Goal: Task Accomplishment & Management: Use online tool/utility

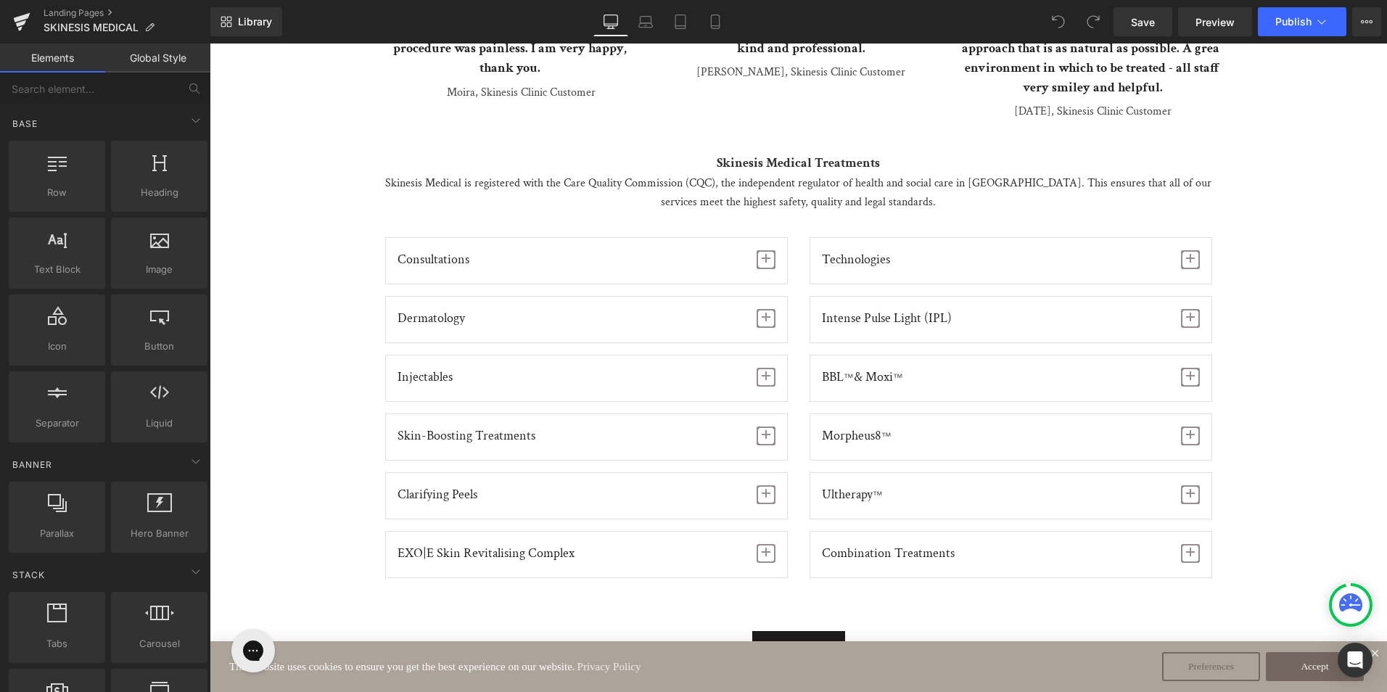
scroll to position [1523, 0]
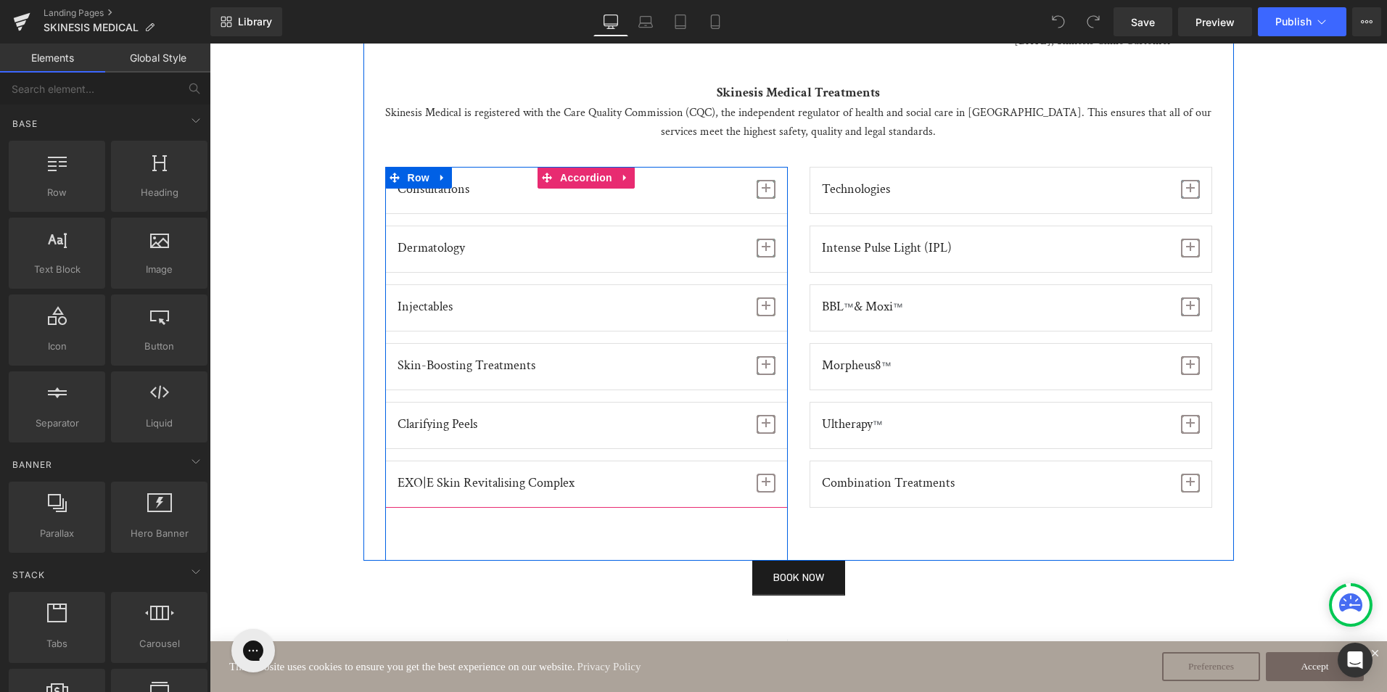
click at [766, 252] on span "button" at bounding box center [766, 252] width 0 height 0
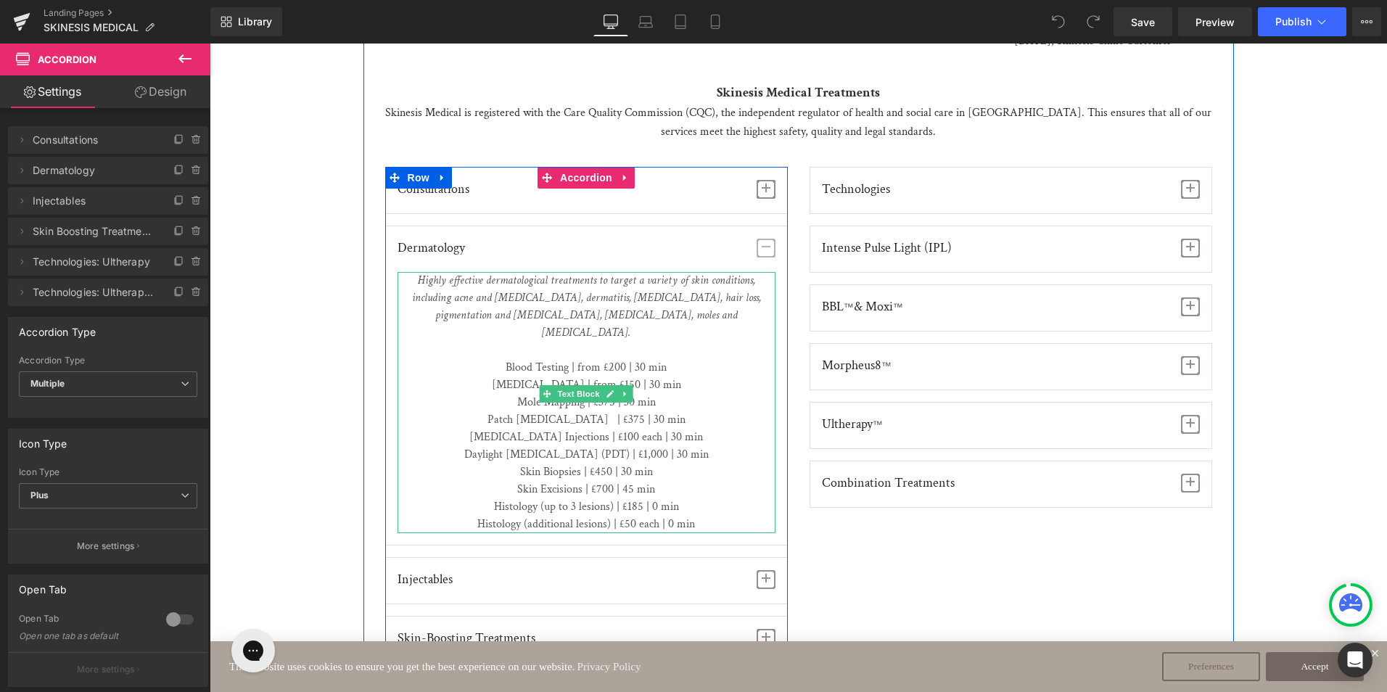
click at [611, 394] on p "Mole Mapping | £375 | 30 min" at bounding box center [586, 402] width 378 height 17
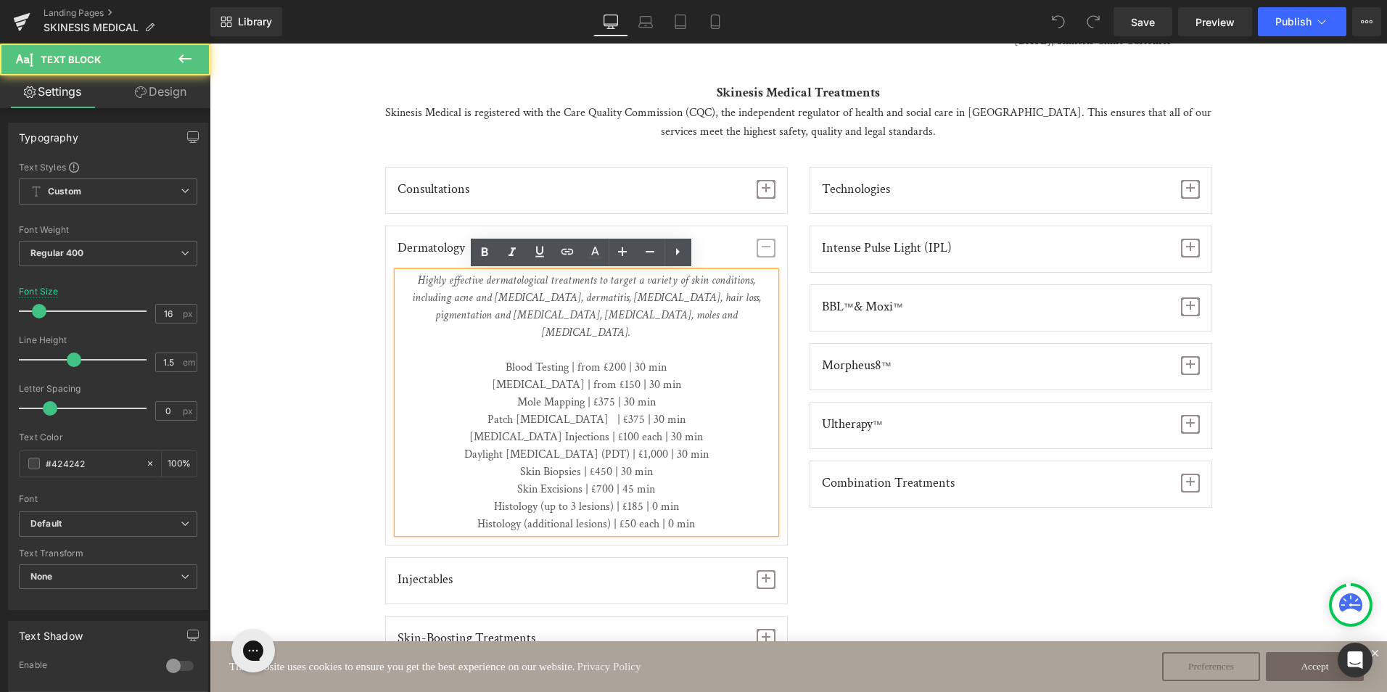
click at [603, 394] on p "Mole Mapping | £375 | 30 min" at bounding box center [586, 402] width 378 height 17
click at [606, 394] on p "Mole Mapping | £375 | 30 min" at bounding box center [586, 402] width 378 height 17
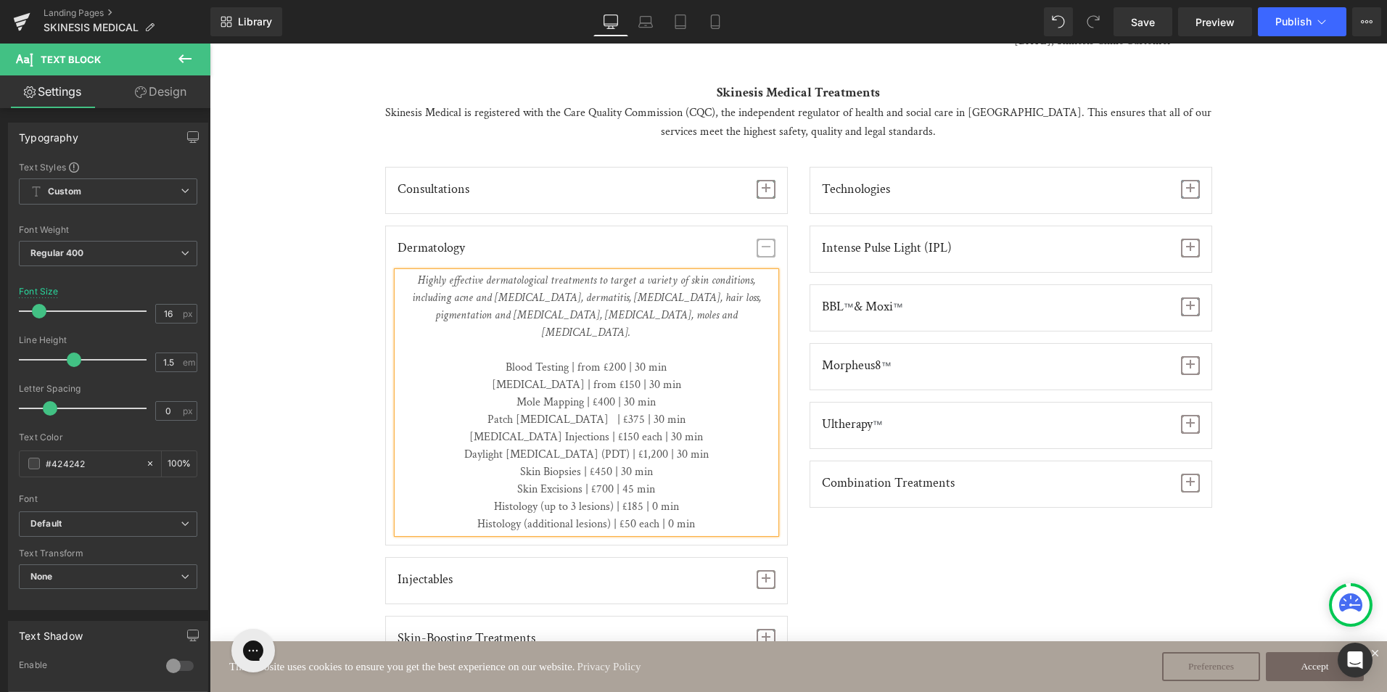
click at [930, 541] on div "Consultations Text Block We understand that providing unparalleled results star…" at bounding box center [798, 500] width 848 height 666
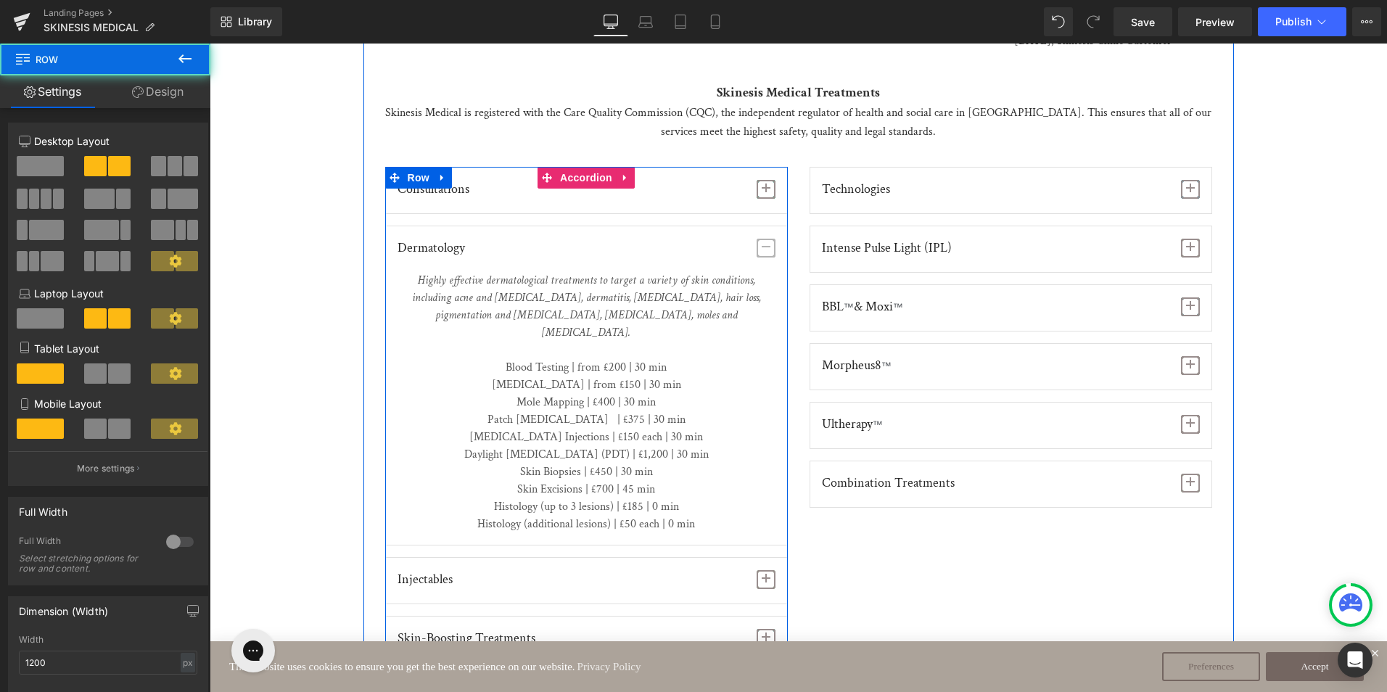
click at [756, 252] on span "button" at bounding box center [765, 248] width 19 height 19
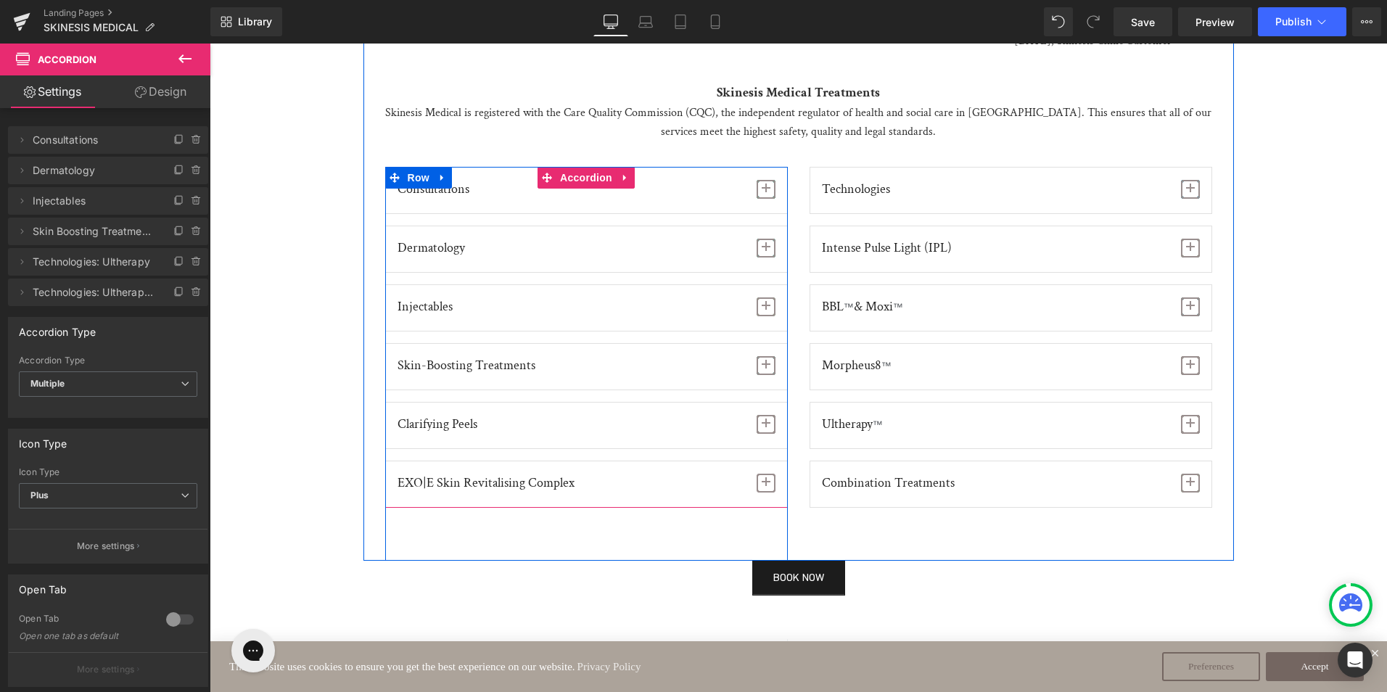
click at [766, 310] on span "button" at bounding box center [766, 310] width 0 height 0
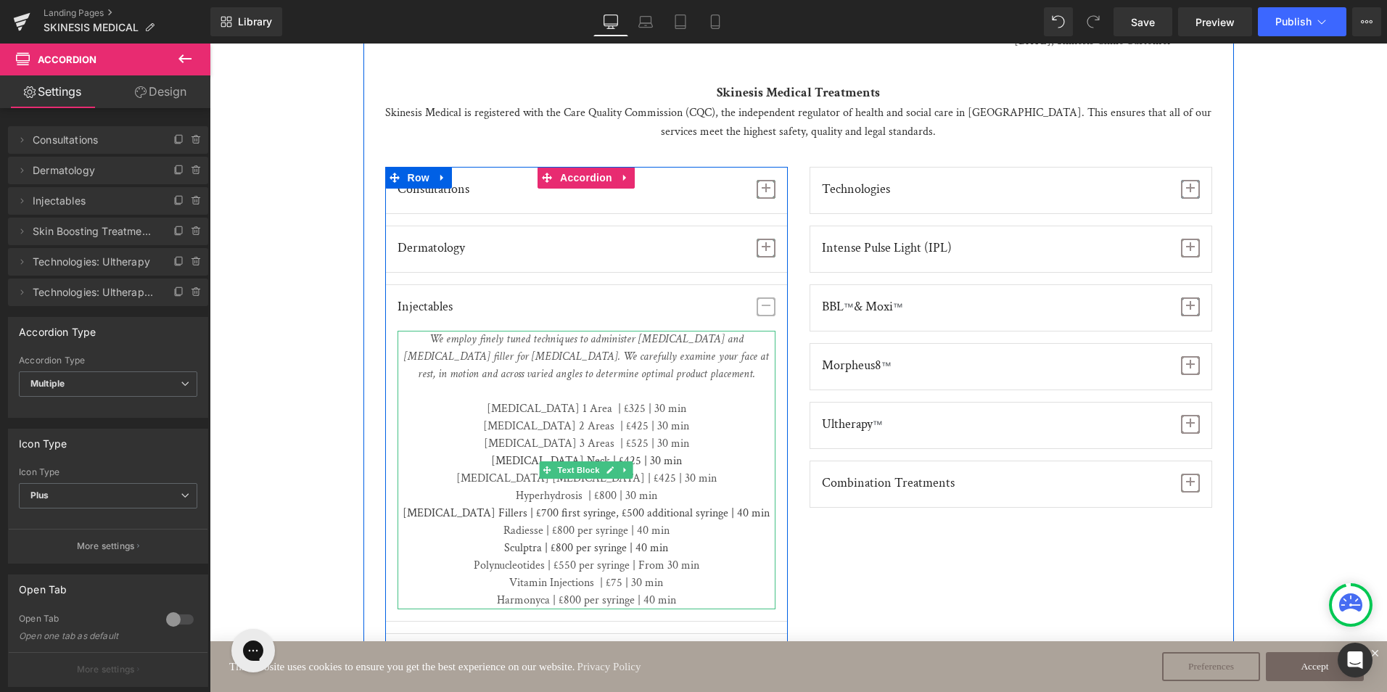
click at [617, 405] on span "[MEDICAL_DATA] 1 Area | £325 | 30 min" at bounding box center [586, 408] width 199 height 15
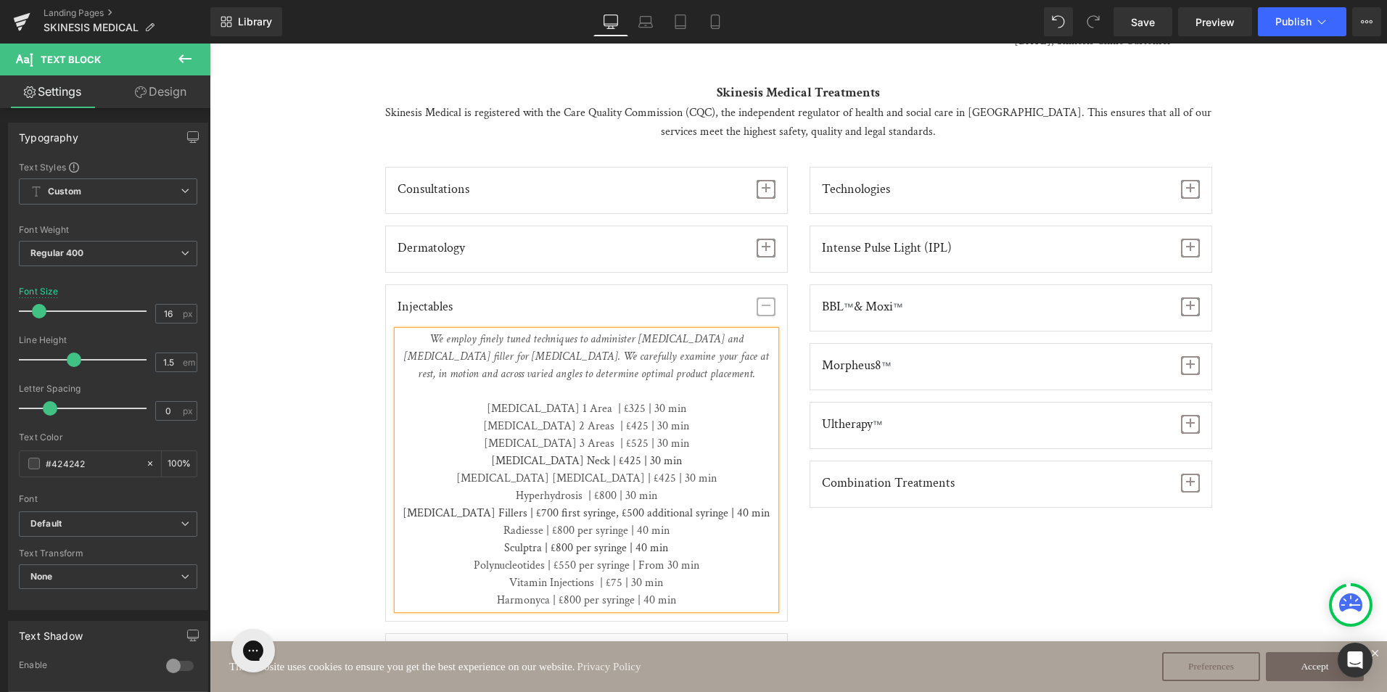
click at [616, 411] on span "[MEDICAL_DATA] 1 Area | £325 | 30 min" at bounding box center [586, 408] width 199 height 15
click at [616, 426] on span "[MEDICAL_DATA] 2 Areas | £425 | 30 min" at bounding box center [586, 425] width 206 height 15
click at [616, 441] on span "[MEDICAL_DATA] 3 Areas | £525 | 30 min" at bounding box center [586, 443] width 205 height 15
click at [612, 458] on p "[MEDICAL_DATA] Neck | £425 | 30 min" at bounding box center [586, 461] width 378 height 17
click at [618, 478] on span "[MEDICAL_DATA] [MEDICAL_DATA] | £425 | 30 min" at bounding box center [586, 478] width 260 height 15
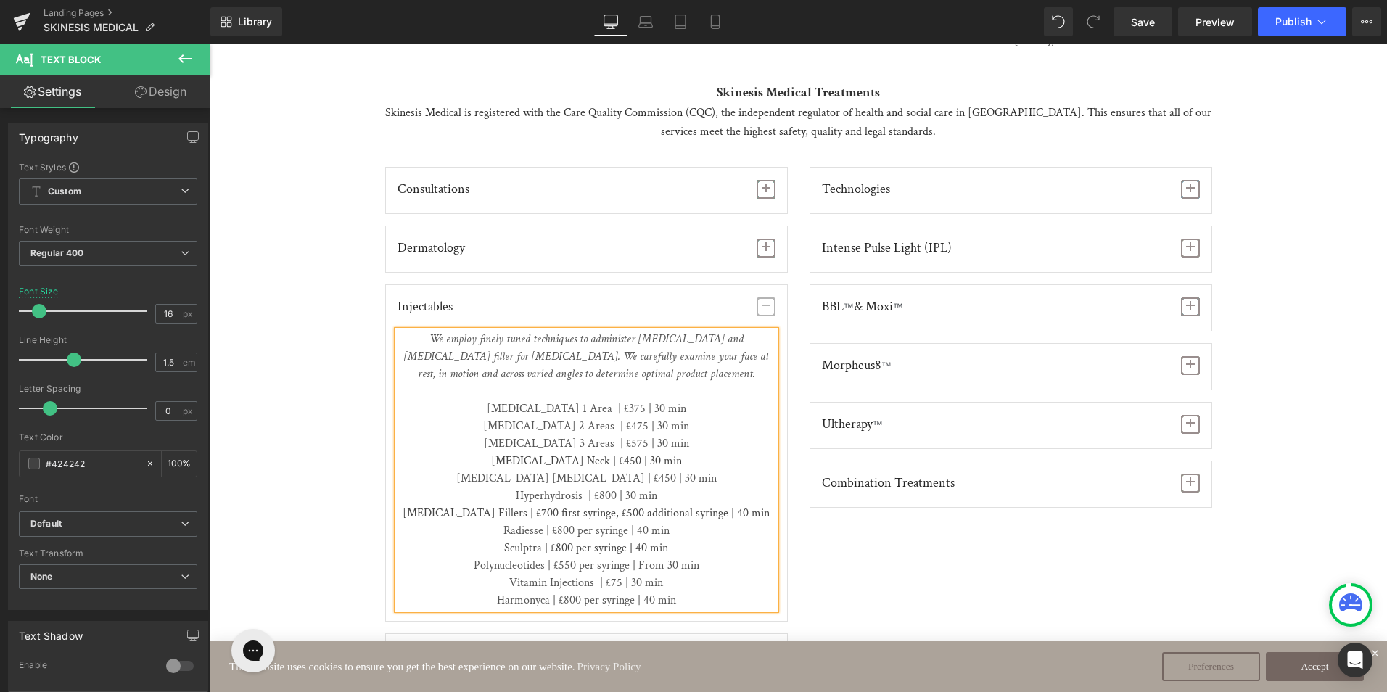
click at [543, 510] on p "[MEDICAL_DATA] Fillers | £700 first syringe, £500 additional syringe | 40 min" at bounding box center [586, 513] width 378 height 17
click at [622, 507] on p "[MEDICAL_DATA] Fillers | £800 first syringe, £500 additional syringe | 40 min" at bounding box center [586, 513] width 378 height 17
click at [567, 531] on span "Radiesse | £800 per syringe | 40 min" at bounding box center [586, 530] width 166 height 15
click at [560, 548] on p "Sculptra | £800 per syringe | 40 min" at bounding box center [586, 548] width 378 height 17
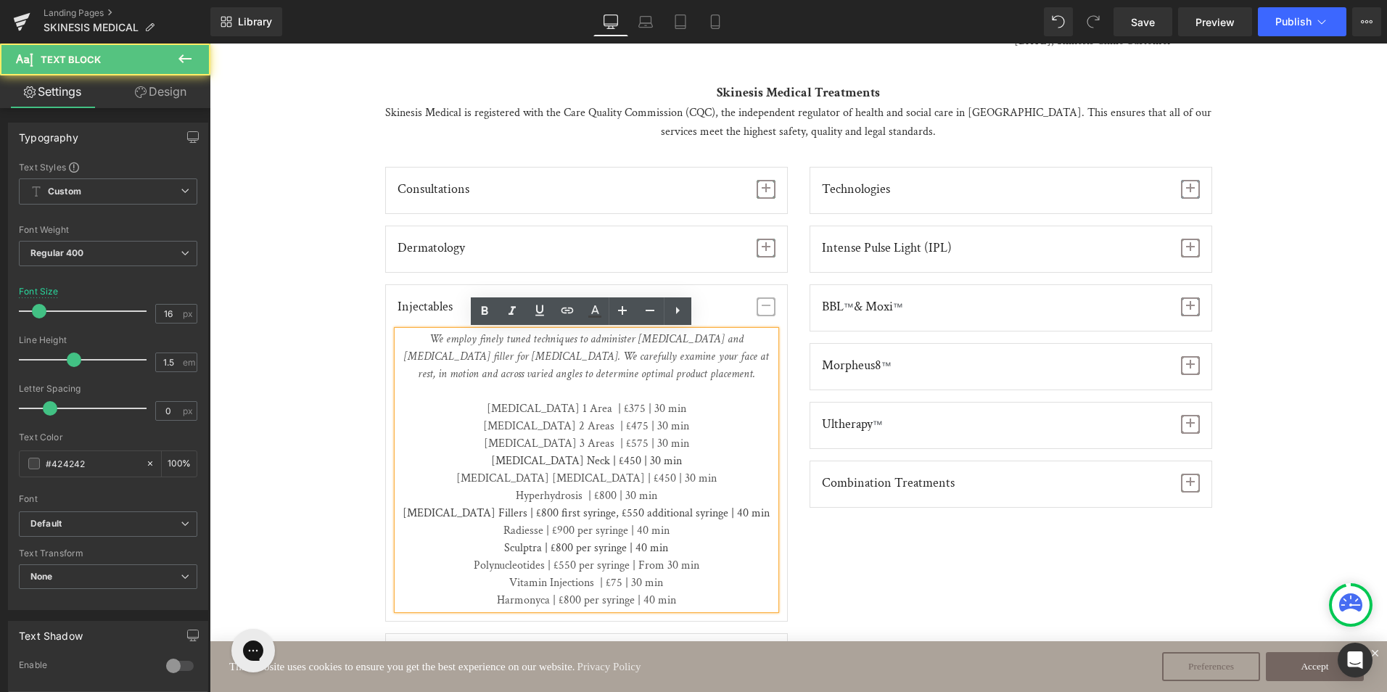
click at [555, 545] on p "Sculptra | £800 per syringe | 40 min" at bounding box center [586, 548] width 378 height 17
click at [558, 567] on span "Polynucleotides | £550 per syringe | From 30 min" at bounding box center [587, 565] width 226 height 15
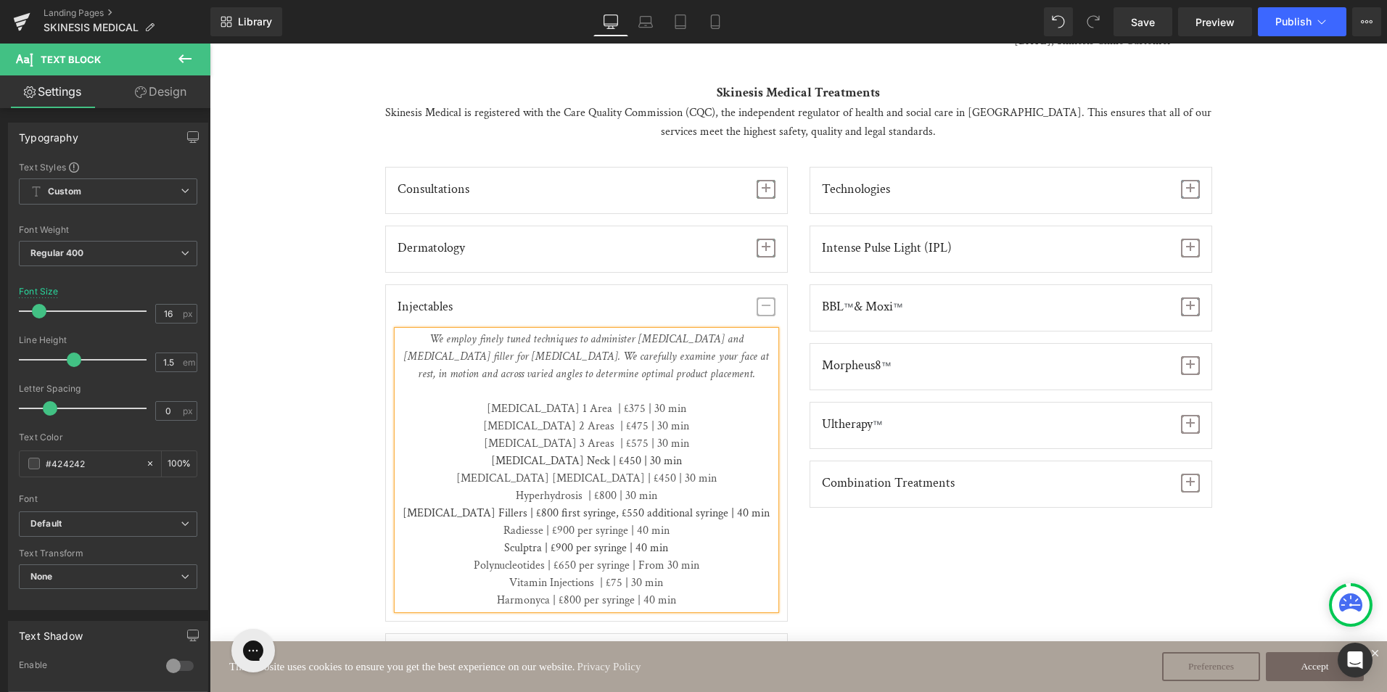
click at [564, 598] on span "Harmonyca | £800 per syringe | 40 min" at bounding box center [586, 599] width 179 height 15
click at [766, 310] on span "button" at bounding box center [766, 310] width 0 height 0
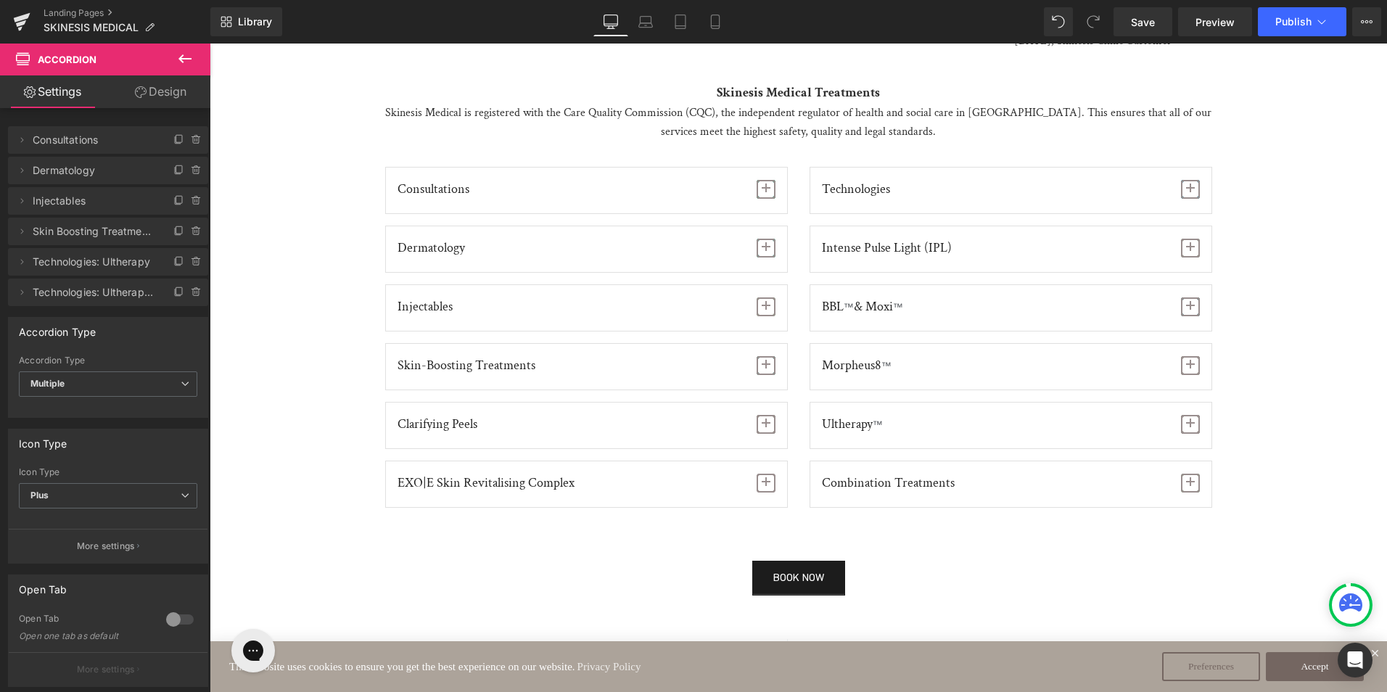
click at [766, 369] on span "button" at bounding box center [766, 369] width 0 height 0
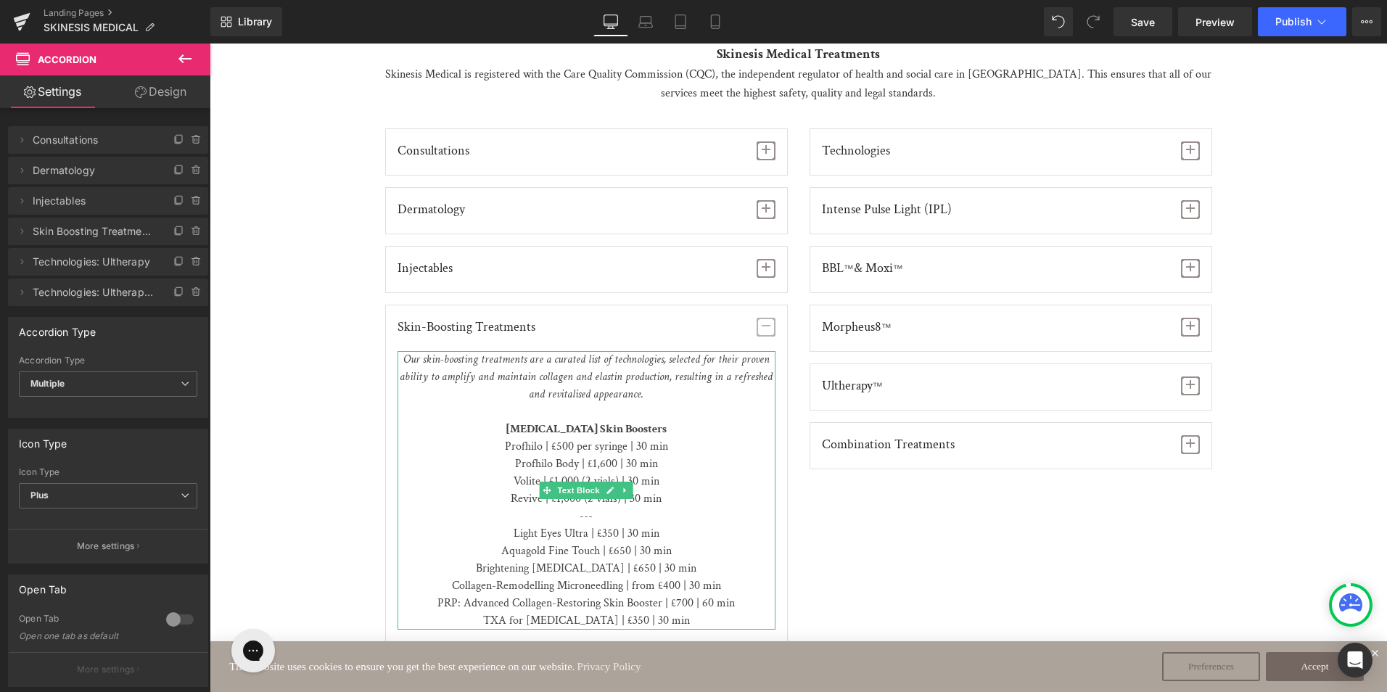
scroll to position [1595, 0]
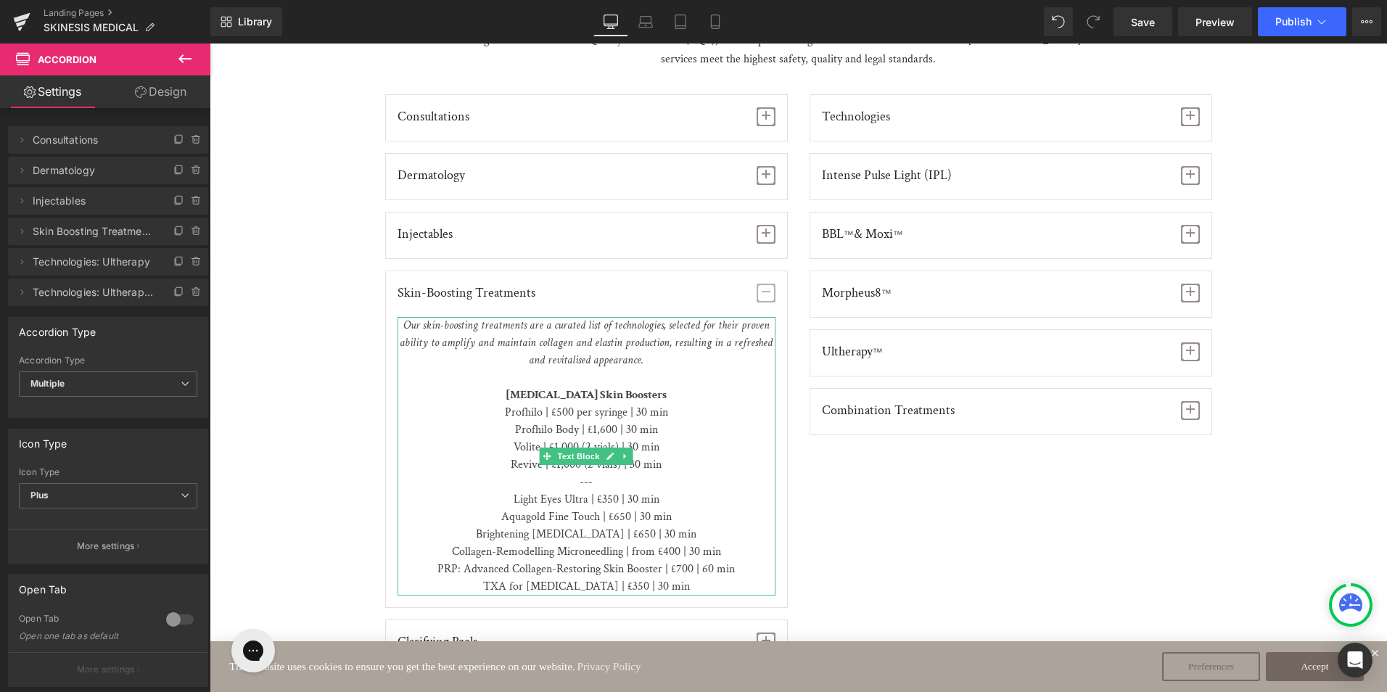
click at [559, 412] on p "Profhilo | £500 per syringe | 30 min" at bounding box center [586, 412] width 378 height 17
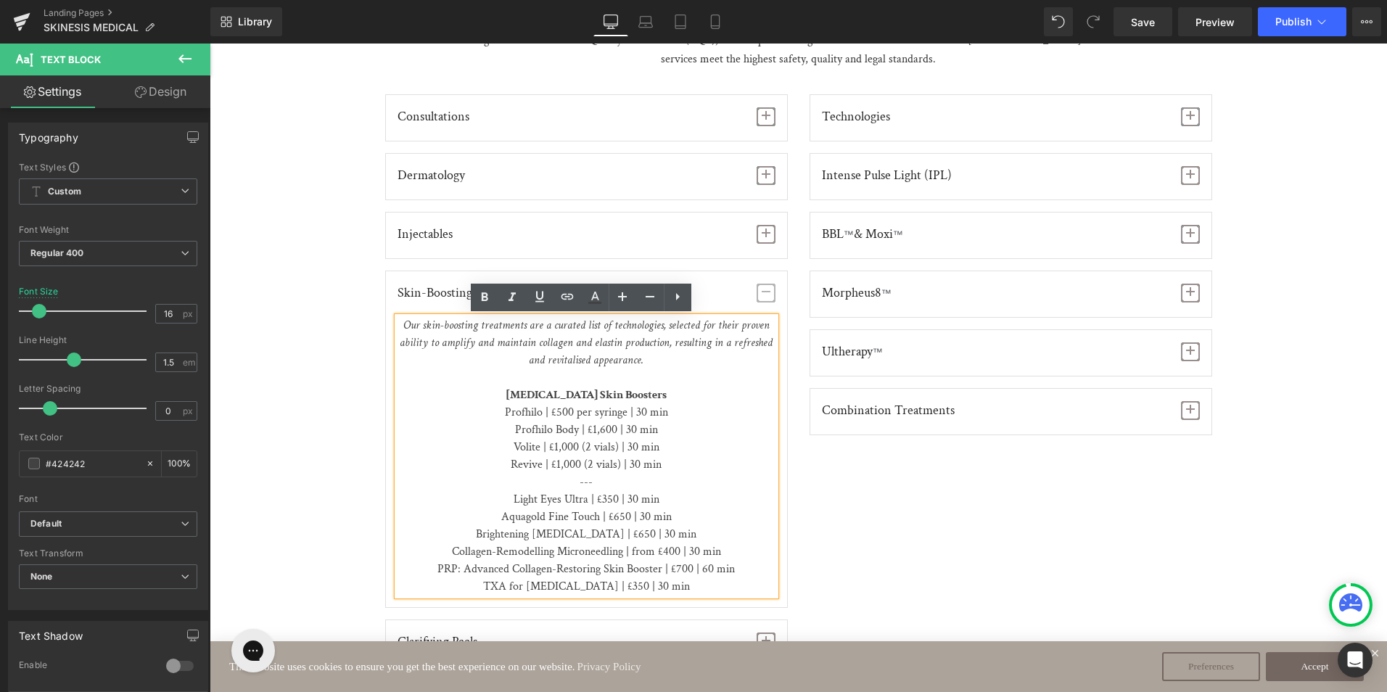
click at [558, 412] on p "Profhilo | £500 per syringe | 30 min" at bounding box center [586, 412] width 378 height 17
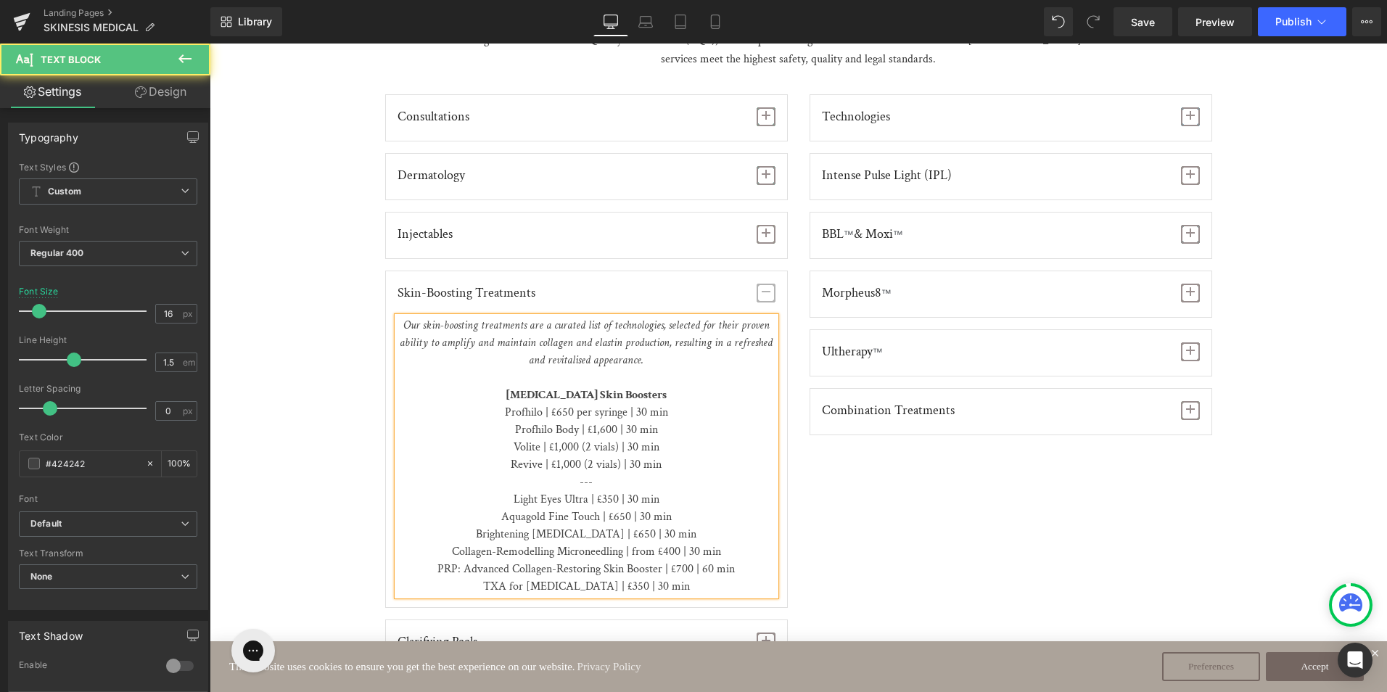
click at [559, 447] on p "Volite | £1,000 (2 vials) | 30 min" at bounding box center [586, 447] width 378 height 17
click at [563, 463] on p "Revive | £1,000 (2 vials) | 30 min" at bounding box center [586, 464] width 378 height 17
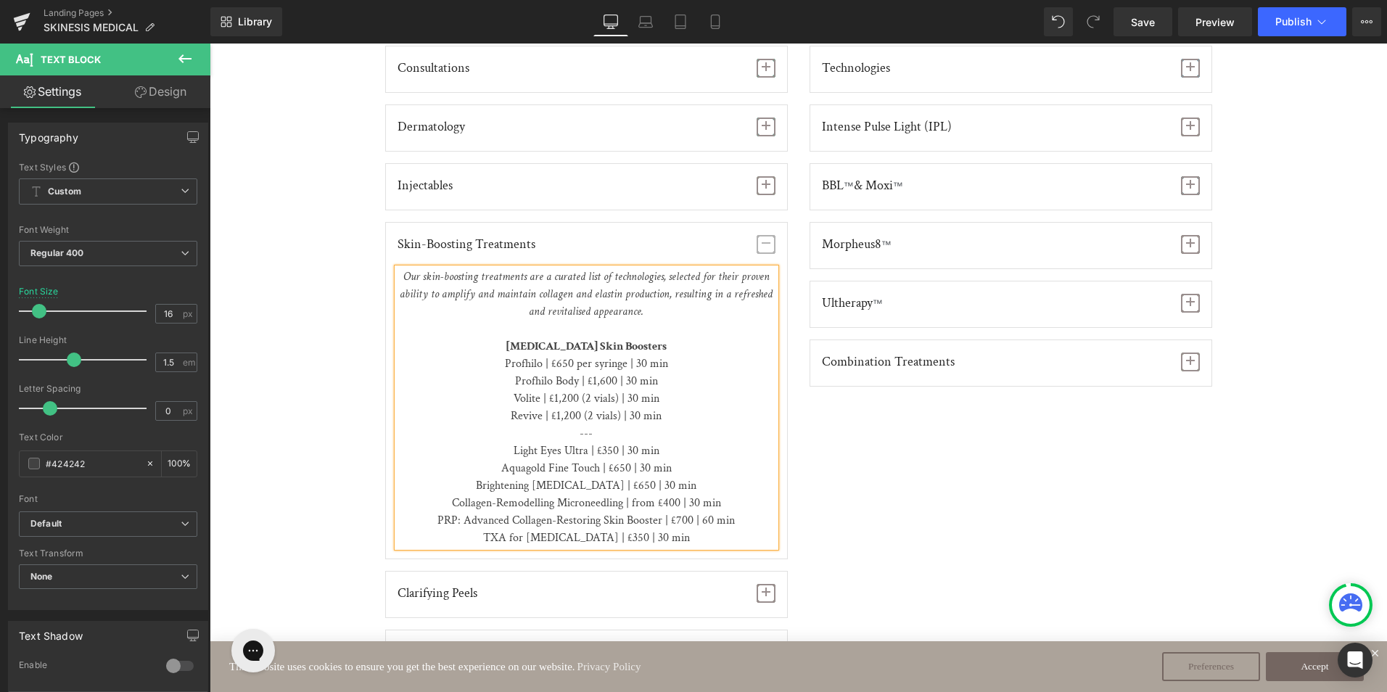
scroll to position [1668, 0]
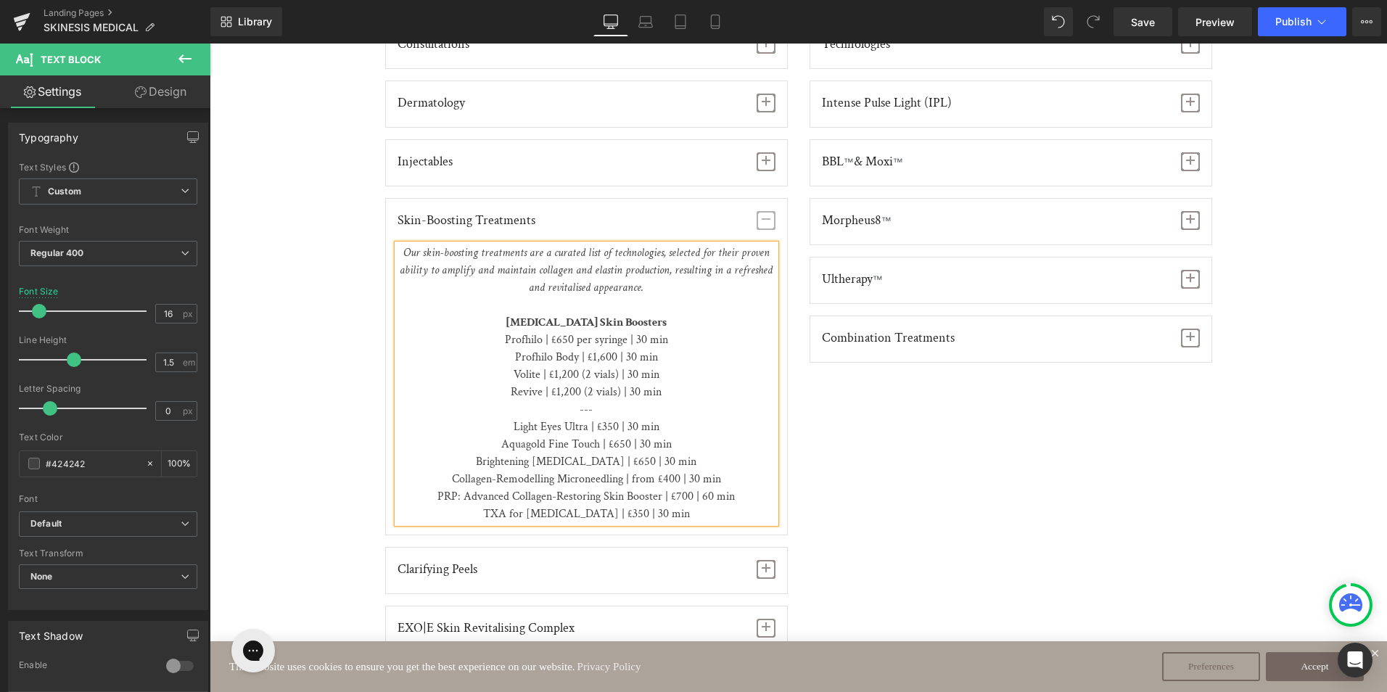
click at [600, 426] on p "Light Eyes Ultra | £350 | 30 min" at bounding box center [586, 426] width 378 height 17
click at [669, 480] on p "Collagen-Remodelling Microneedling | from £400 | 30 min" at bounding box center [586, 479] width 378 height 17
click at [674, 497] on p "PRP: Advanced Collagen-Restoring Skin Booster | £700 | 60 min TXA for Melasma |…" at bounding box center [586, 505] width 378 height 35
click at [608, 511] on p "PRP: Advanced Collagen-Restoring Skin Booster | £800 | 60 min TXA for Melasma |…" at bounding box center [586, 505] width 378 height 35
click at [764, 223] on span "button" at bounding box center [765, 220] width 19 height 19
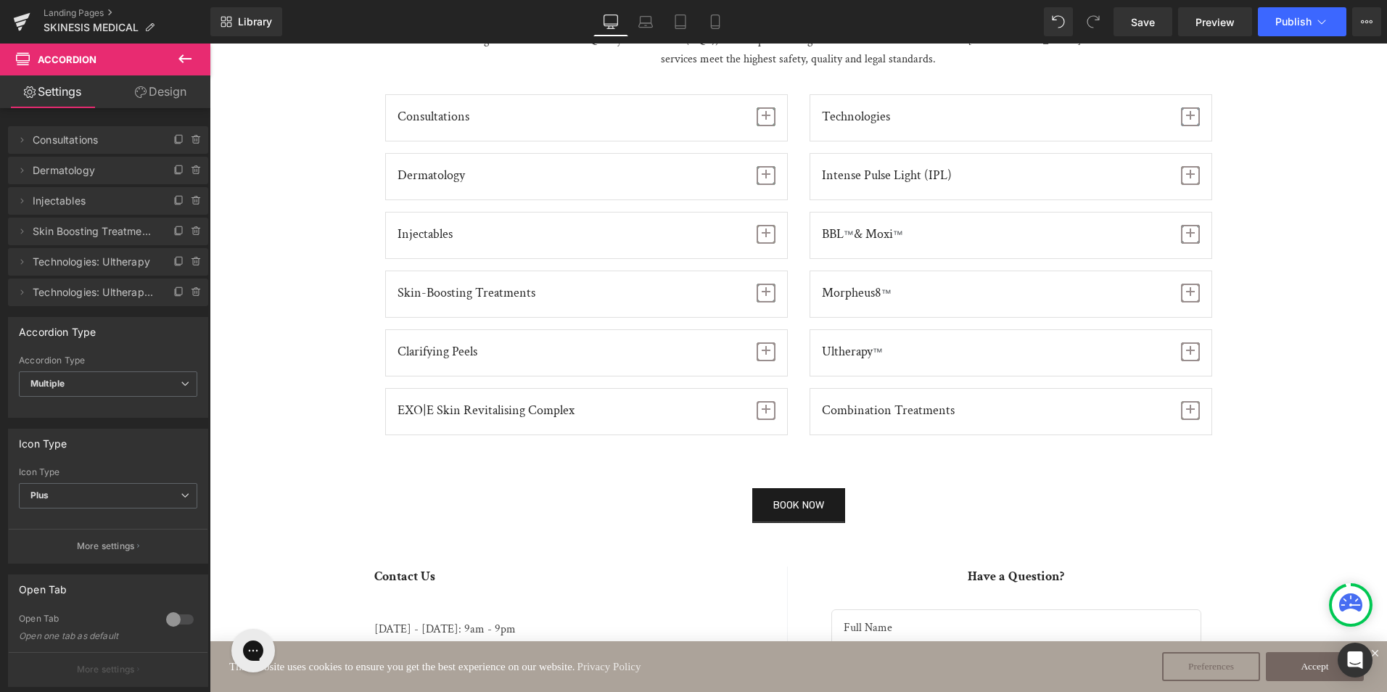
scroll to position [1523, 0]
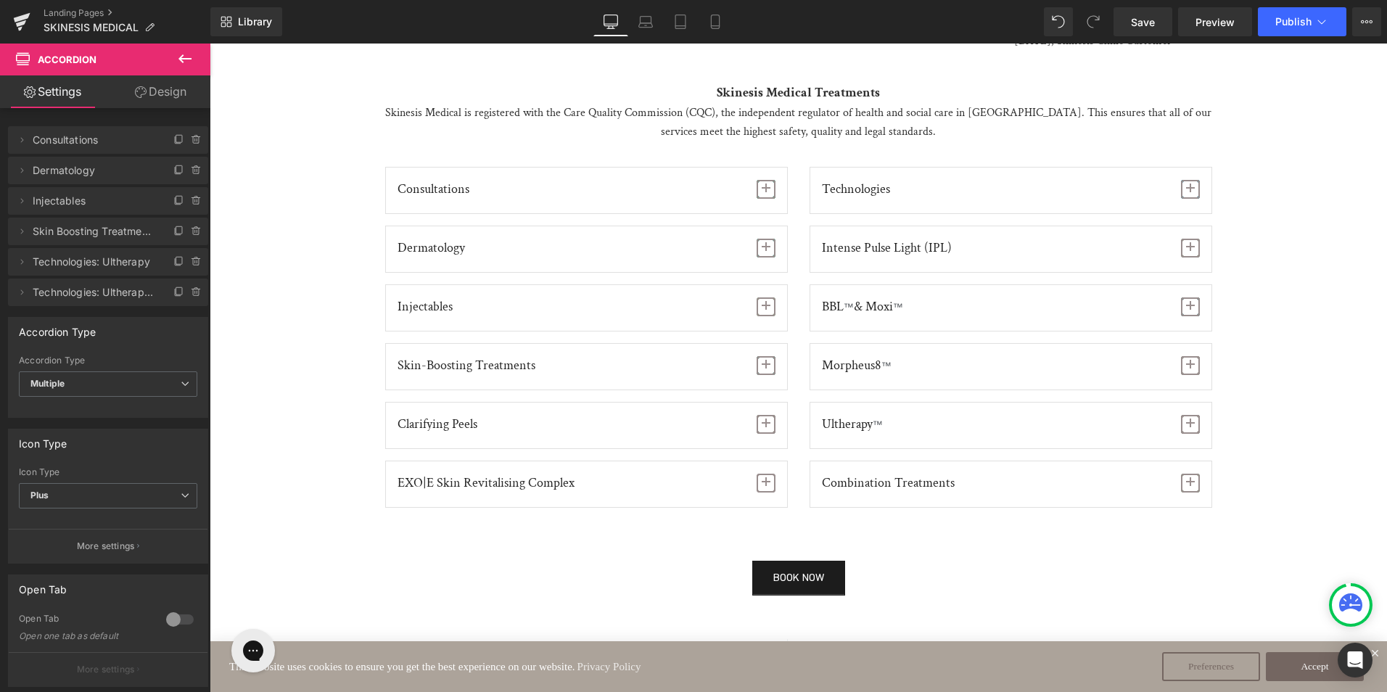
click at [756, 425] on span "button" at bounding box center [765, 424] width 19 height 19
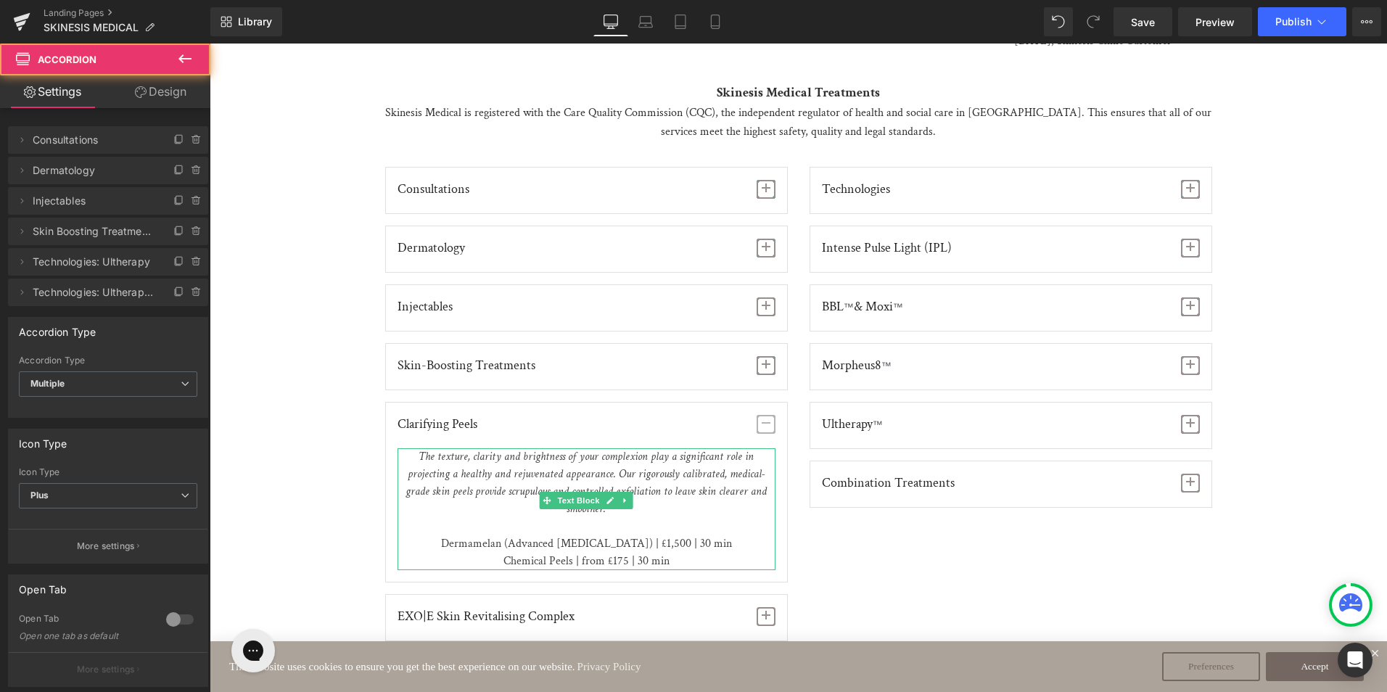
scroll to position [1595, 0]
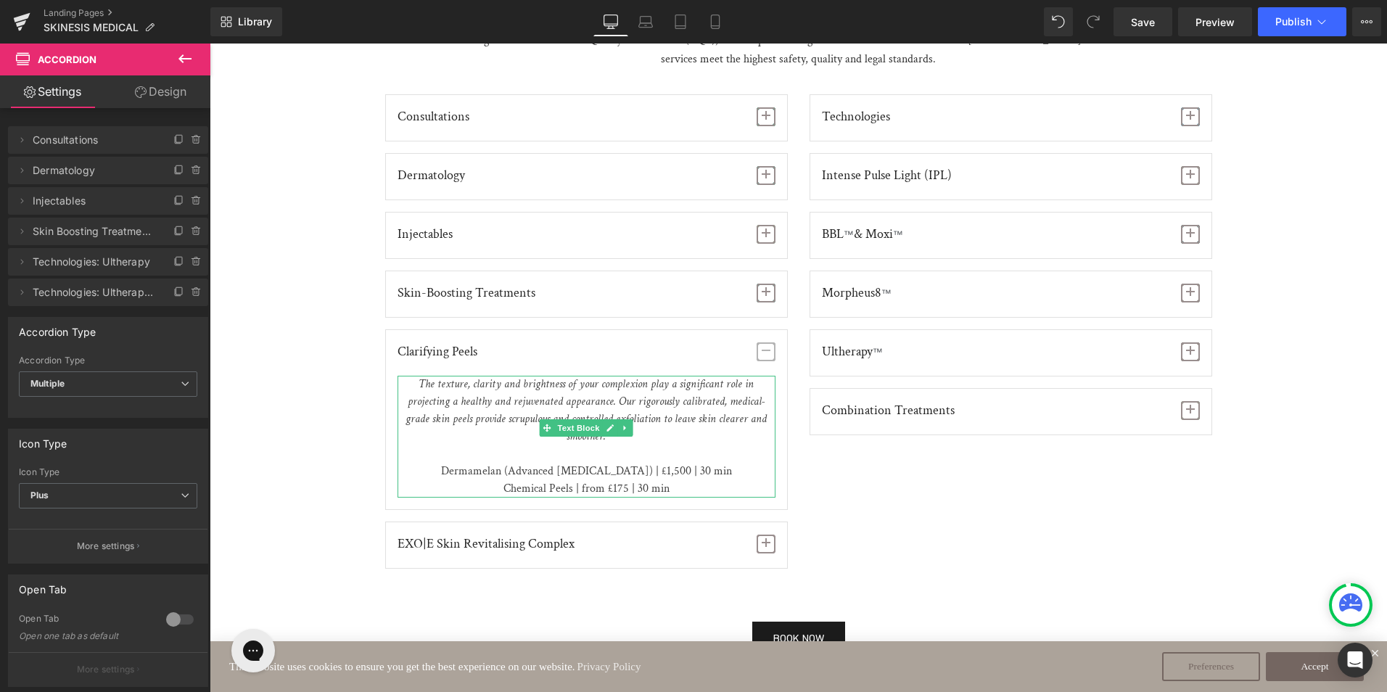
click at [668, 463] on p "Dermamelan (Advanced Depigmentation) | £1,500 | 30 min Chemical Peels | from £1…" at bounding box center [586, 480] width 378 height 35
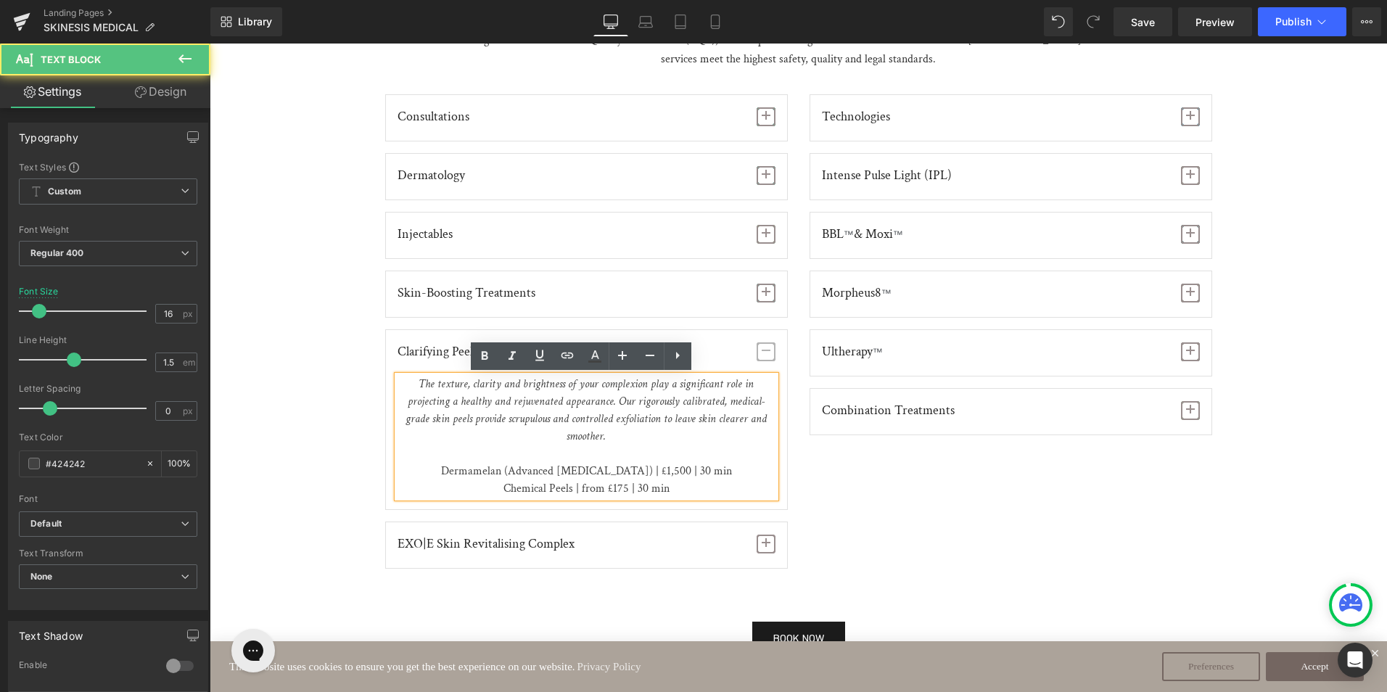
click at [669, 463] on p "Dermamelan (Advanced Depigmentation) | £1,500 | 30 min Chemical Peels | from £1…" at bounding box center [586, 480] width 378 height 35
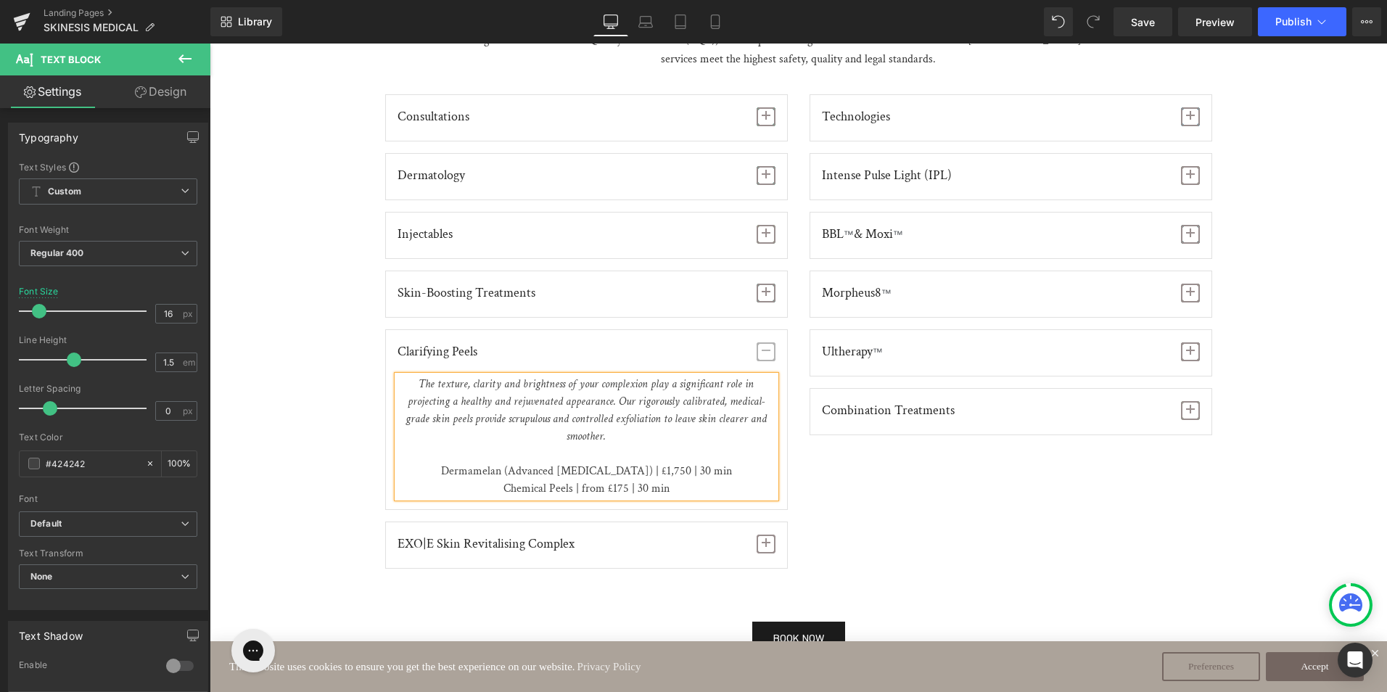
click at [609, 471] on p "Dermamelan (Advanced Depigmentation) | £1,750 | 30 min Chemical Peels | from £1…" at bounding box center [586, 480] width 378 height 35
click at [760, 352] on span "button" at bounding box center [765, 351] width 19 height 19
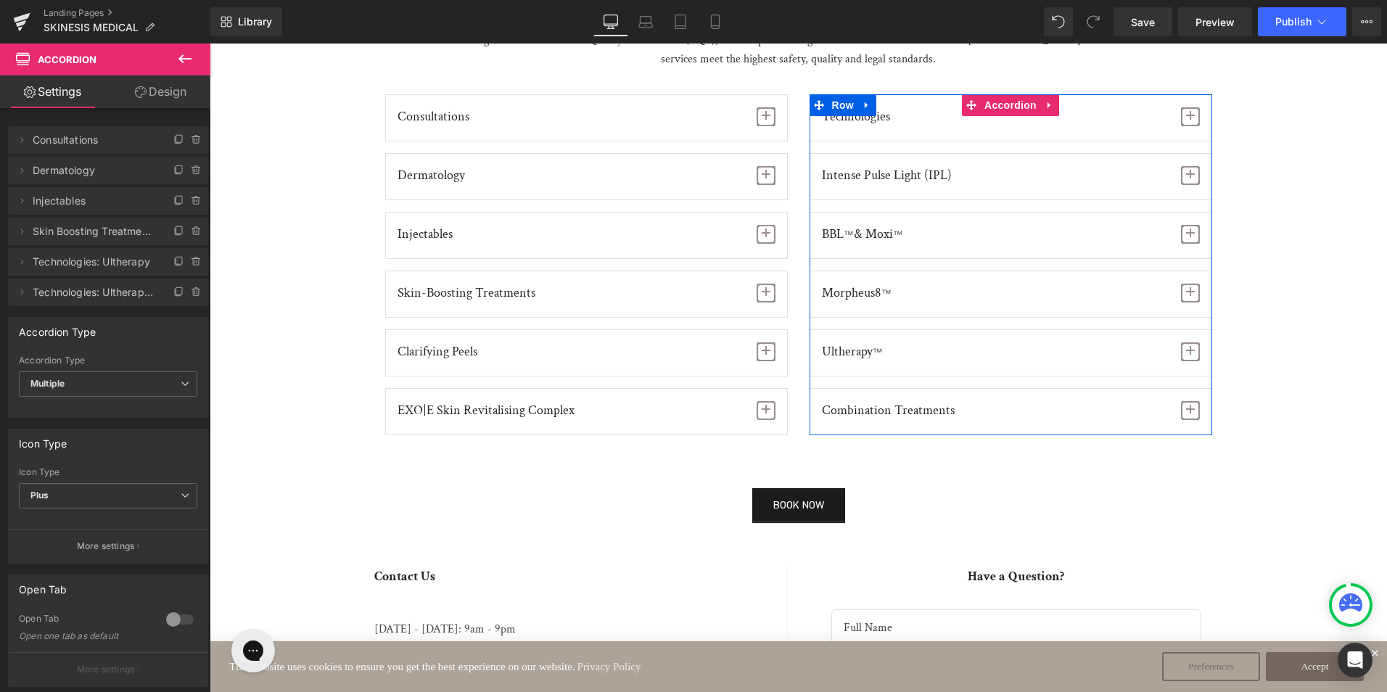
scroll to position [1523, 0]
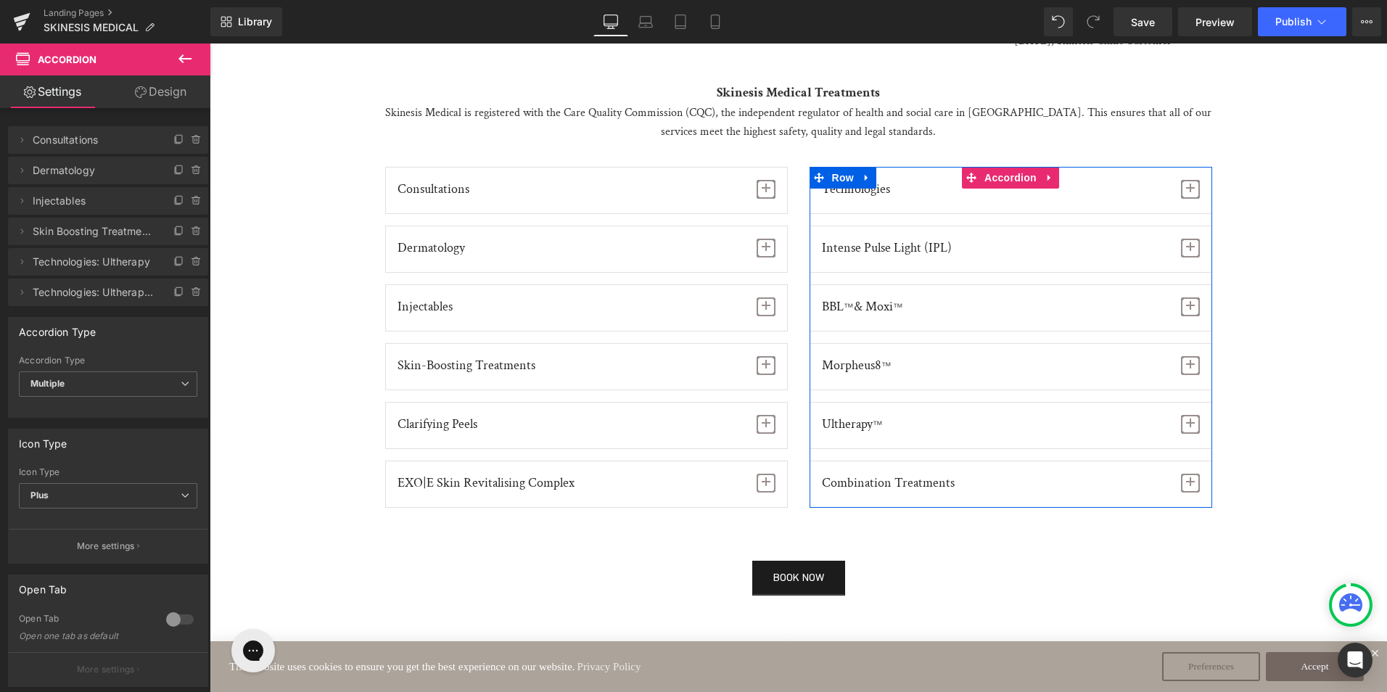
click at [1190, 193] on span "button" at bounding box center [1190, 193] width 0 height 0
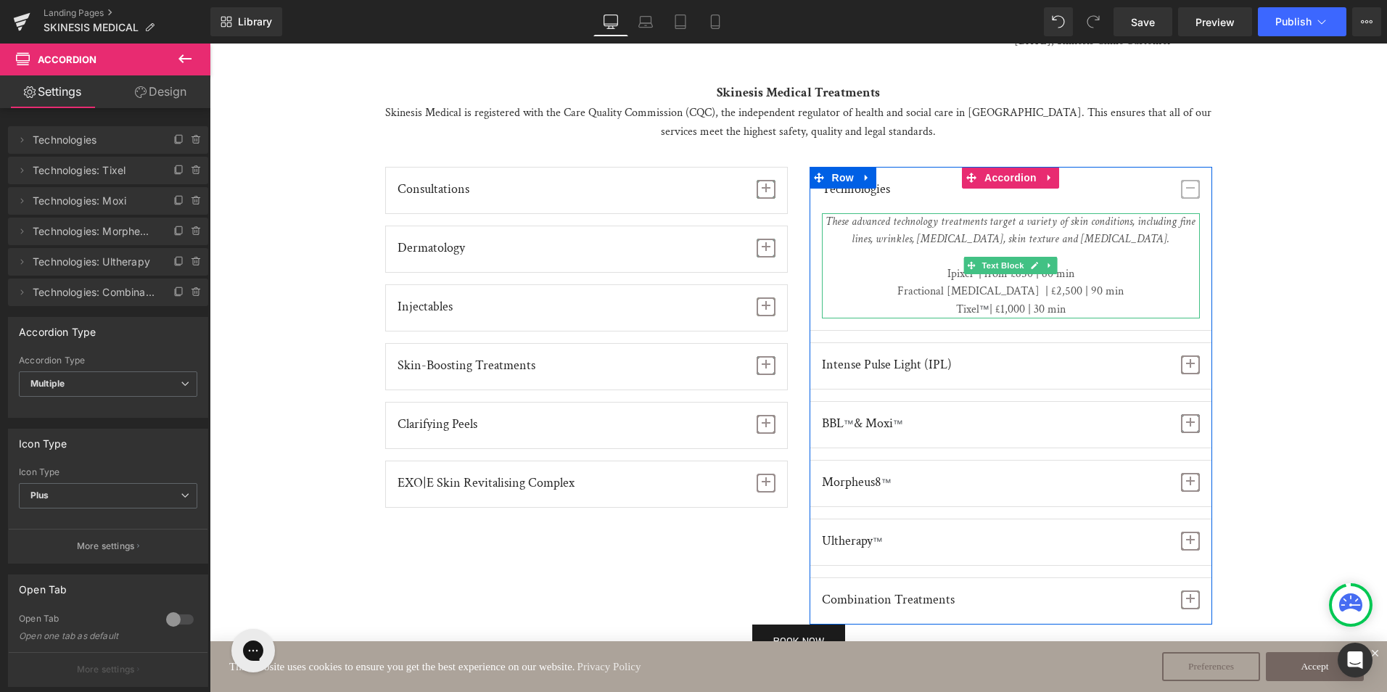
click at [1015, 281] on p "Ipixel | from £650 | 60 min Fractional CO2 Laser | £2,500 | 90 min" at bounding box center [1011, 282] width 378 height 35
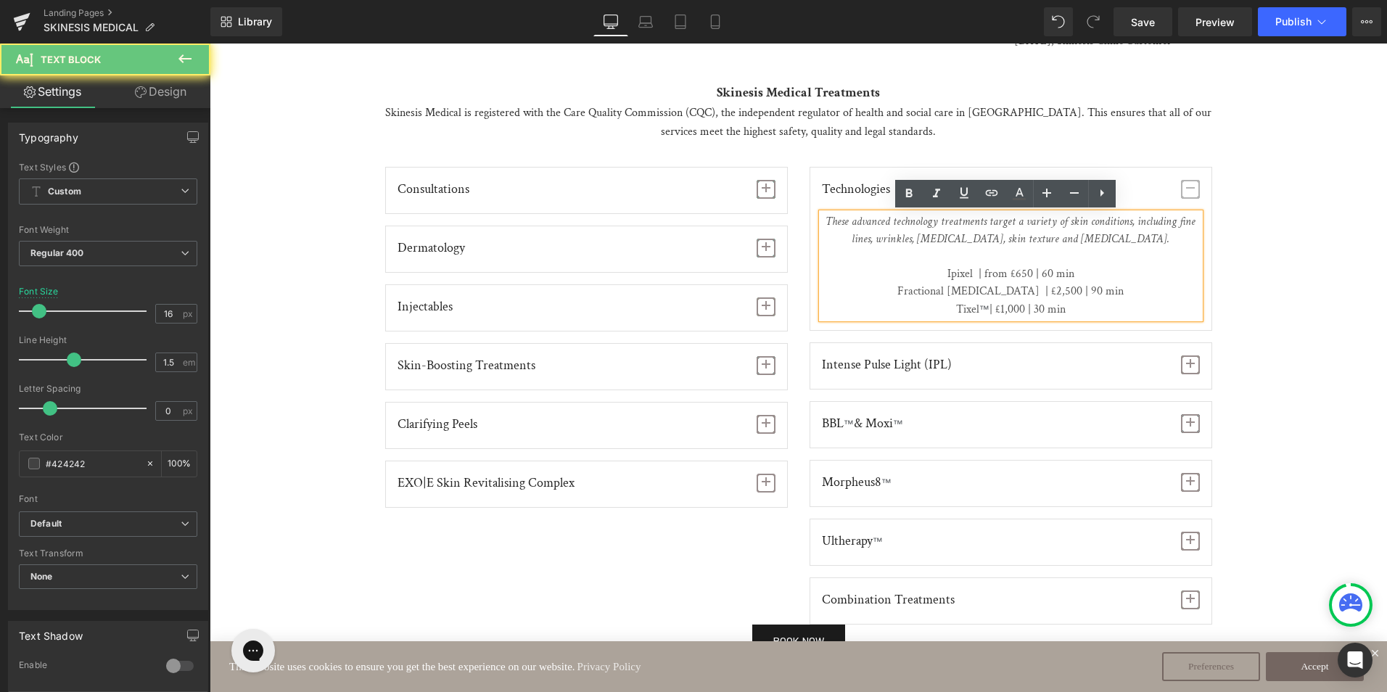
click at [1012, 270] on span "Ipixel | from £650 | 60 min" at bounding box center [1010, 273] width 127 height 15
click at [1015, 270] on span "Ipixel | from £650 | 60 min" at bounding box center [1010, 273] width 127 height 15
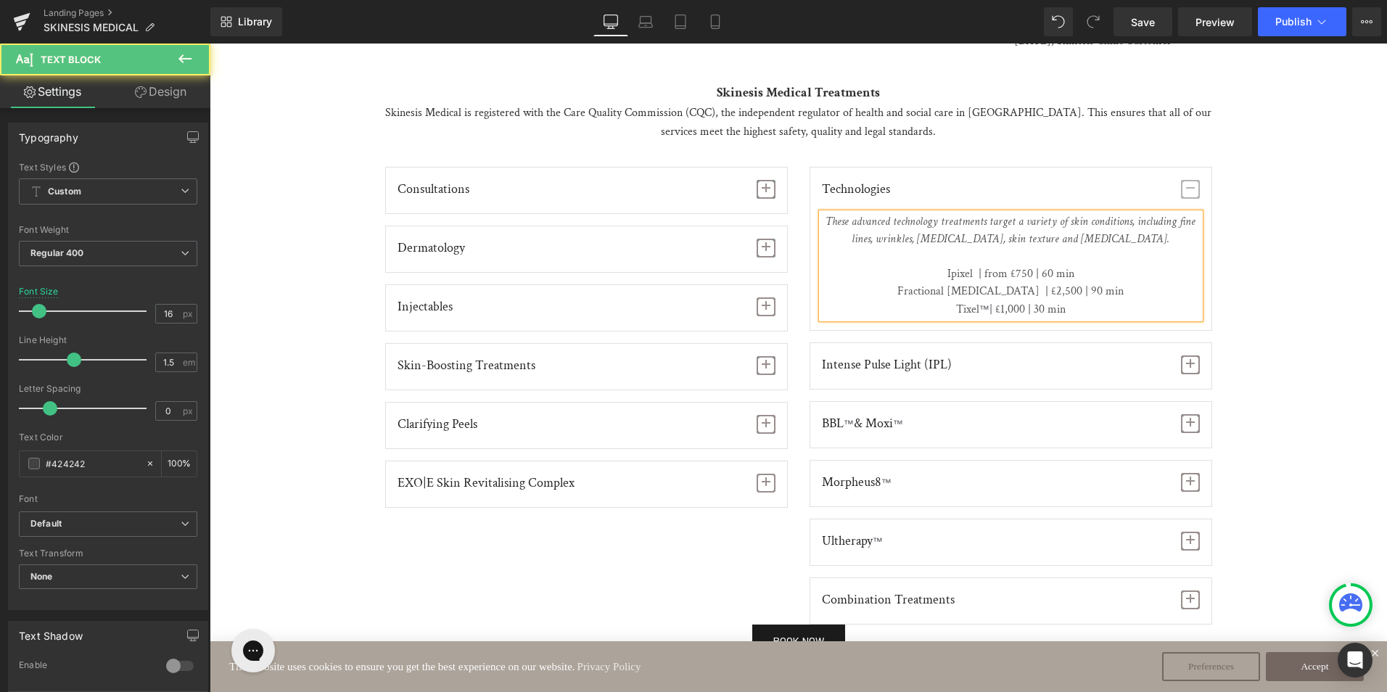
click at [1052, 292] on span "Fractional [MEDICAL_DATA] | £2,500 | 90 min" at bounding box center [1010, 291] width 226 height 15
click at [1009, 310] on span "| £1,000 | 30 min" at bounding box center [1027, 309] width 76 height 15
click at [1181, 195] on span "button" at bounding box center [1190, 189] width 19 height 19
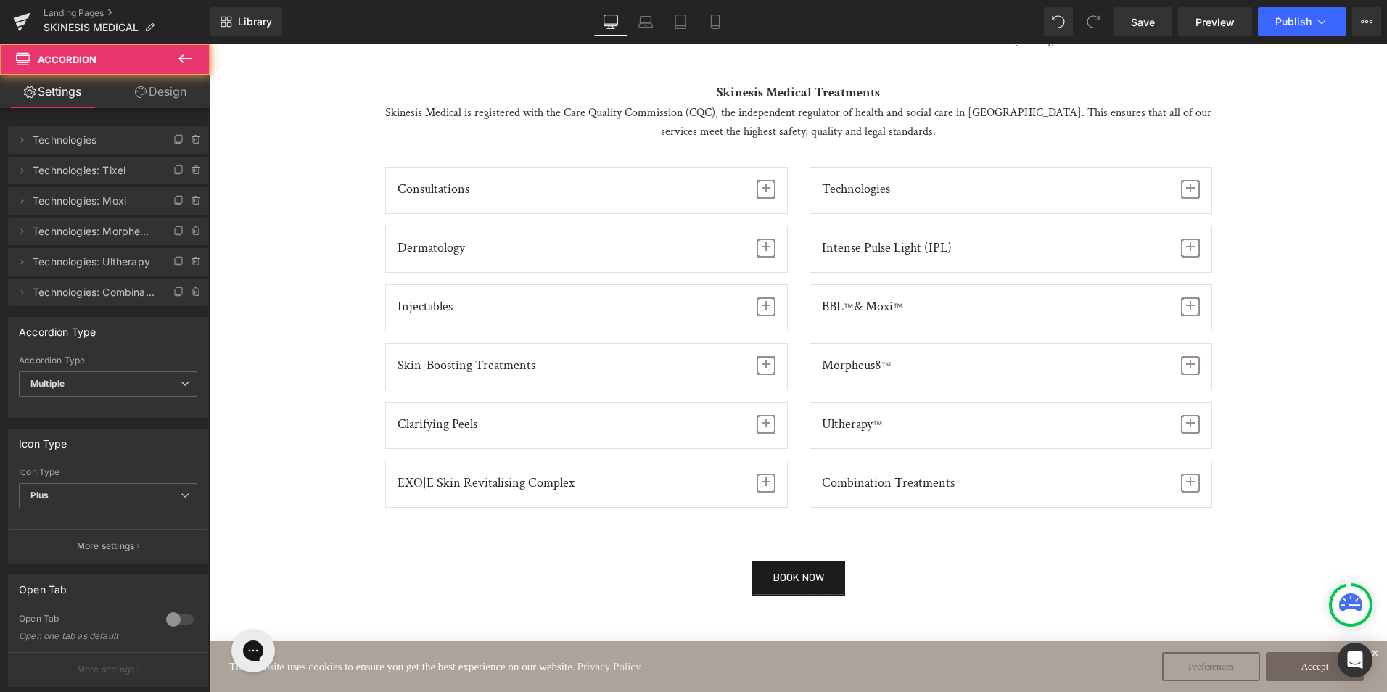
click at [1181, 244] on span "button" at bounding box center [1190, 248] width 19 height 19
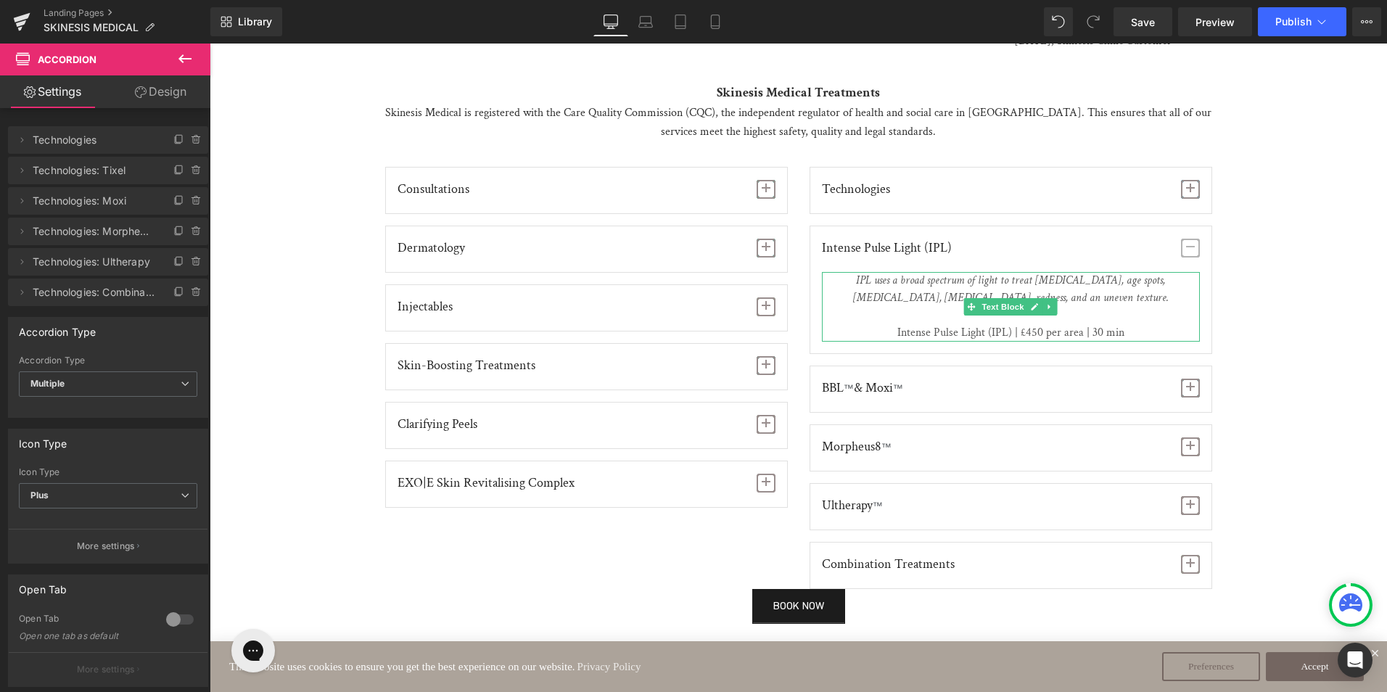
click at [1032, 334] on span "Intense Pulse Light (IPL) | £450 per area | 30 min" at bounding box center [1011, 323] width 378 height 33
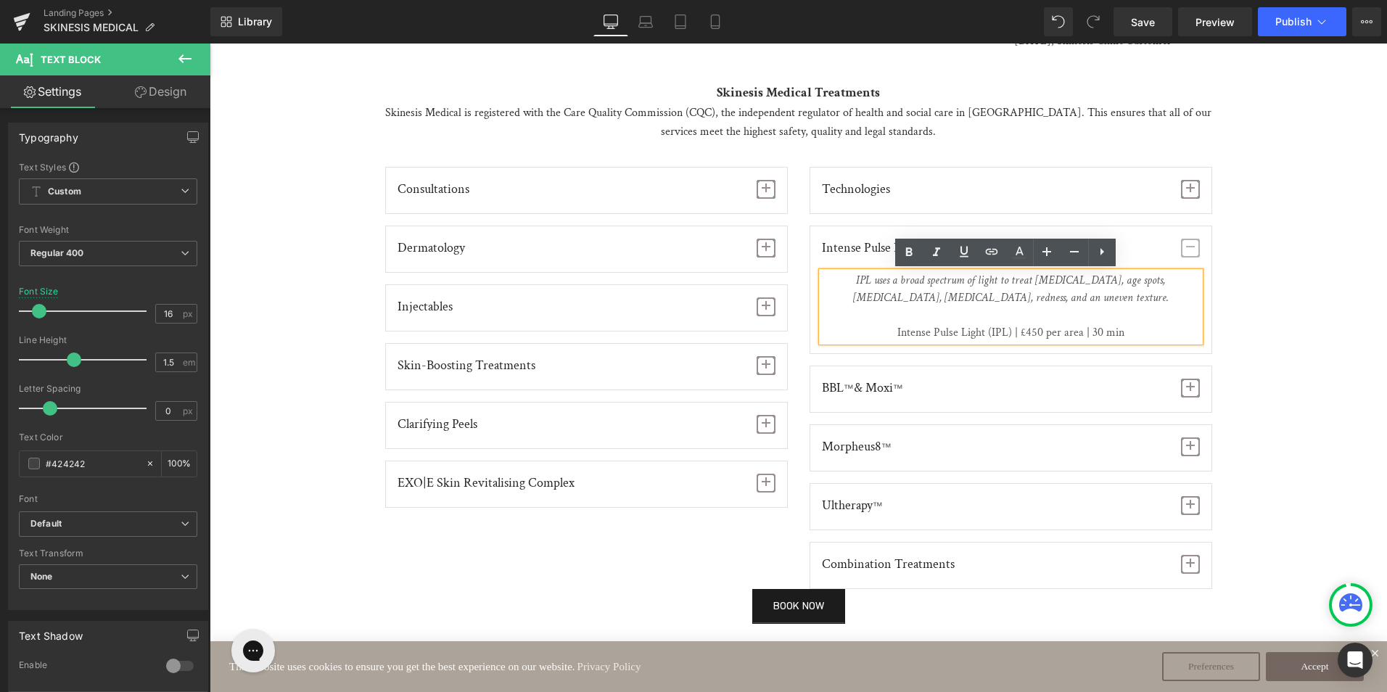
click at [1028, 334] on span "Intense Pulse Light (IPL) | £450 per area | 30 min" at bounding box center [1011, 323] width 378 height 33
click at [1189, 250] on span "button" at bounding box center [1190, 248] width 19 height 19
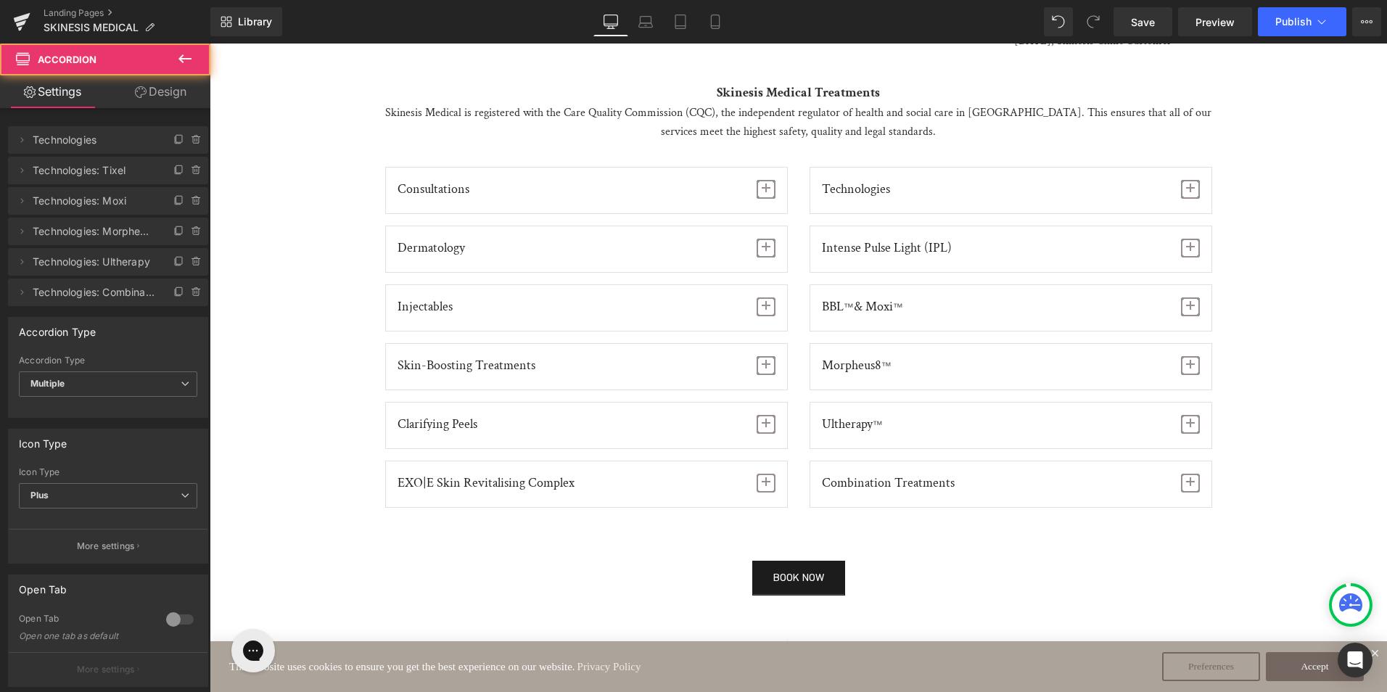
click at [1186, 310] on span "button" at bounding box center [1190, 306] width 19 height 19
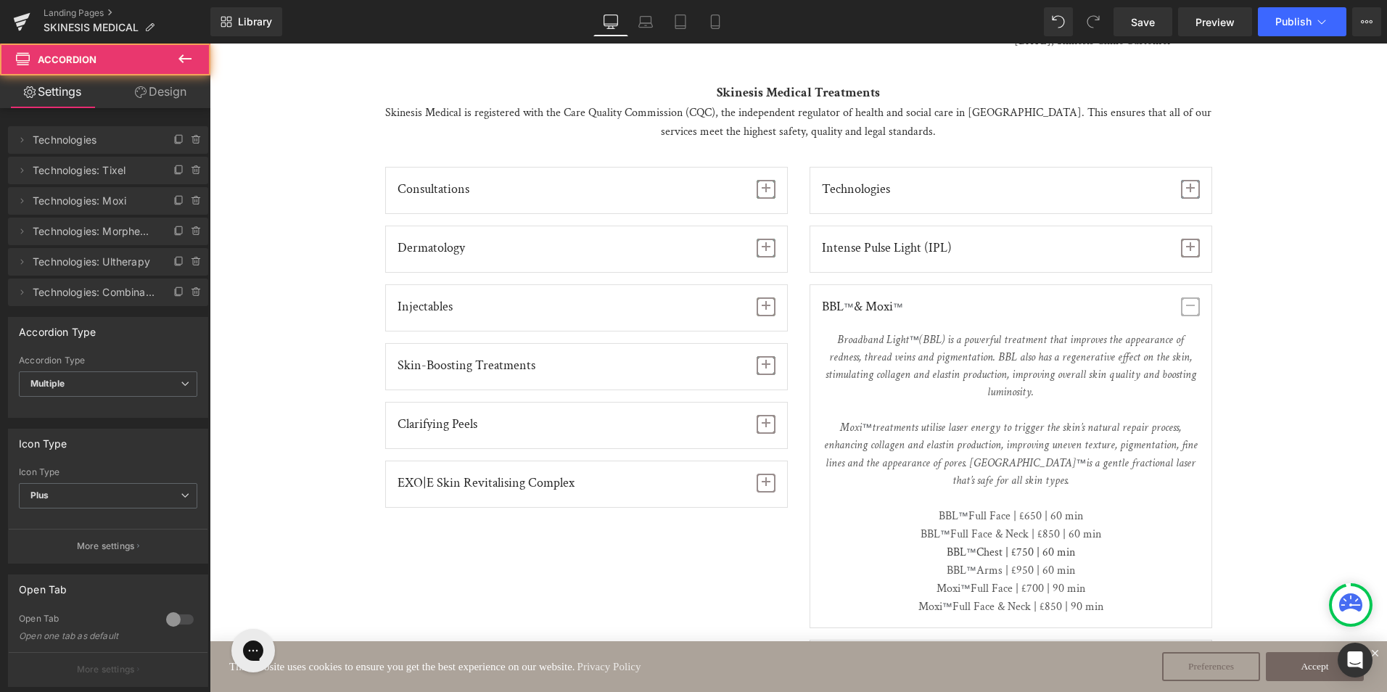
click at [1186, 252] on span "button" at bounding box center [1190, 248] width 19 height 19
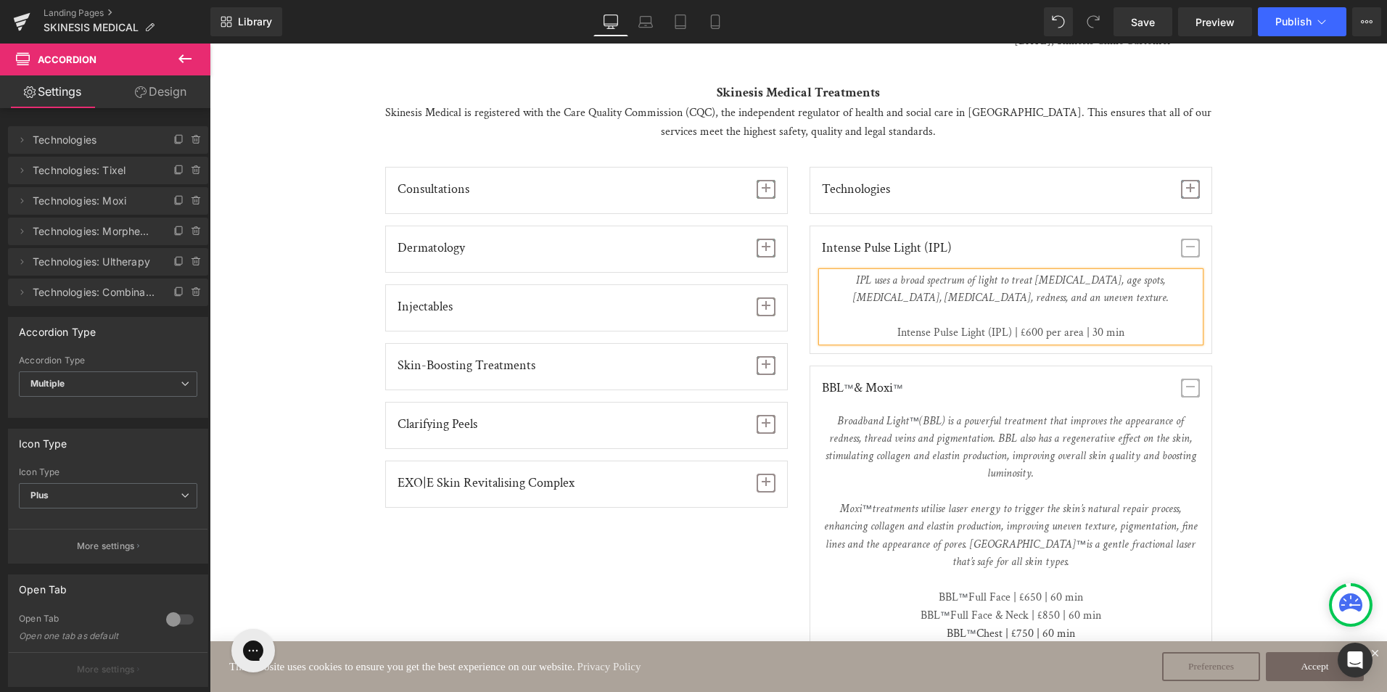
click at [1186, 252] on span "button" at bounding box center [1190, 248] width 19 height 19
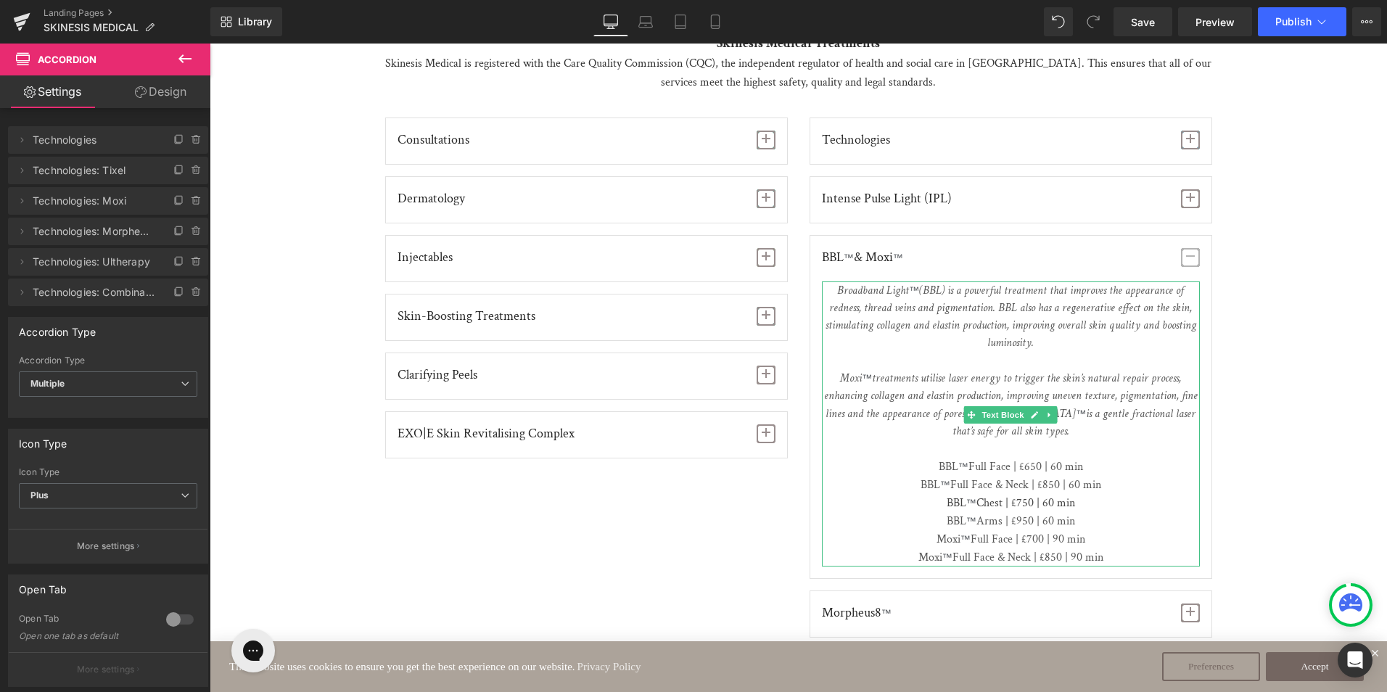
scroll to position [1595, 0]
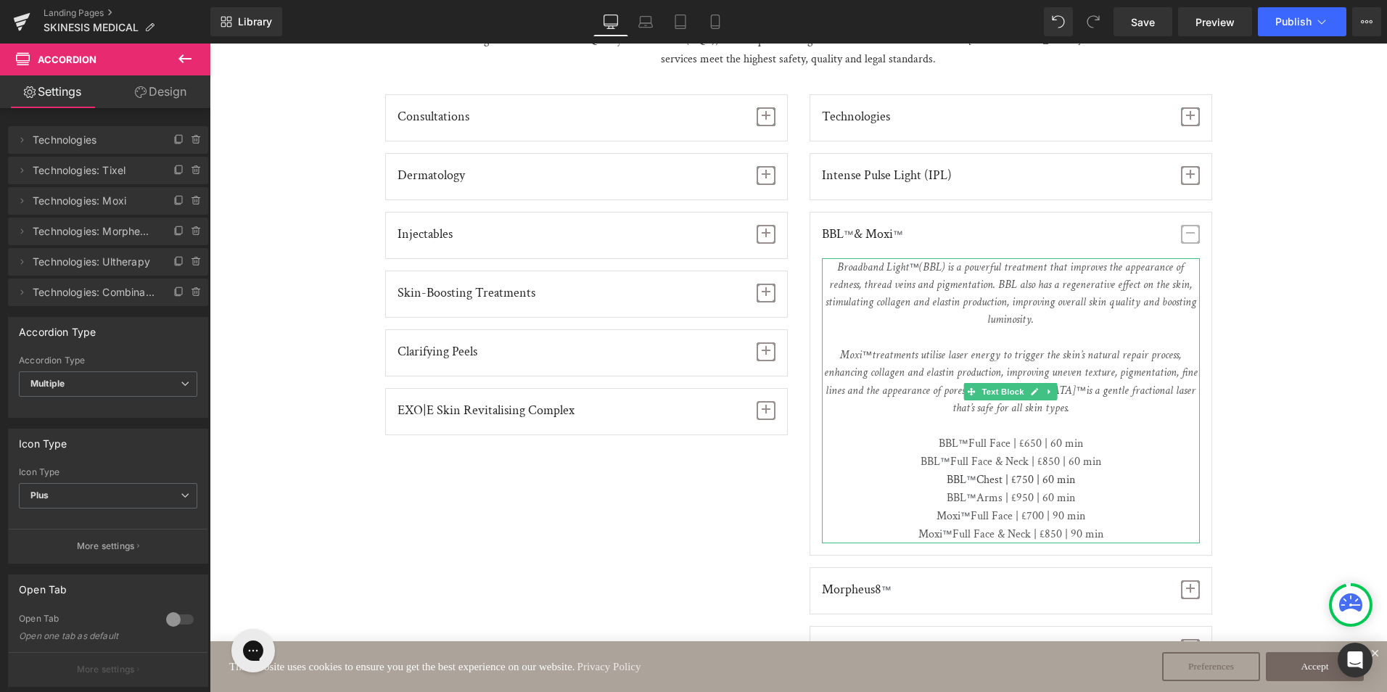
click at [1029, 436] on span "Full Face | £650 | 60 min" at bounding box center [1025, 443] width 115 height 15
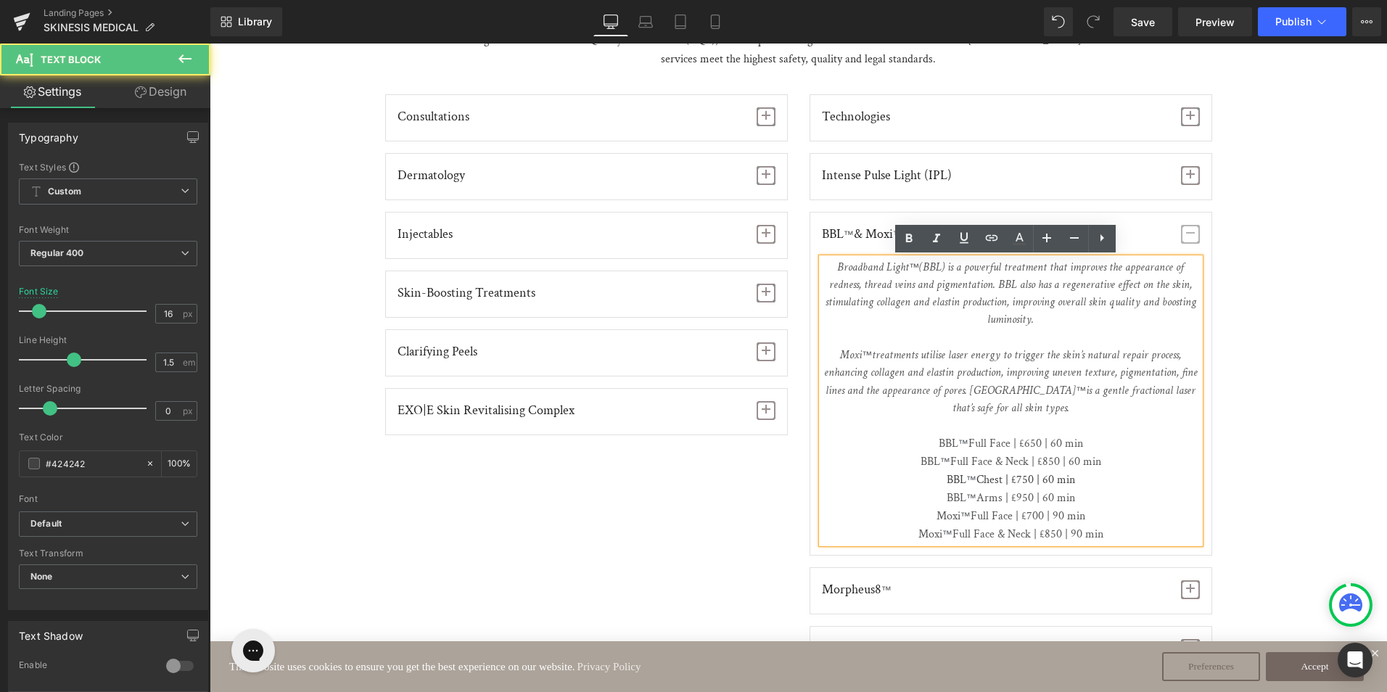
click at [1029, 436] on span "Full Face | £650 | 60 min" at bounding box center [1025, 443] width 115 height 15
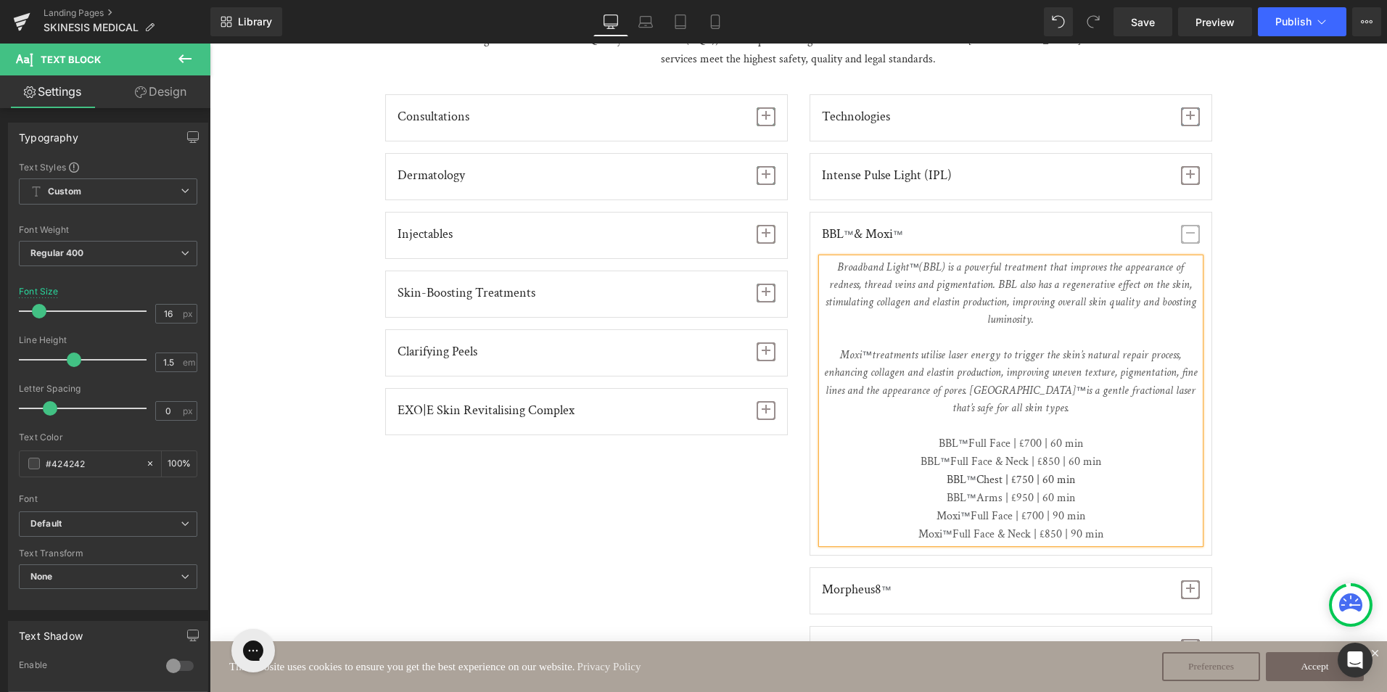
click at [1043, 454] on span "Full Face & Neck | £850 | 60 min" at bounding box center [1025, 461] width 151 height 15
click at [1016, 472] on span "Chest | £750 | 60 min" at bounding box center [1025, 479] width 99 height 15
click at [1015, 490] on span "Arms | £950 | 60 min" at bounding box center [1025, 497] width 99 height 15
click at [1023, 508] on span "Full Face | £700 | 90 min" at bounding box center [1027, 515] width 115 height 15
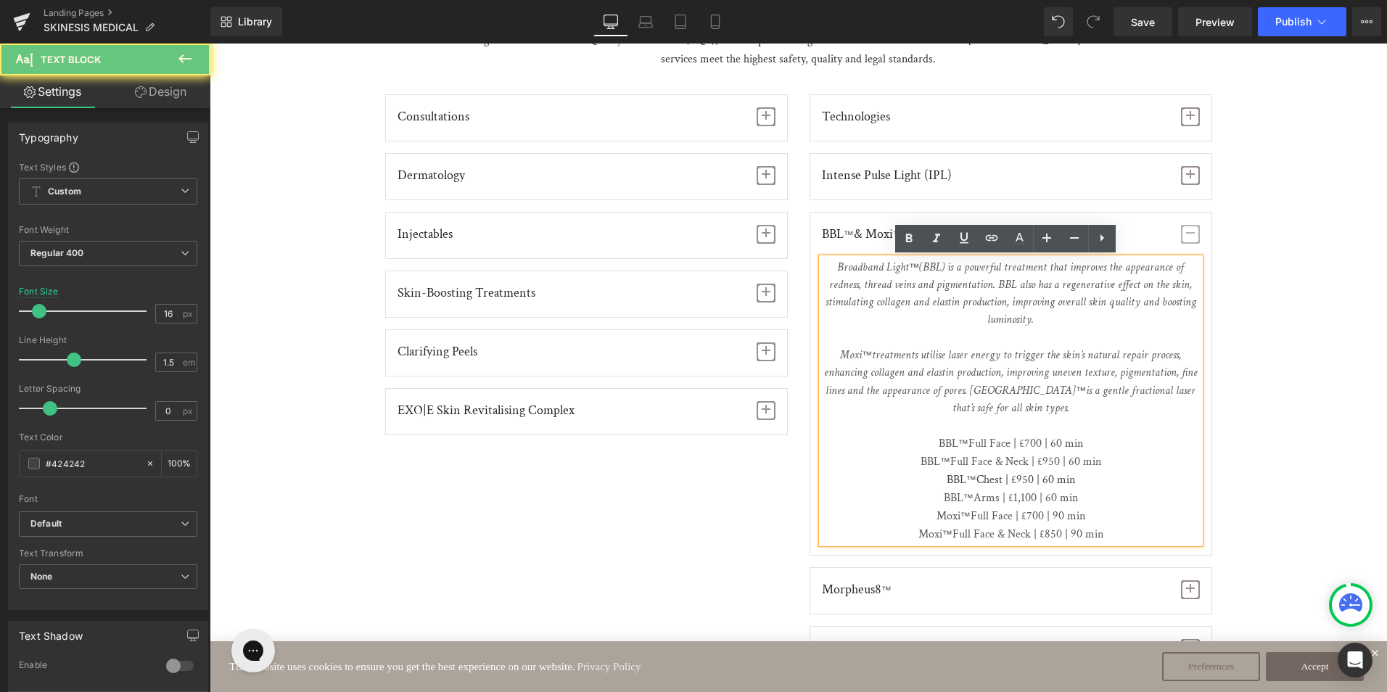
click at [1026, 508] on span "Full Face | £700 | 90 min" at bounding box center [1027, 515] width 115 height 15
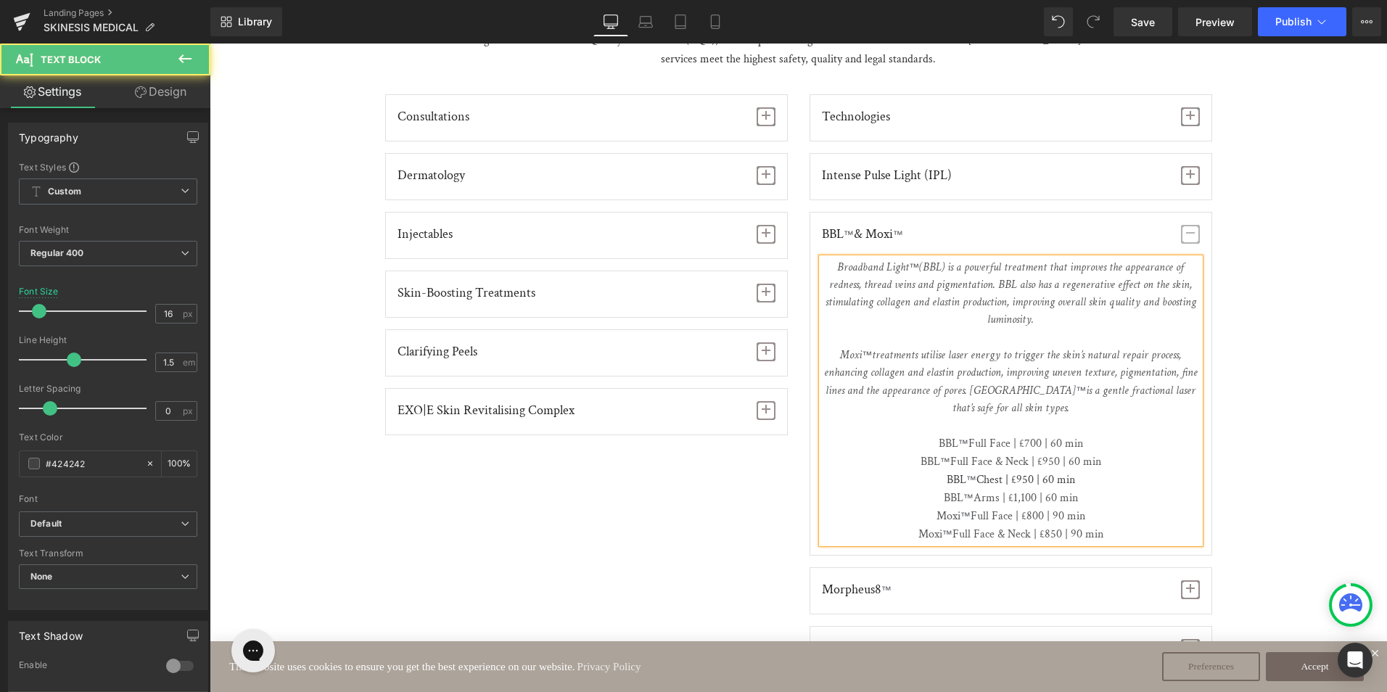
click at [1046, 526] on span "Full Face & Neck | £850 | 90 min" at bounding box center [1027, 533] width 151 height 15
click at [1188, 235] on span "button" at bounding box center [1190, 234] width 19 height 19
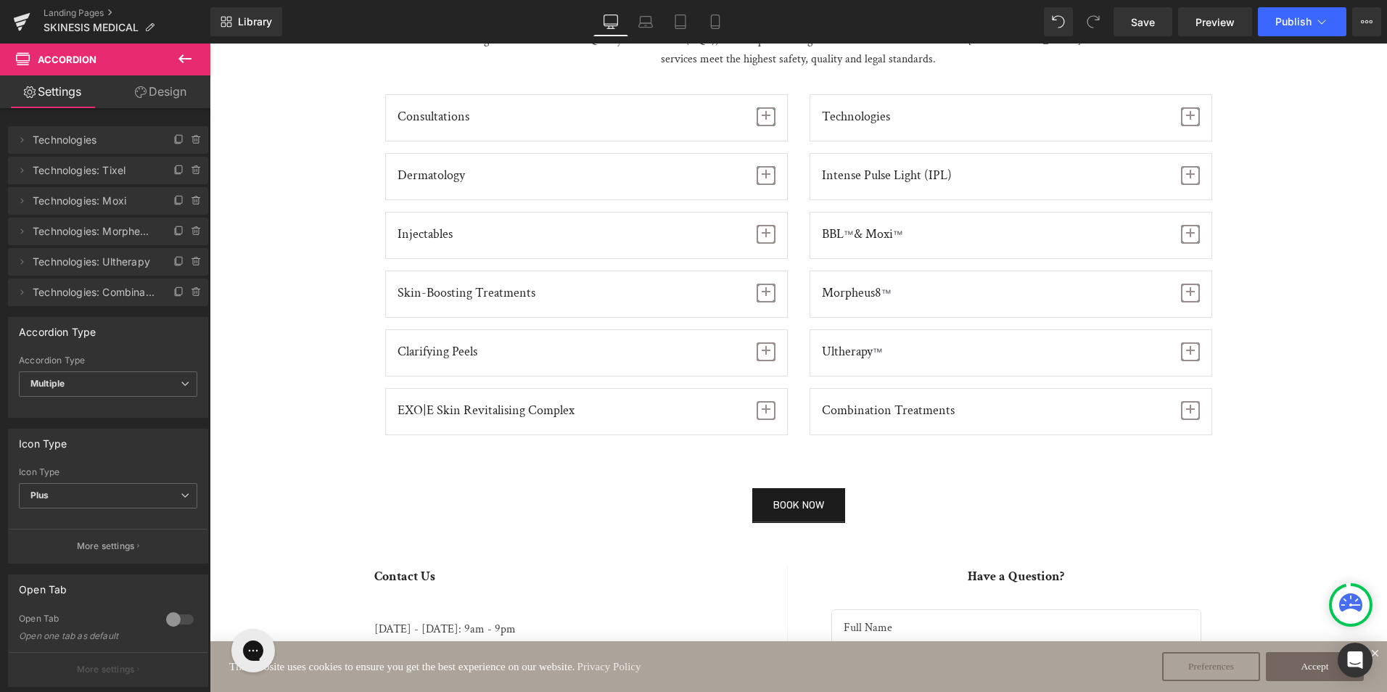
click at [1185, 298] on span "button" at bounding box center [1190, 293] width 19 height 19
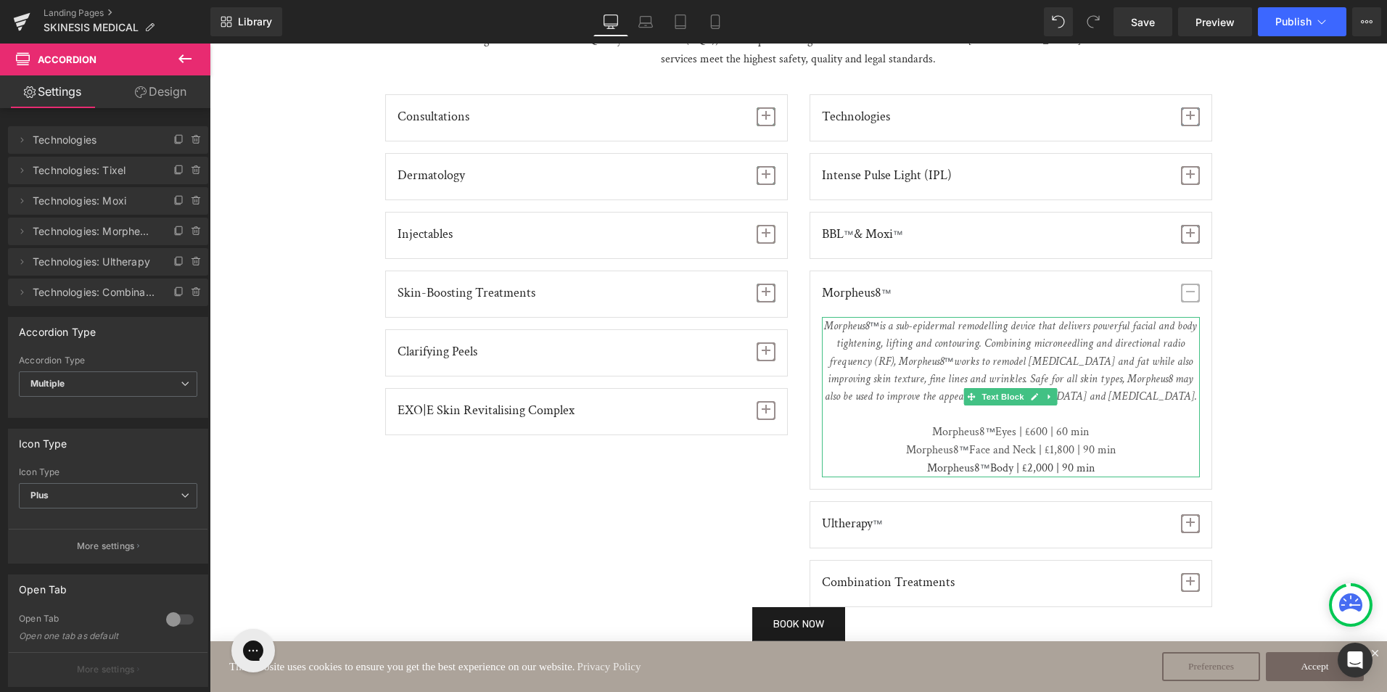
click at [1033, 427] on span "Eyes | £600 | 60 min" at bounding box center [1042, 431] width 94 height 15
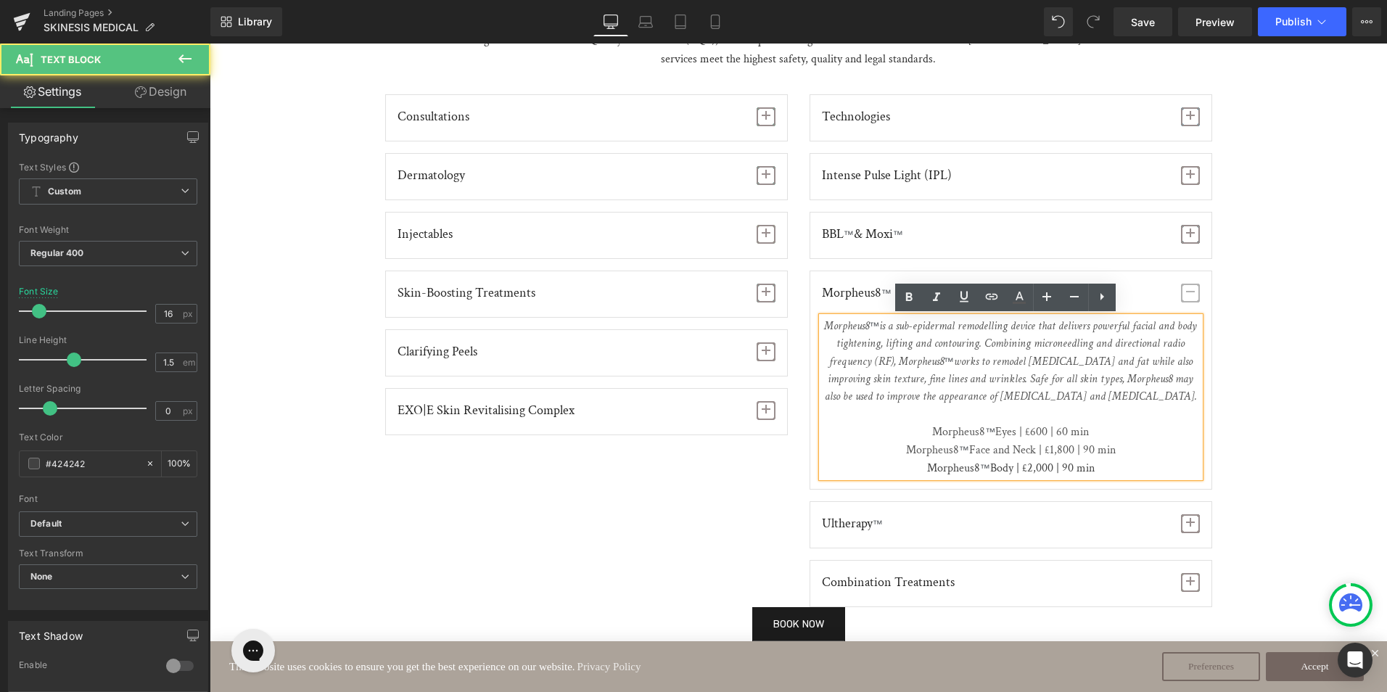
click at [1030, 437] on span "Eyes | £600 | 60 min" at bounding box center [1042, 431] width 94 height 15
click at [1049, 450] on span "Face and Neck | £1,800 | 90 min" at bounding box center [1042, 449] width 146 height 15
click at [1034, 465] on span "Body | £2,000 | 90 min" at bounding box center [1042, 467] width 104 height 15
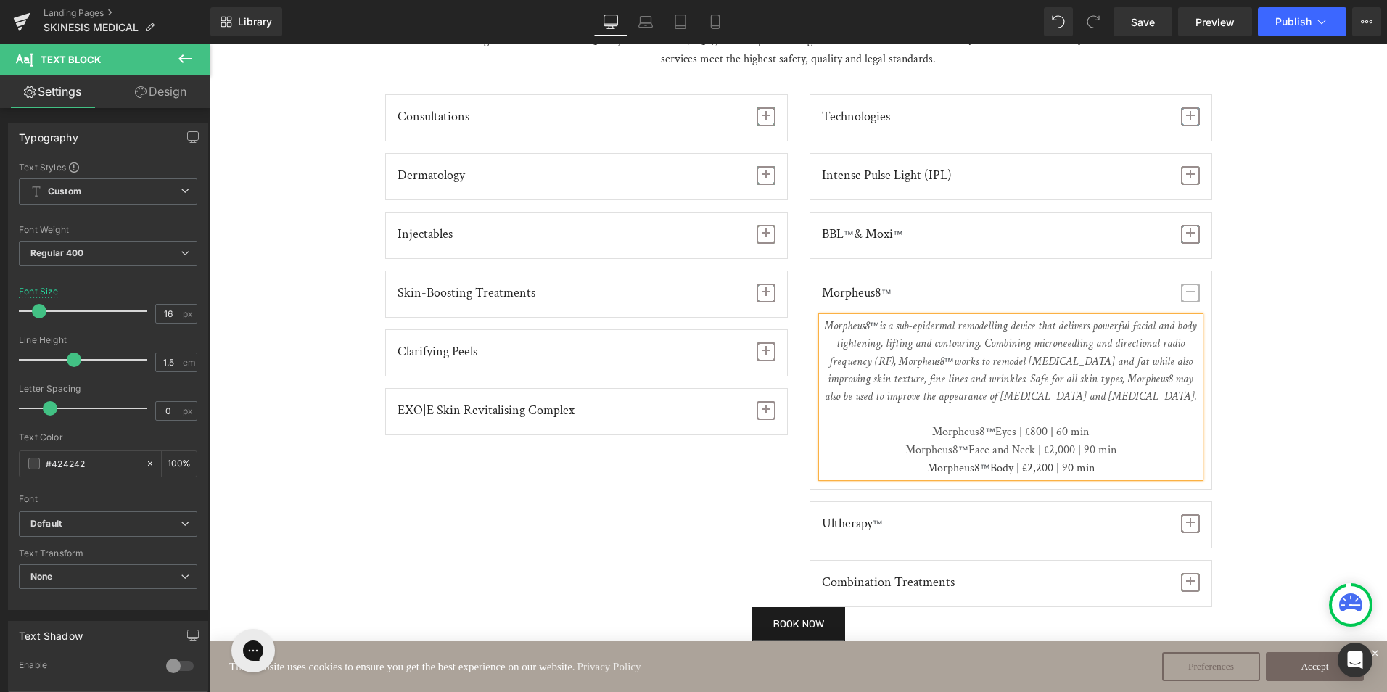
click at [1191, 293] on span "button" at bounding box center [1190, 293] width 19 height 19
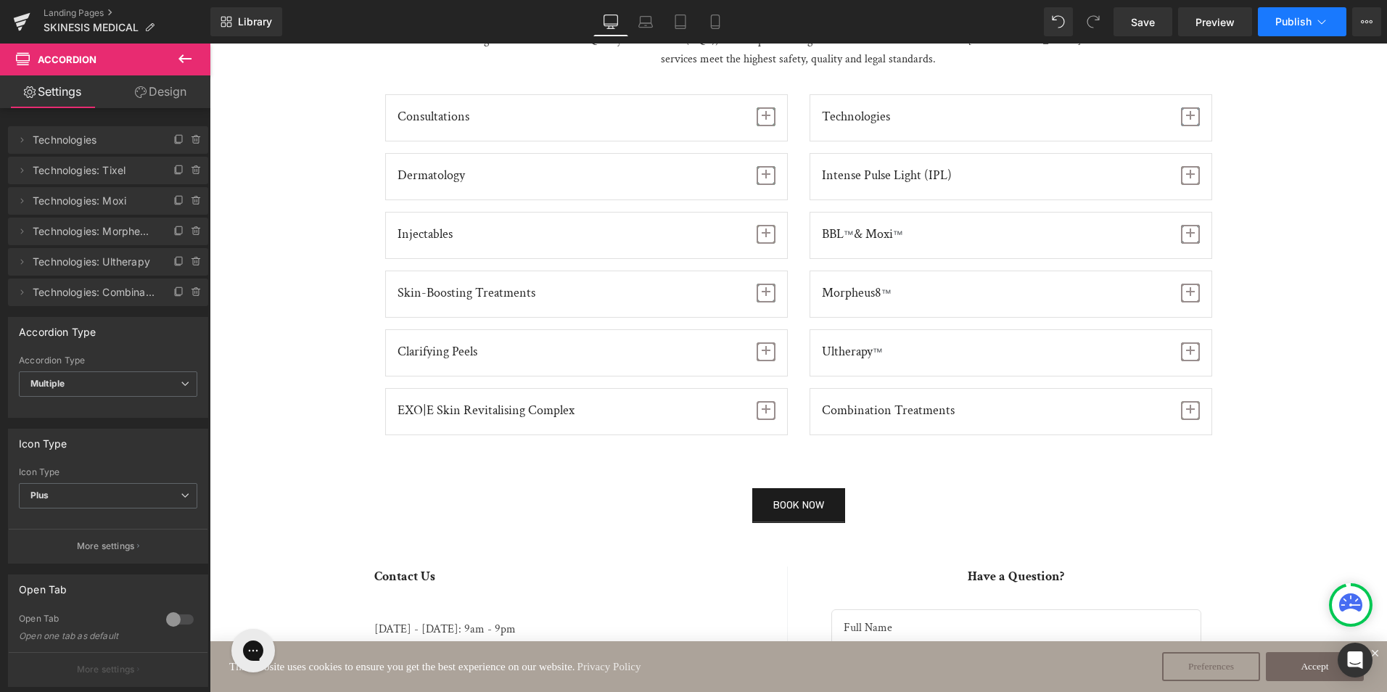
click at [1277, 20] on span "Publish" at bounding box center [1293, 22] width 36 height 12
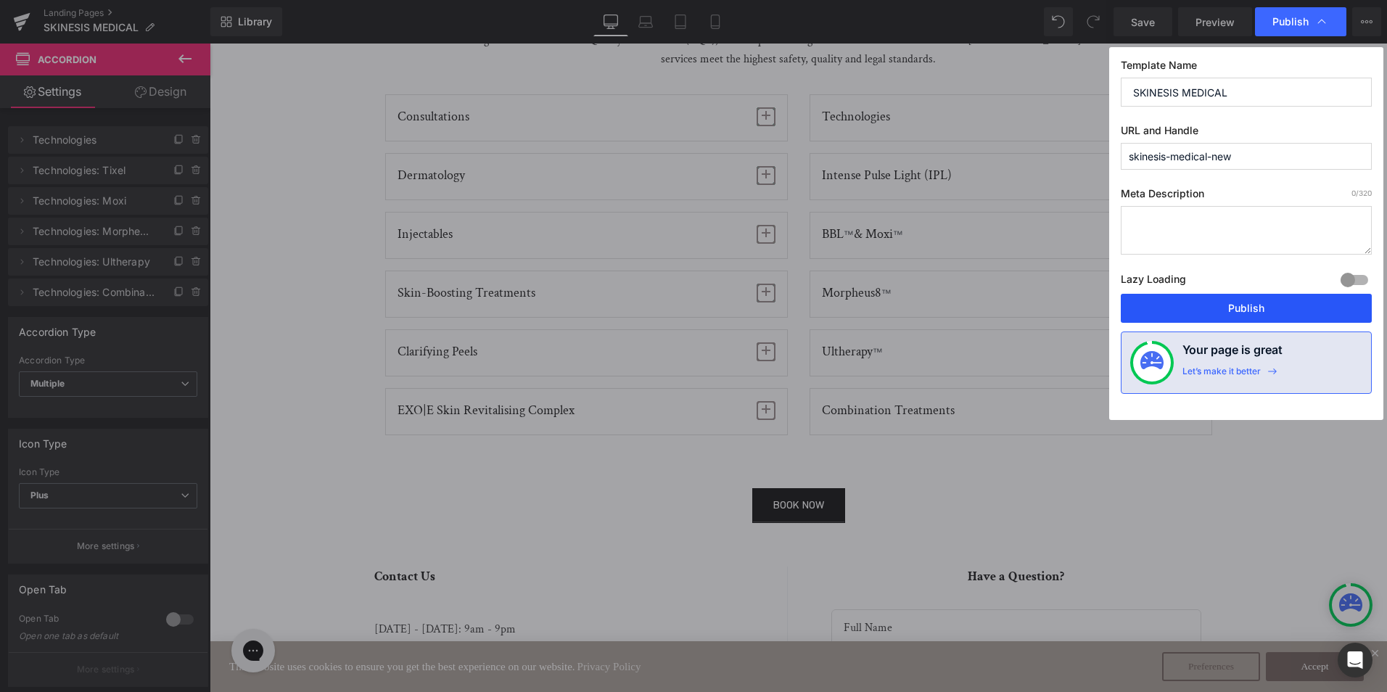
drag, startPoint x: 1231, startPoint y: 305, endPoint x: 1118, endPoint y: 273, distance: 116.6
click at [1231, 305] on button "Publish" at bounding box center [1245, 308] width 251 height 29
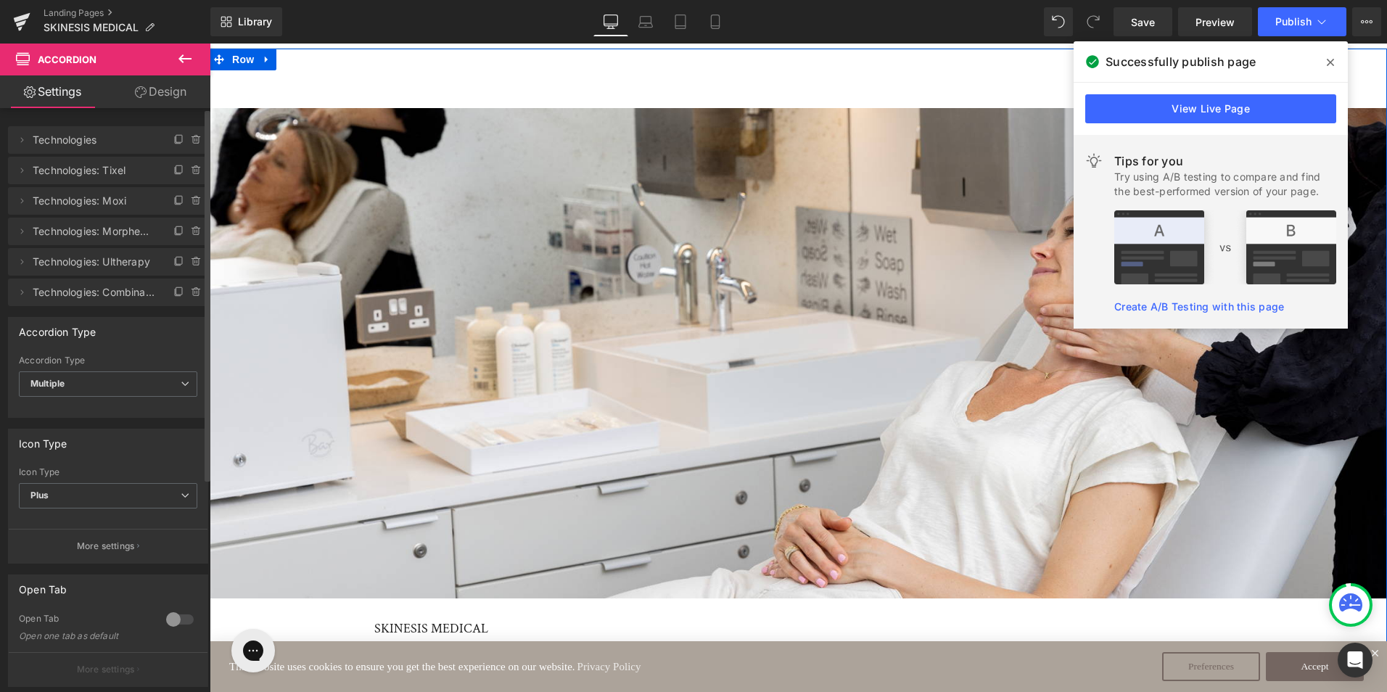
scroll to position [145, 0]
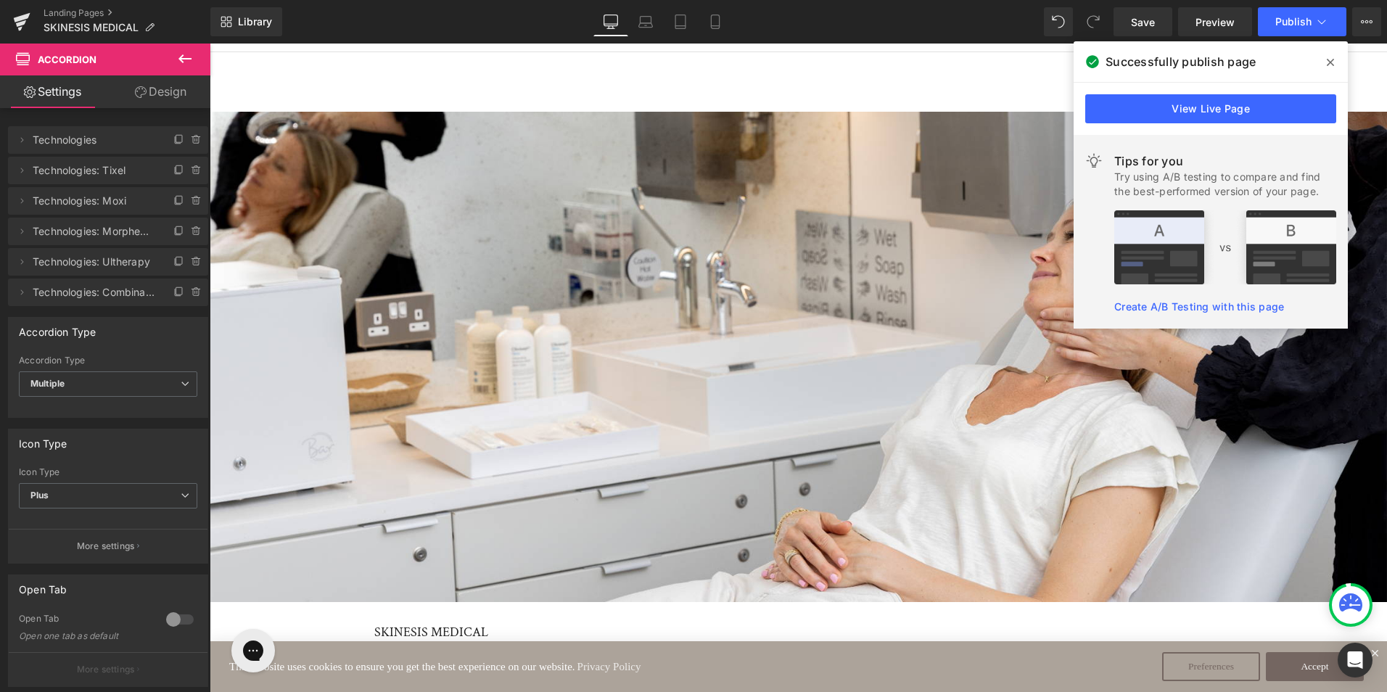
click at [183, 54] on icon at bounding box center [184, 58] width 17 height 17
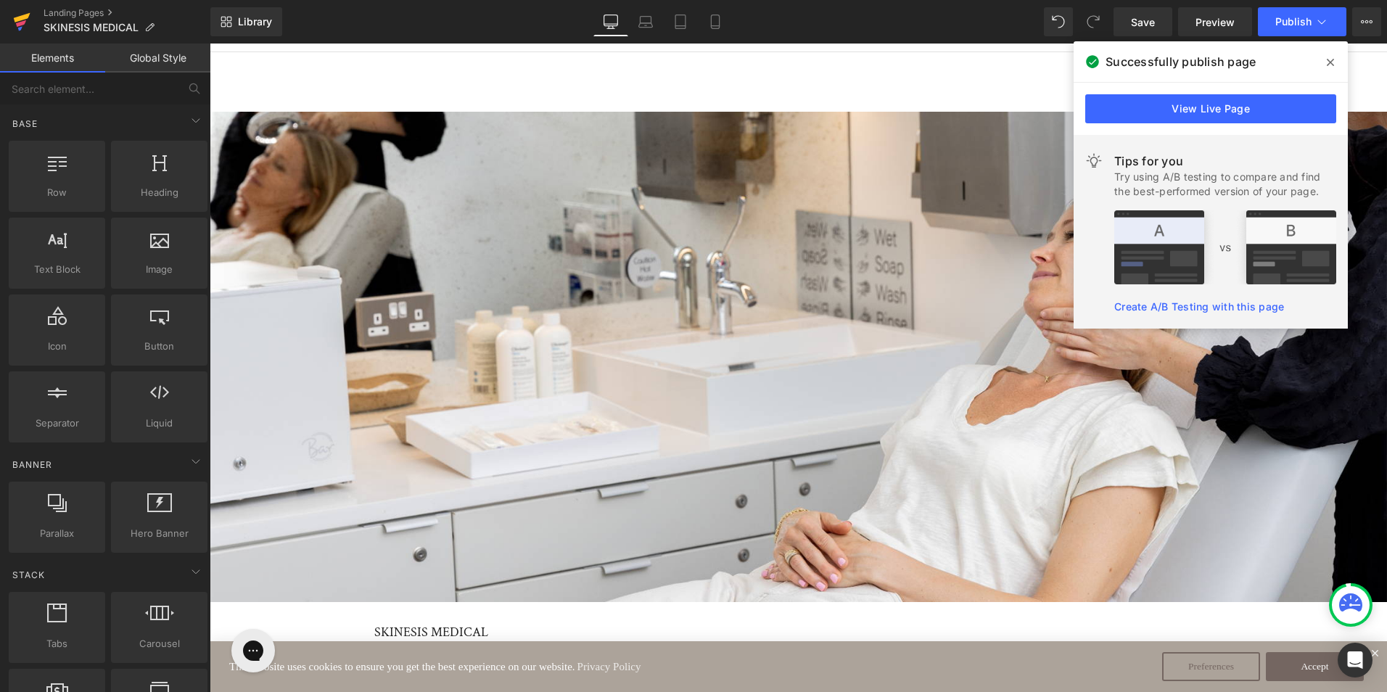
click at [30, 16] on link at bounding box center [22, 22] width 44 height 44
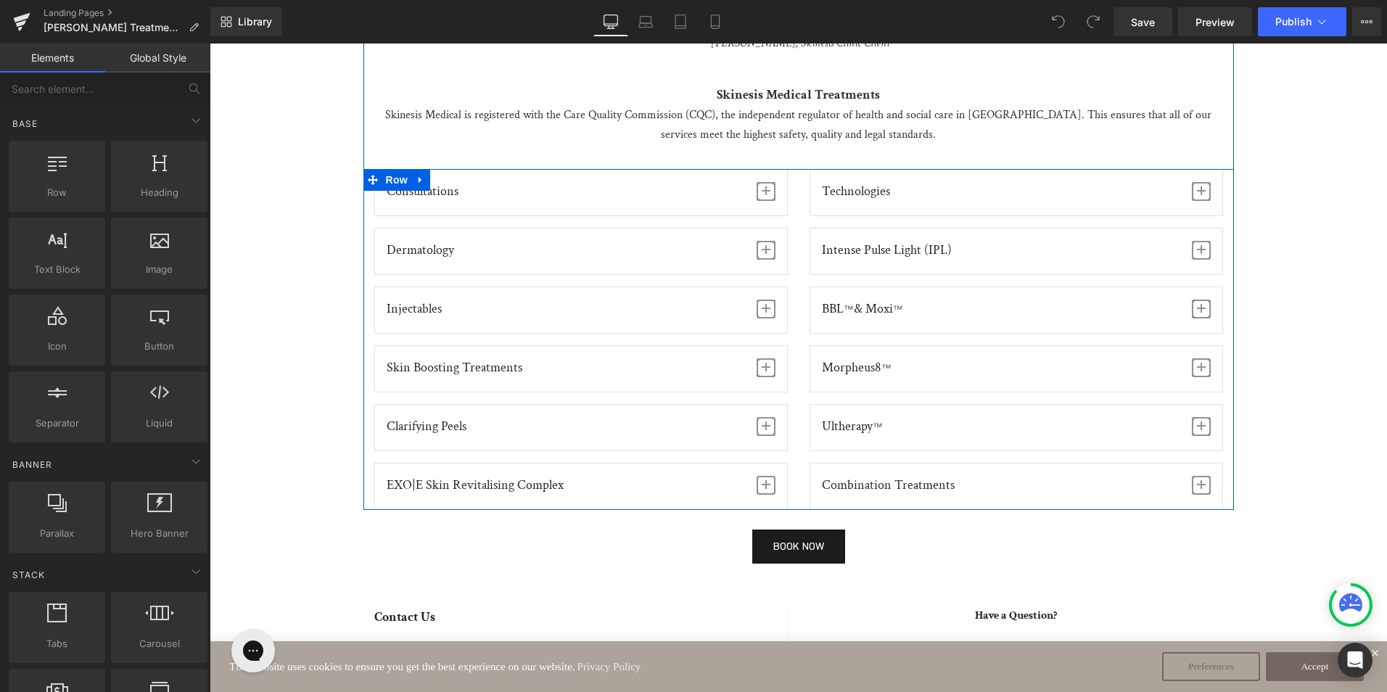
scroll to position [1595, 0]
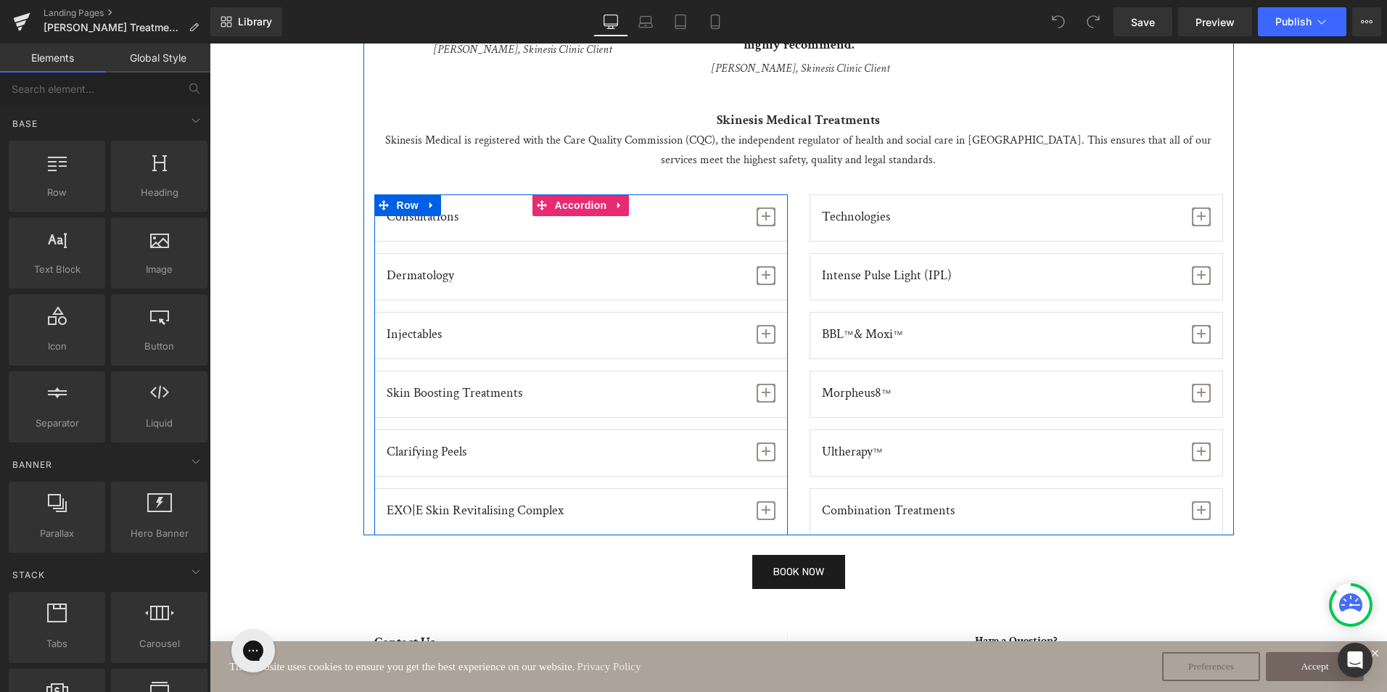
click at [766, 280] on span "button" at bounding box center [766, 280] width 0 height 0
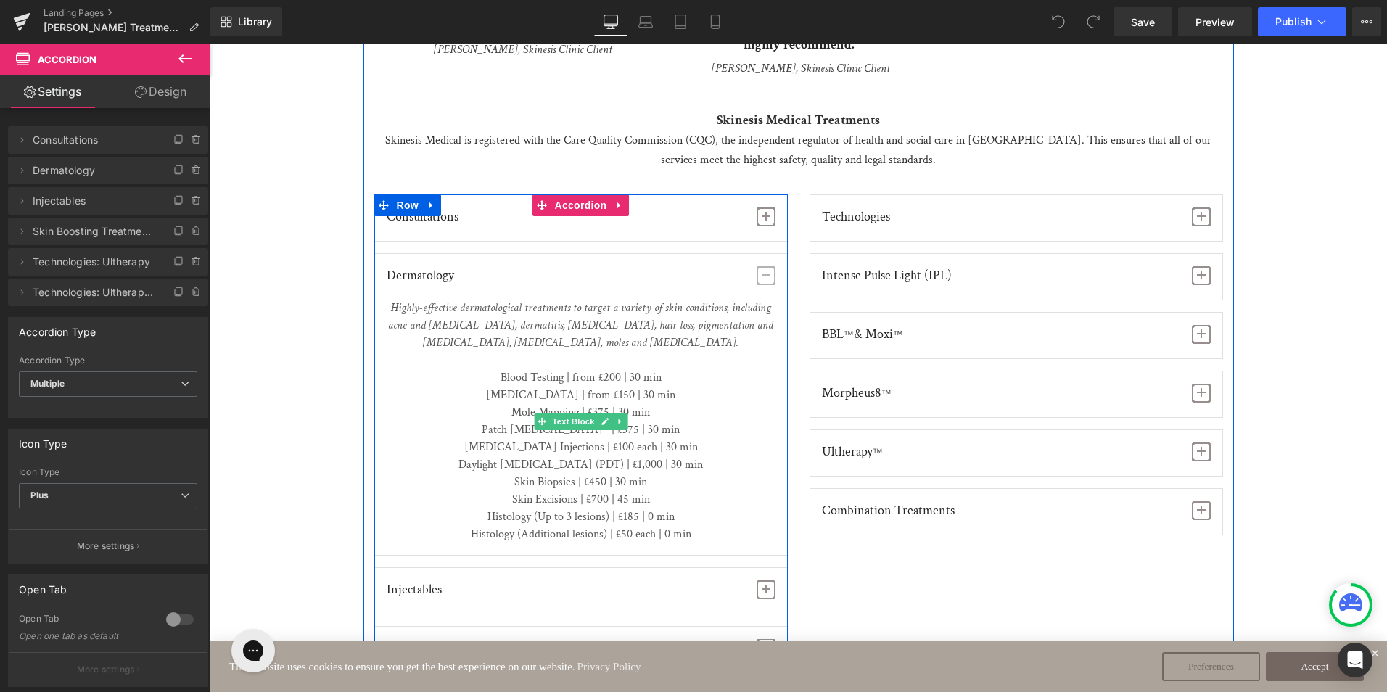
click at [603, 404] on p "Mole Mapping | £375 | 30 min" at bounding box center [581, 412] width 389 height 17
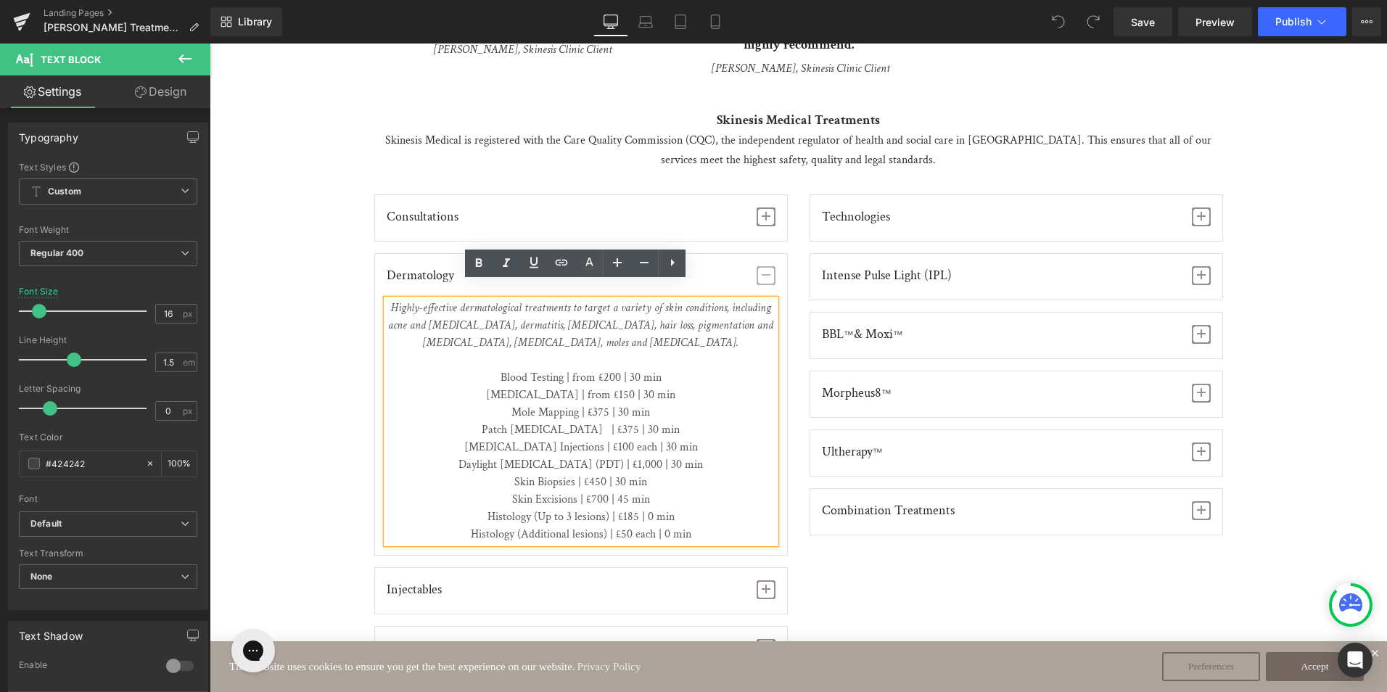
click at [598, 404] on p "Mole Mapping | £375 | 30 min" at bounding box center [581, 412] width 389 height 17
click at [604, 404] on p "Mole Mapping | £375 | 30 min" at bounding box center [581, 412] width 389 height 17
click at [768, 266] on span "button" at bounding box center [765, 275] width 19 height 19
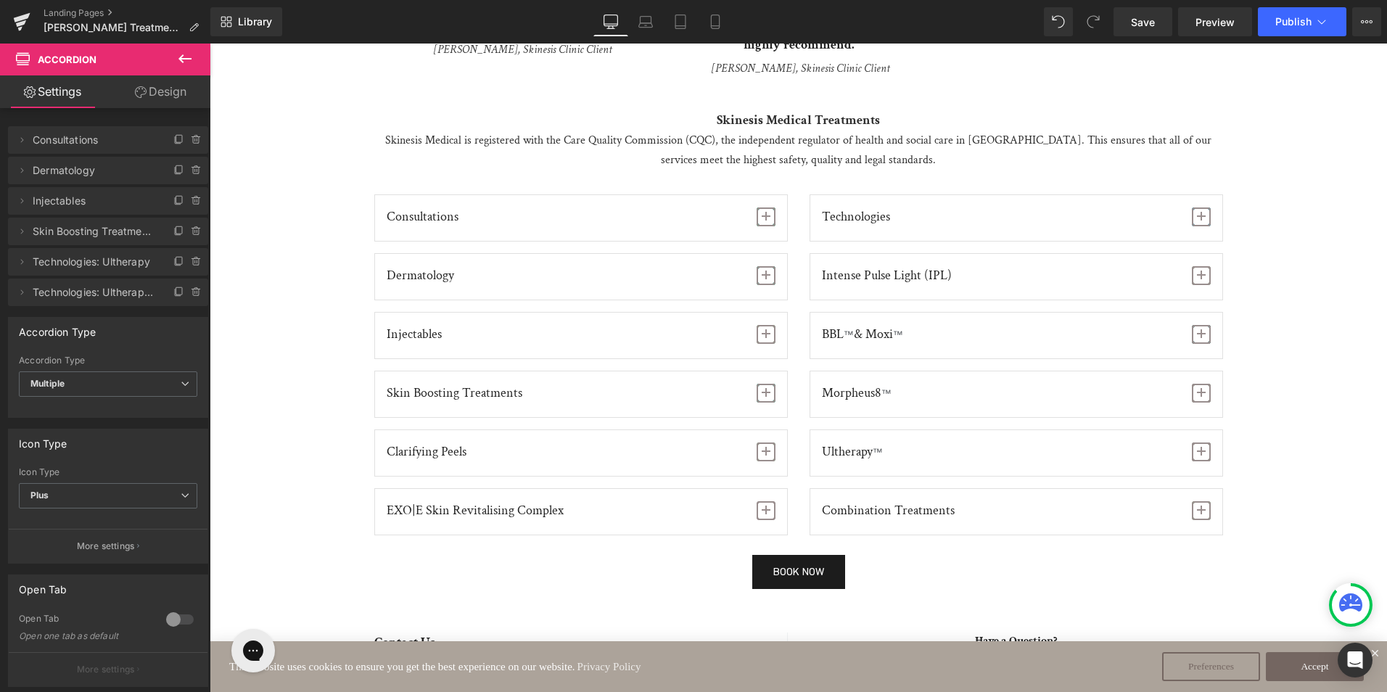
click at [758, 325] on span "button" at bounding box center [765, 334] width 19 height 19
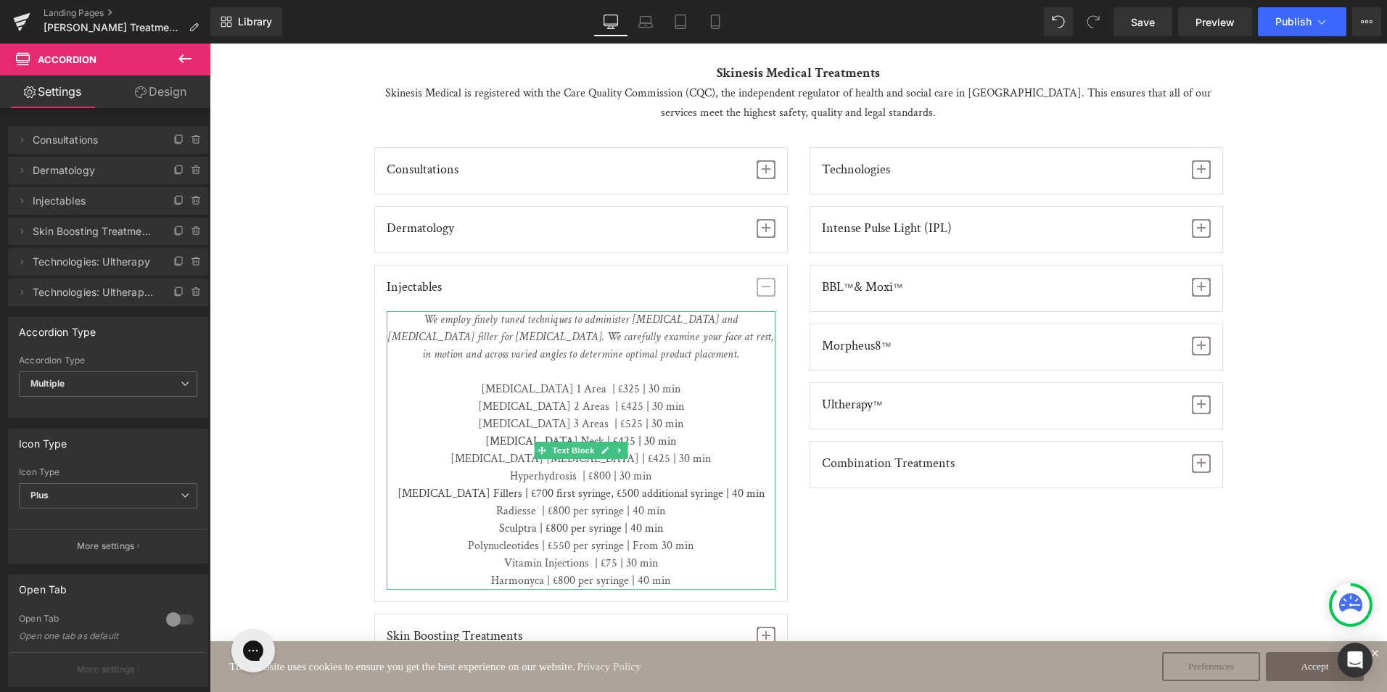
scroll to position [1668, 0]
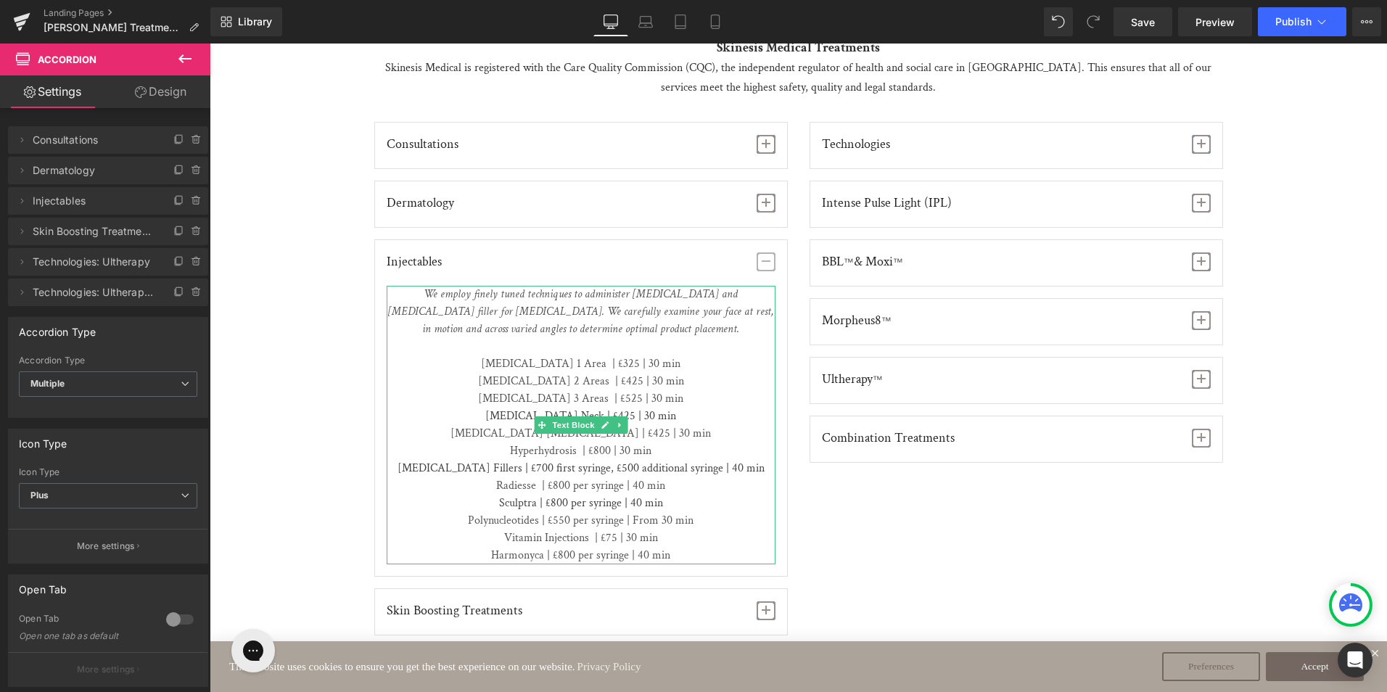
click at [607, 356] on span "[MEDICAL_DATA] 1 Area | £325 | 30 min" at bounding box center [580, 363] width 199 height 15
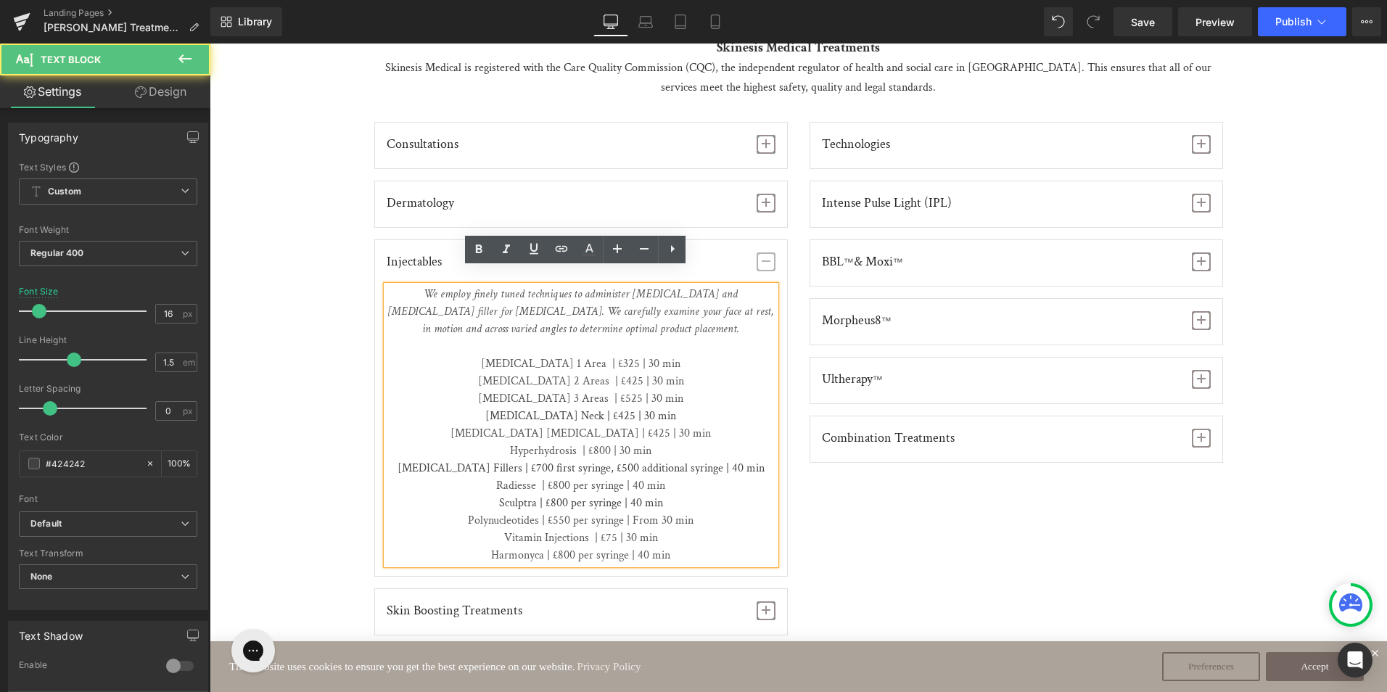
click at [608, 356] on span "[MEDICAL_DATA] 1 Area | £325 | 30 min" at bounding box center [580, 363] width 199 height 15
click at [609, 373] on span "[MEDICAL_DATA] 2 Areas | £425 | 30 min" at bounding box center [581, 380] width 206 height 15
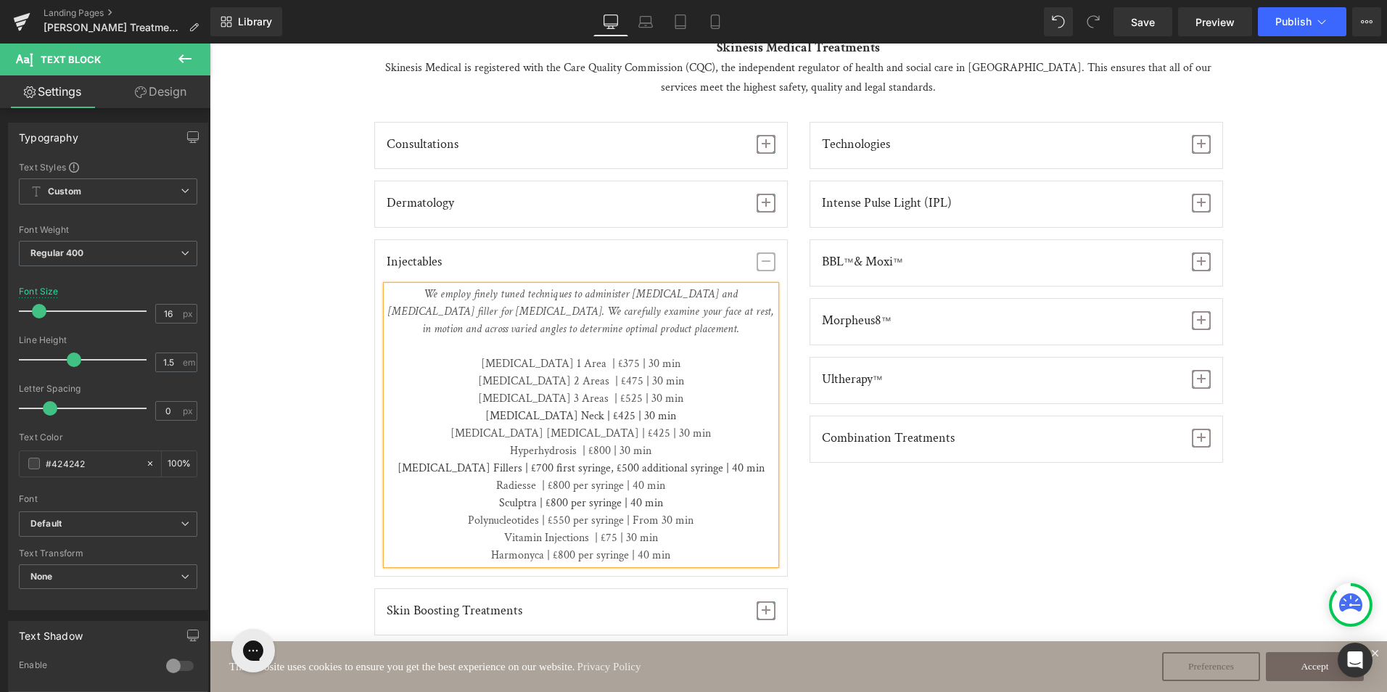
click at [606, 391] on span "[MEDICAL_DATA] 3 Areas | £525 | 30 min" at bounding box center [580, 398] width 205 height 15
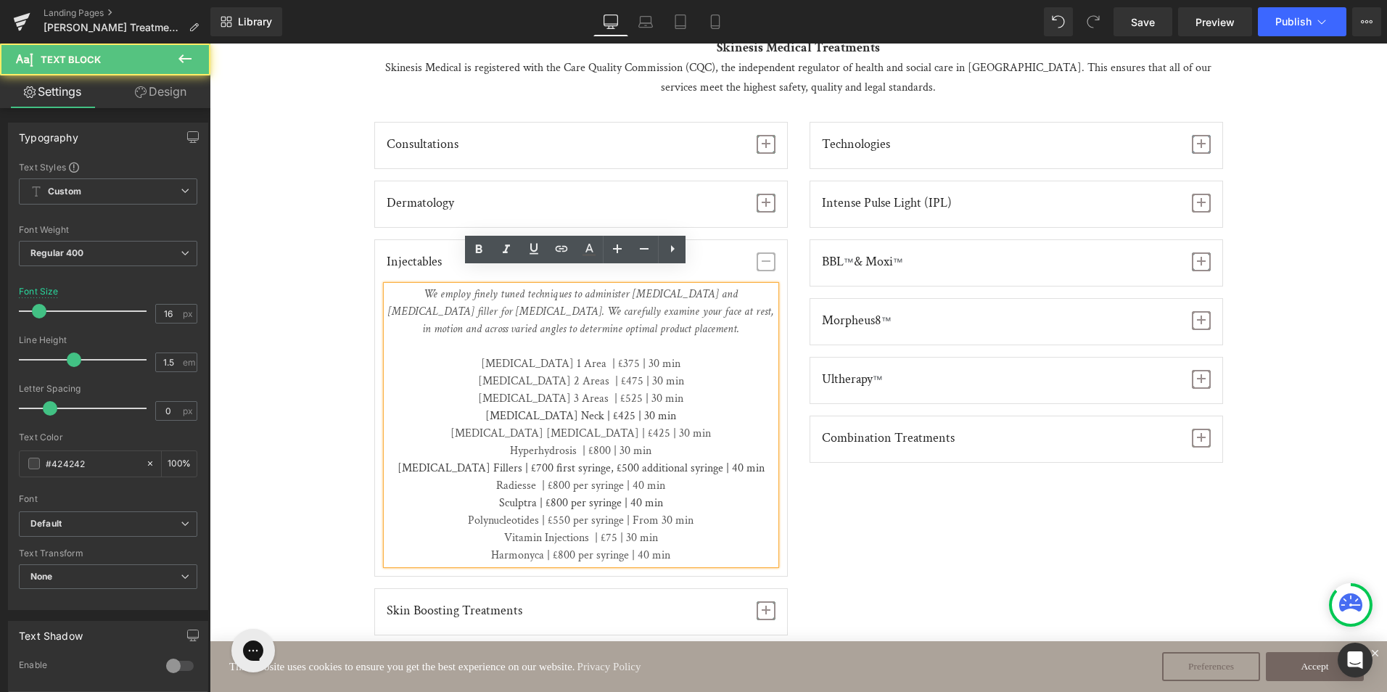
click at [608, 391] on span "[MEDICAL_DATA] 3 Areas | £525 | 30 min" at bounding box center [580, 398] width 205 height 15
click at [604, 408] on p "[MEDICAL_DATA] Neck | £425 | 30 min" at bounding box center [581, 416] width 389 height 17
click at [614, 426] on span "[MEDICAL_DATA] [MEDICAL_DATA] | £425 | 30 min" at bounding box center [580, 433] width 260 height 15
click at [529, 460] on p "[MEDICAL_DATA] Fillers | £700 first syringe, £500 additional syringe | 40 min" at bounding box center [581, 468] width 389 height 17
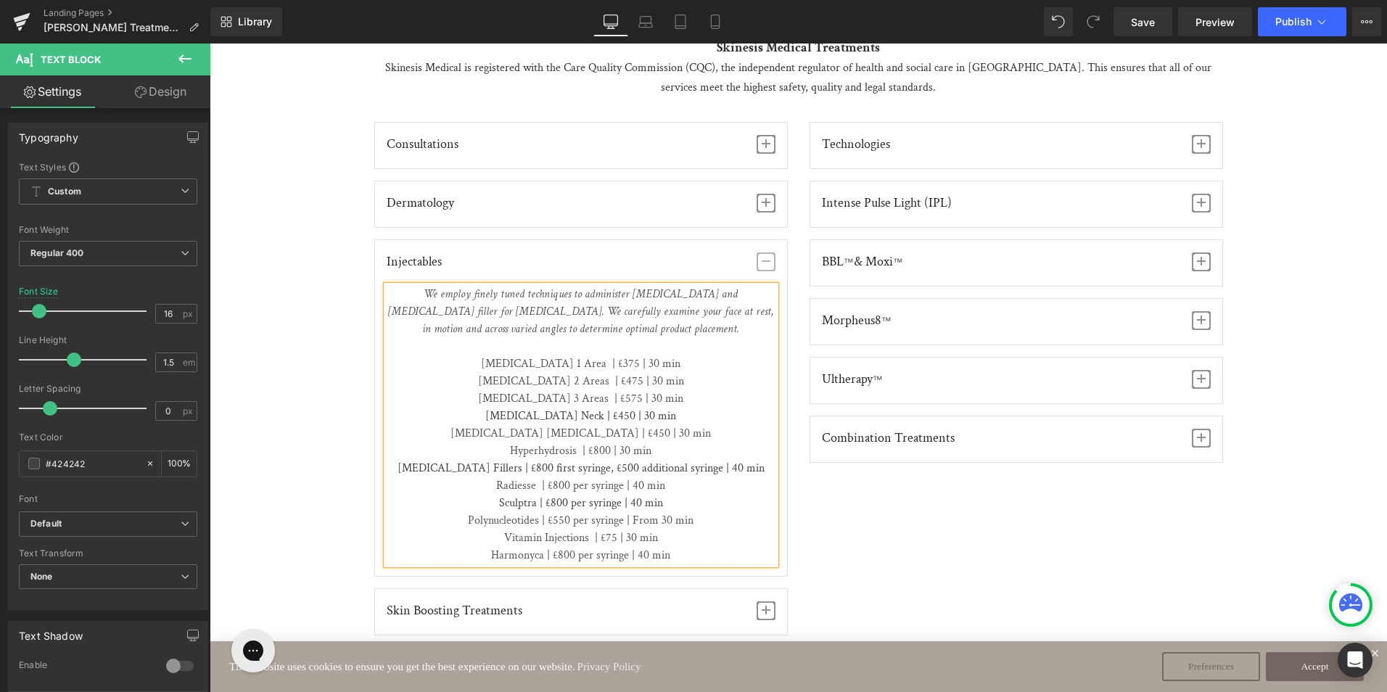
click at [620, 460] on p "[MEDICAL_DATA] Fillers | £800 first syringe, £500 additional syringe | 40 min" at bounding box center [581, 468] width 389 height 17
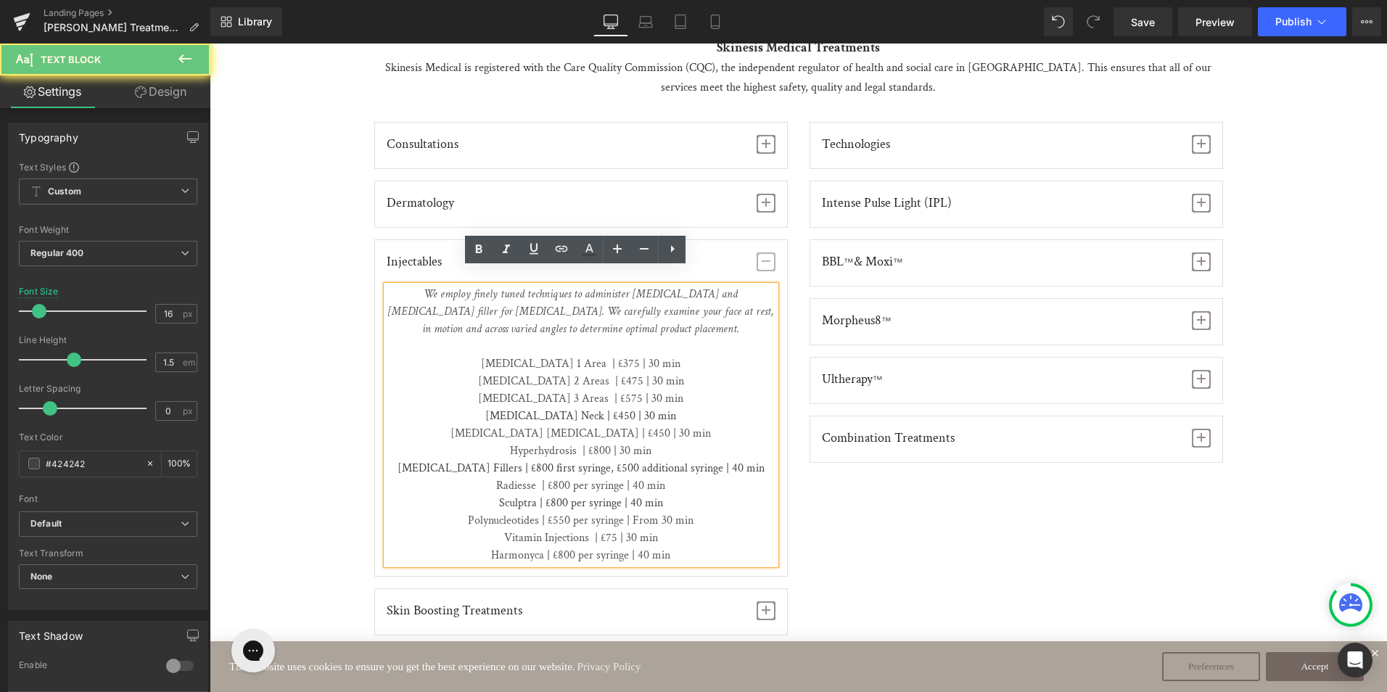
click at [617, 460] on p "[MEDICAL_DATA] Fillers | £800 first syringe, £500 additional syringe | 40 min" at bounding box center [581, 468] width 389 height 17
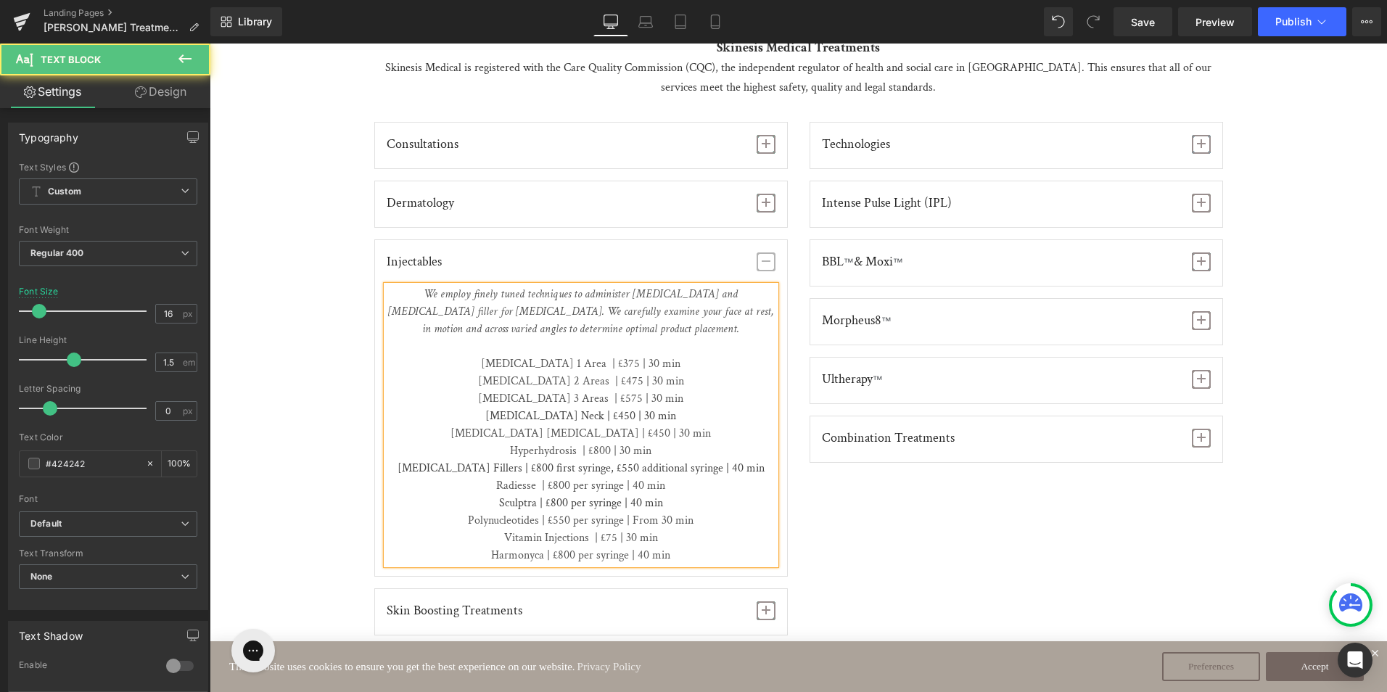
click at [550, 478] on span "Radiesse | £800 per syringe | 40 min" at bounding box center [580, 485] width 169 height 15
click at [552, 495] on p "Sculptra | £800 per syringe | 40 min" at bounding box center [581, 503] width 389 height 17
click at [554, 513] on span "Polynucleotides | £550 per syringe | From 30 min" at bounding box center [581, 520] width 226 height 15
click at [555, 548] on span "Harmonyca | £800 per syringe | 40 min" at bounding box center [580, 555] width 179 height 15
click at [750, 252] on div "Injectables Text Block" at bounding box center [581, 263] width 389 height 22
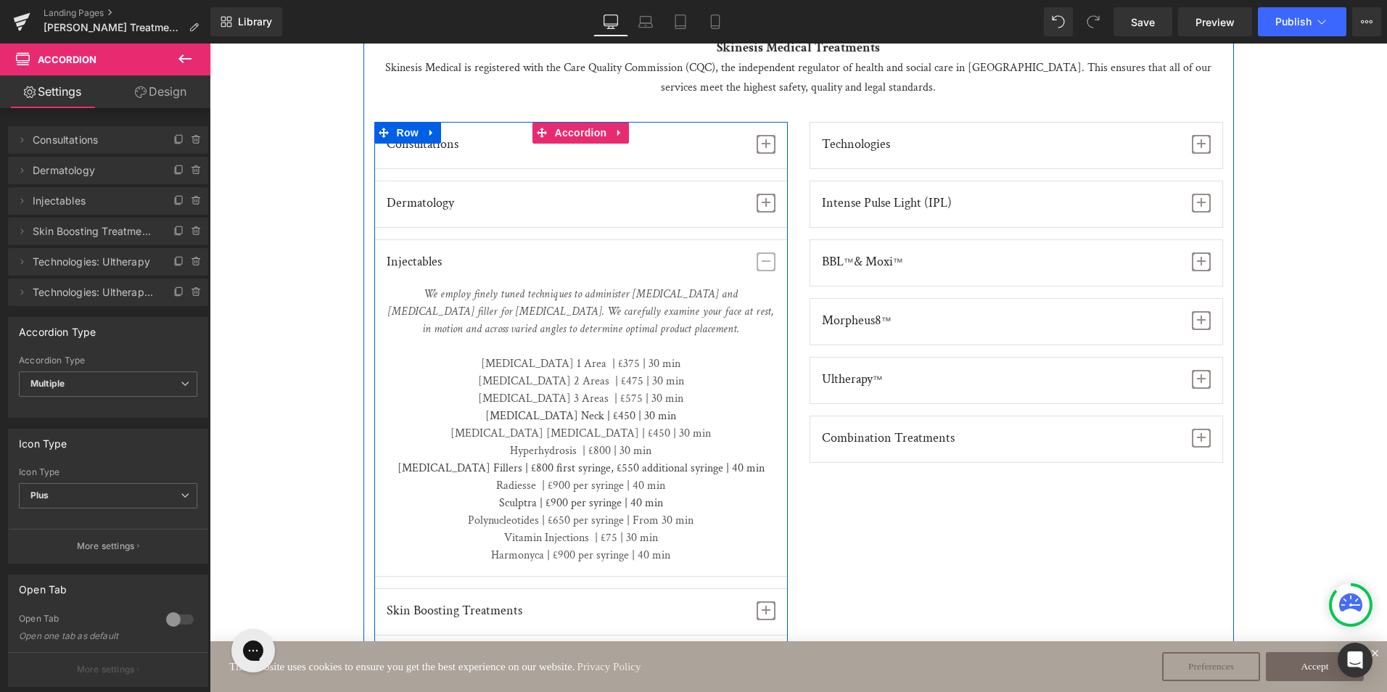
click at [764, 252] on span "button" at bounding box center [765, 261] width 19 height 19
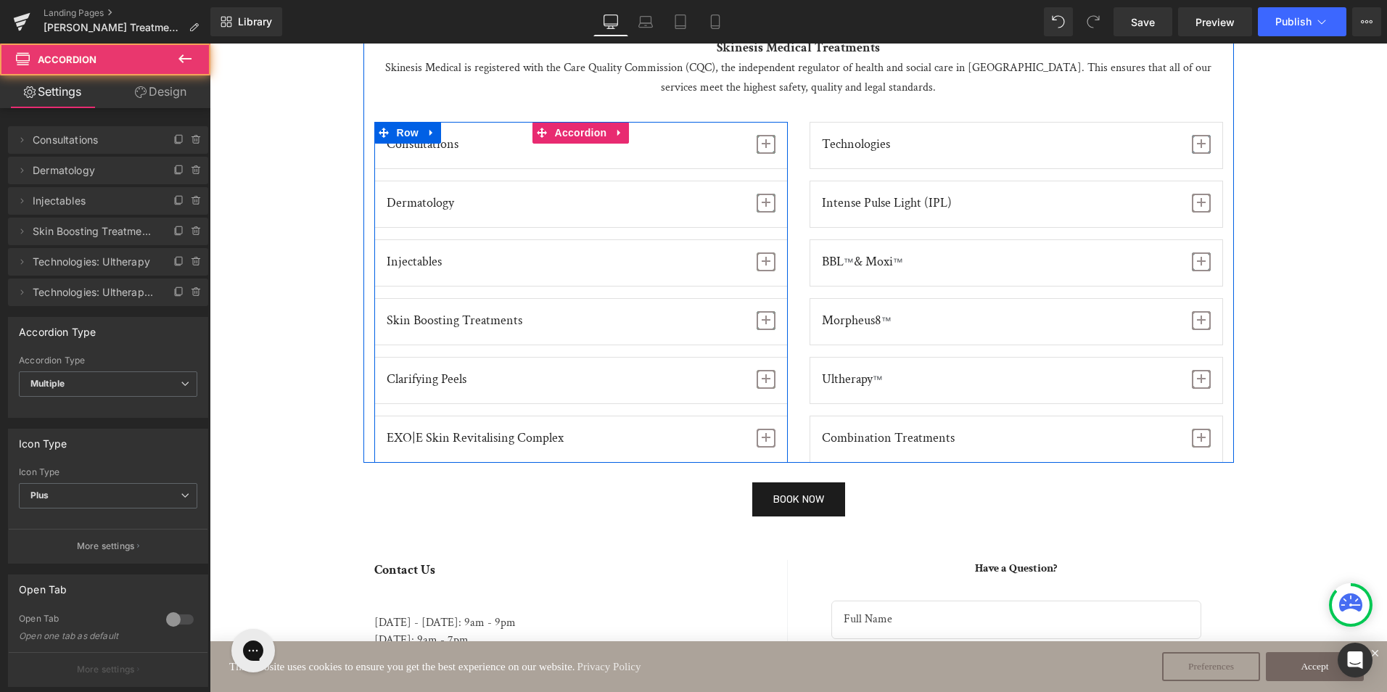
click at [756, 311] on span "button" at bounding box center [765, 320] width 19 height 19
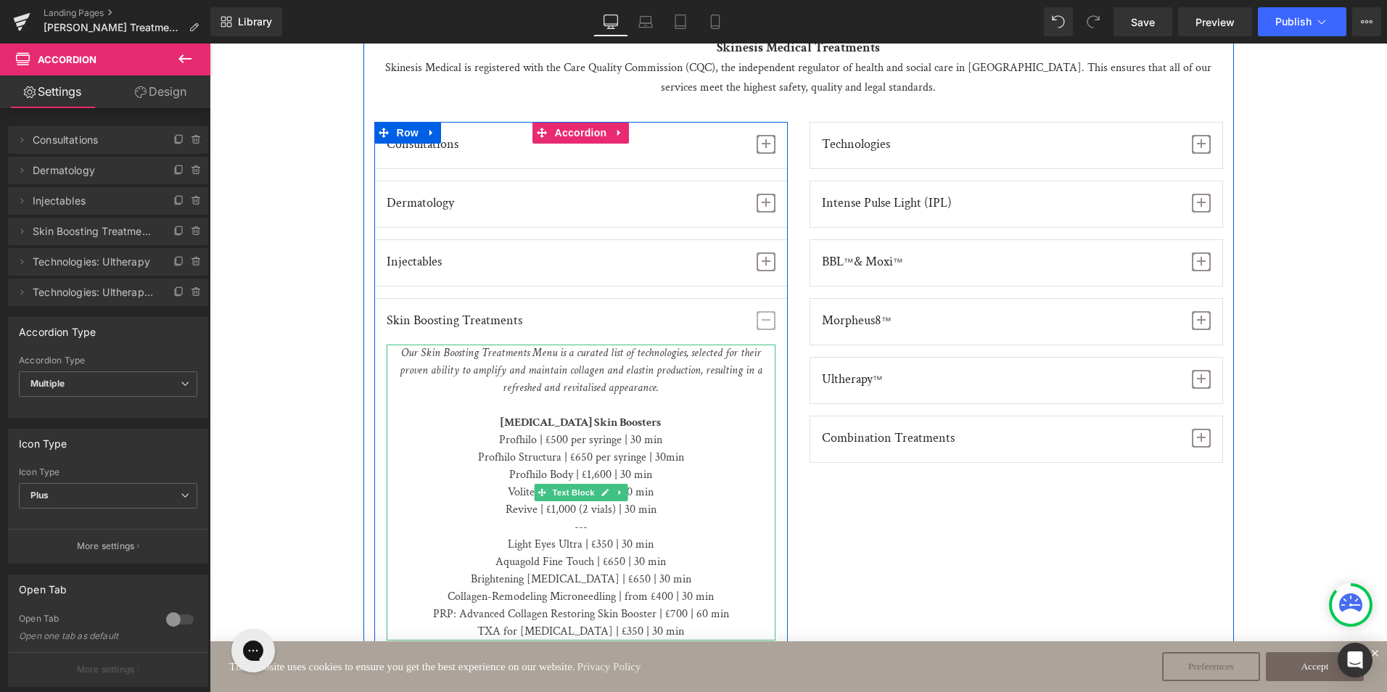
click at [555, 431] on p "Profhilo | £500 per syringe | 30 min" at bounding box center [581, 439] width 389 height 17
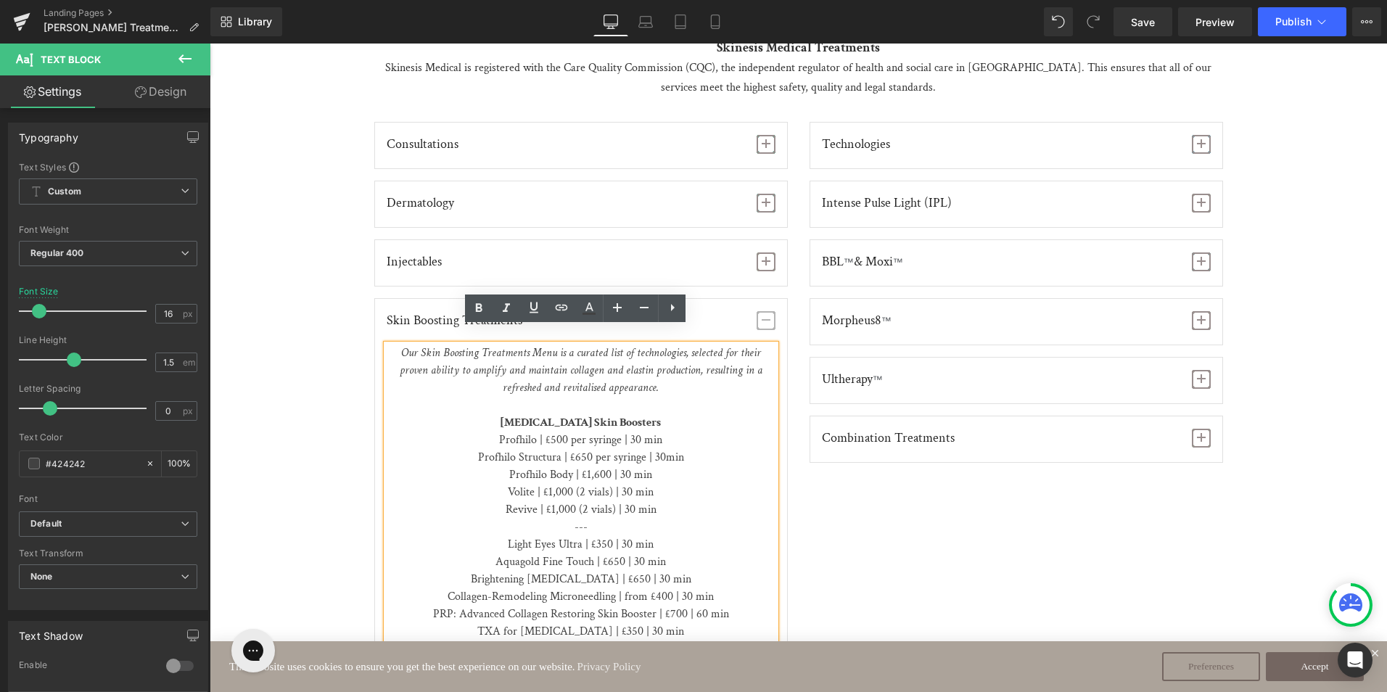
click at [554, 431] on p "Profhilo | £500 per syringe | 30 min" at bounding box center [581, 439] width 389 height 17
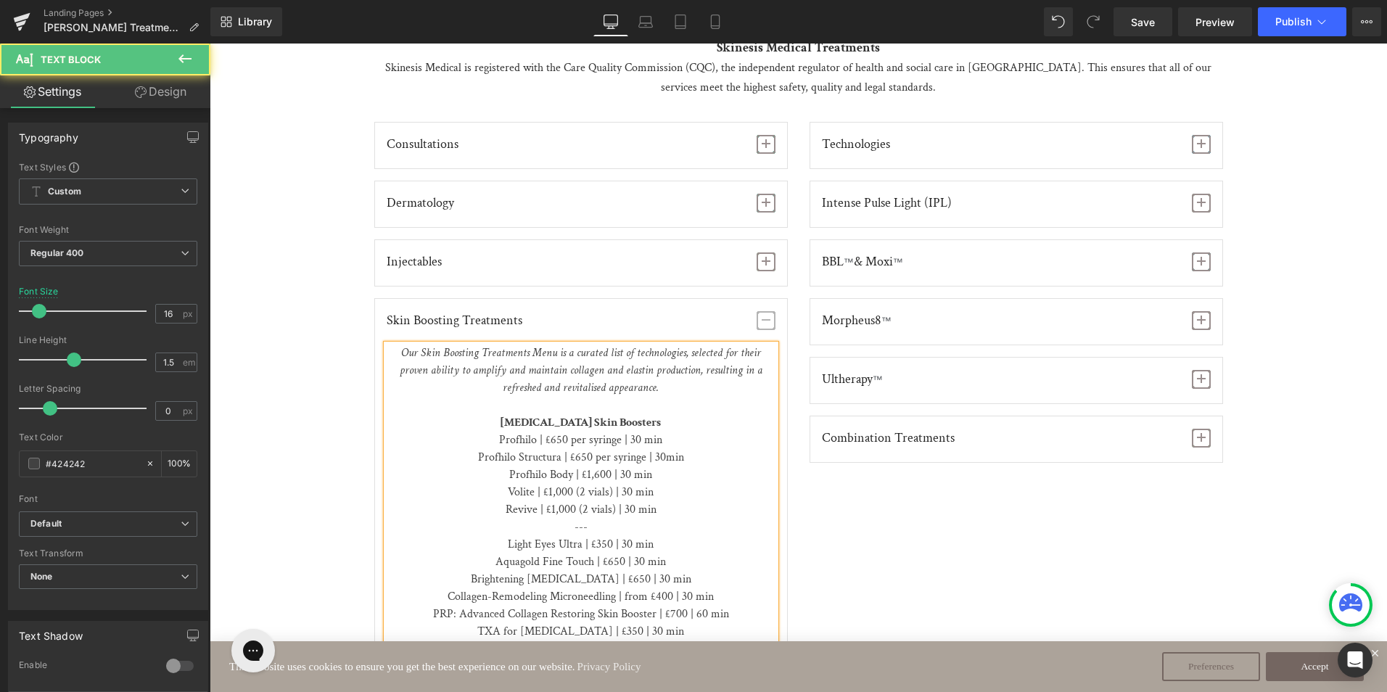
click at [552, 484] on p "Volite | £1,000 (2 vials) | 30 min" at bounding box center [581, 492] width 389 height 17
click at [555, 484] on p "Volite | £1,000 (2 vials) | 30 min" at bounding box center [581, 492] width 389 height 17
click at [558, 501] on p "Revive | £1,000 (2 vials) | 30 min" at bounding box center [581, 509] width 389 height 17
click at [594, 536] on p "Light Eyes Ultra | £350 | 30 min" at bounding box center [581, 544] width 389 height 17
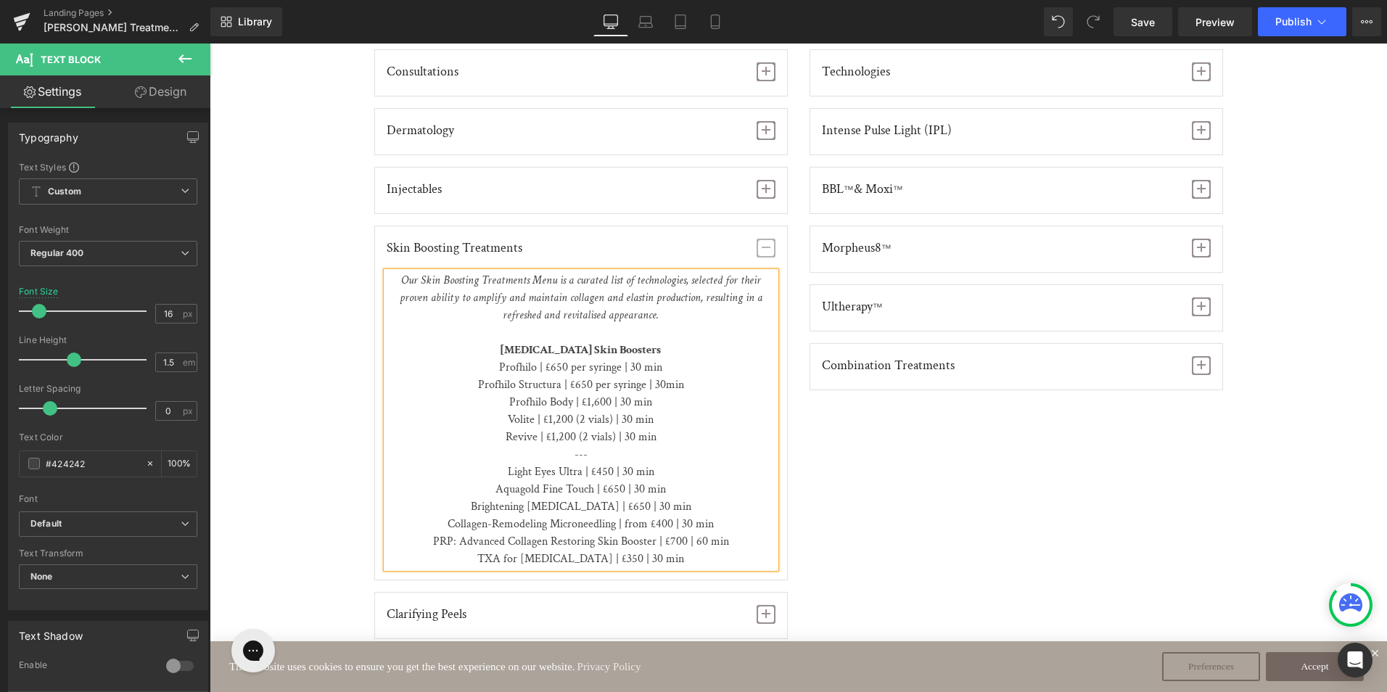
click at [661, 516] on p "Collagen-Remodeling Microneedling | from £400 | 30 min" at bounding box center [581, 524] width 389 height 17
click at [666, 533] on p "PRP: Advanced Collagen Restoring Skin Booster | £700 | 60 min TXA for [MEDICAL_…" at bounding box center [581, 550] width 389 height 35
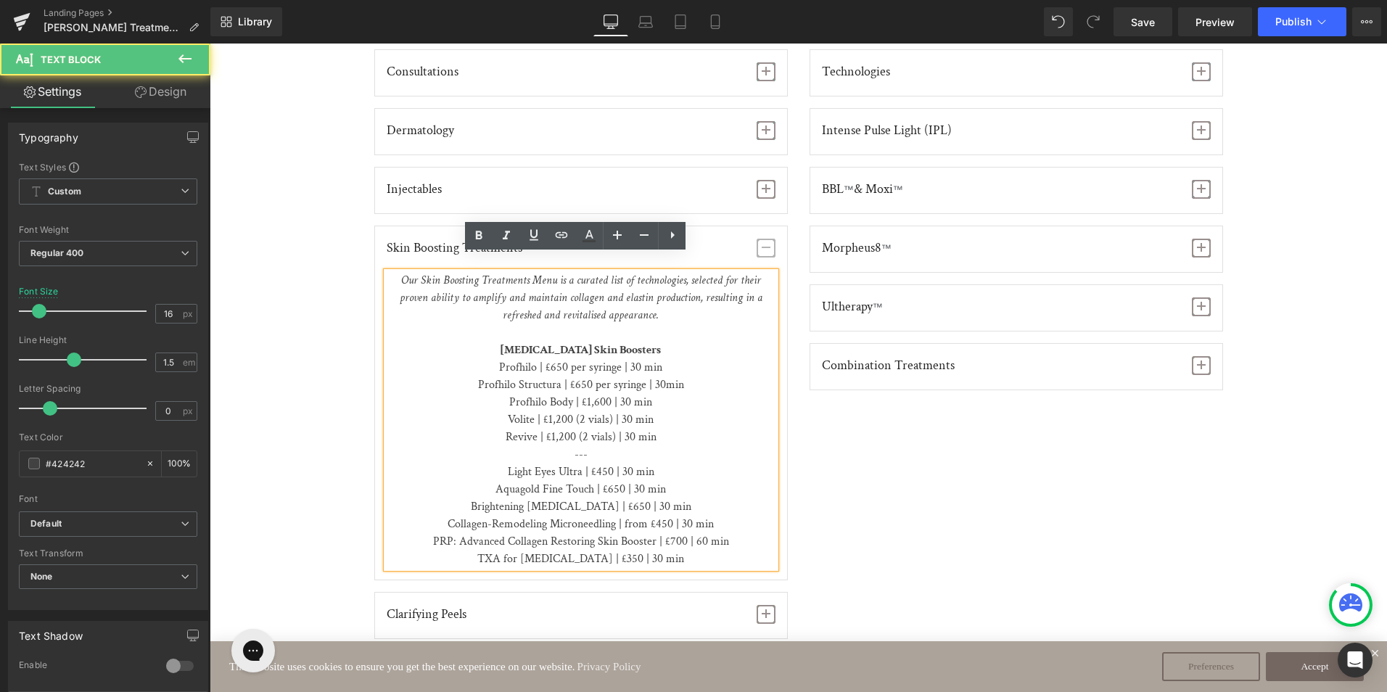
click at [669, 533] on p "PRP: Advanced Collagen Restoring Skin Booster | £700 | 60 min TXA for [MEDICAL_…" at bounding box center [581, 550] width 389 height 35
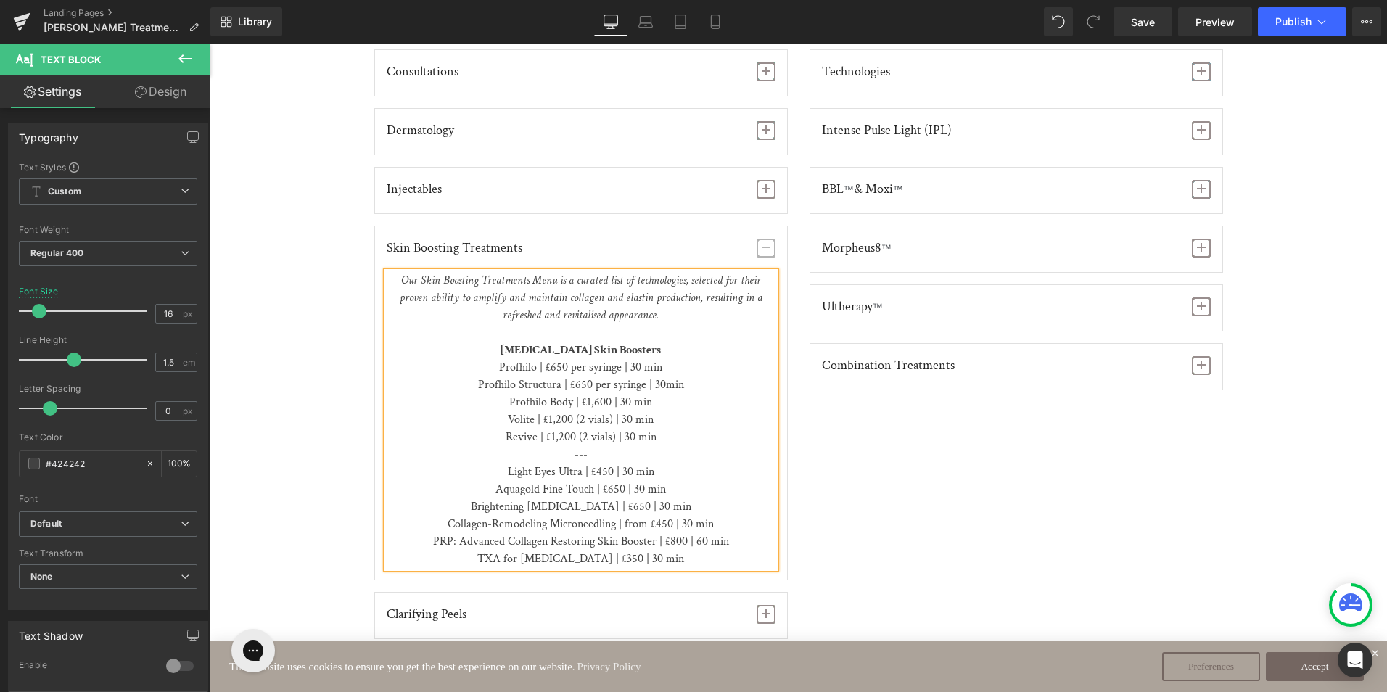
click at [606, 542] on p "PRP: Advanced Collagen Restoring Skin Booster | £800 | 60 min TXA for [MEDICAL_…" at bounding box center [581, 550] width 389 height 35
click at [764, 239] on span "button" at bounding box center [765, 248] width 19 height 19
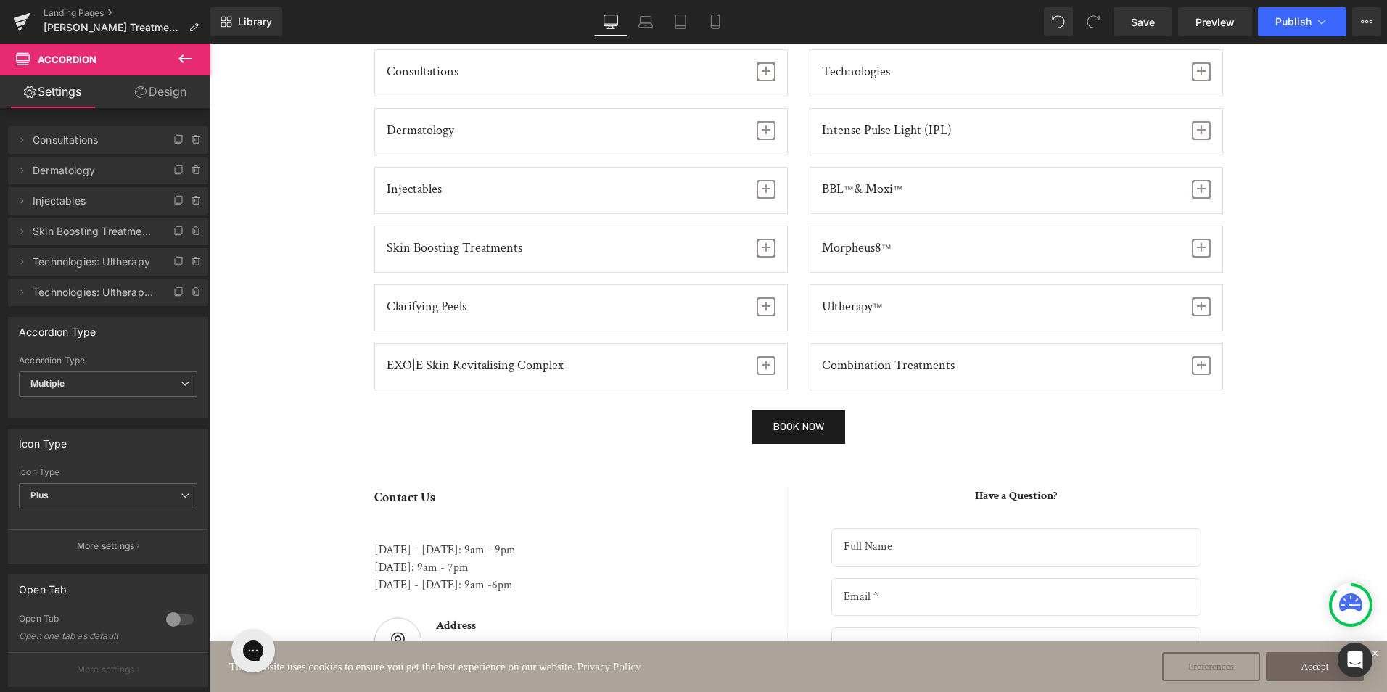
click at [766, 297] on span "button" at bounding box center [765, 306] width 19 height 19
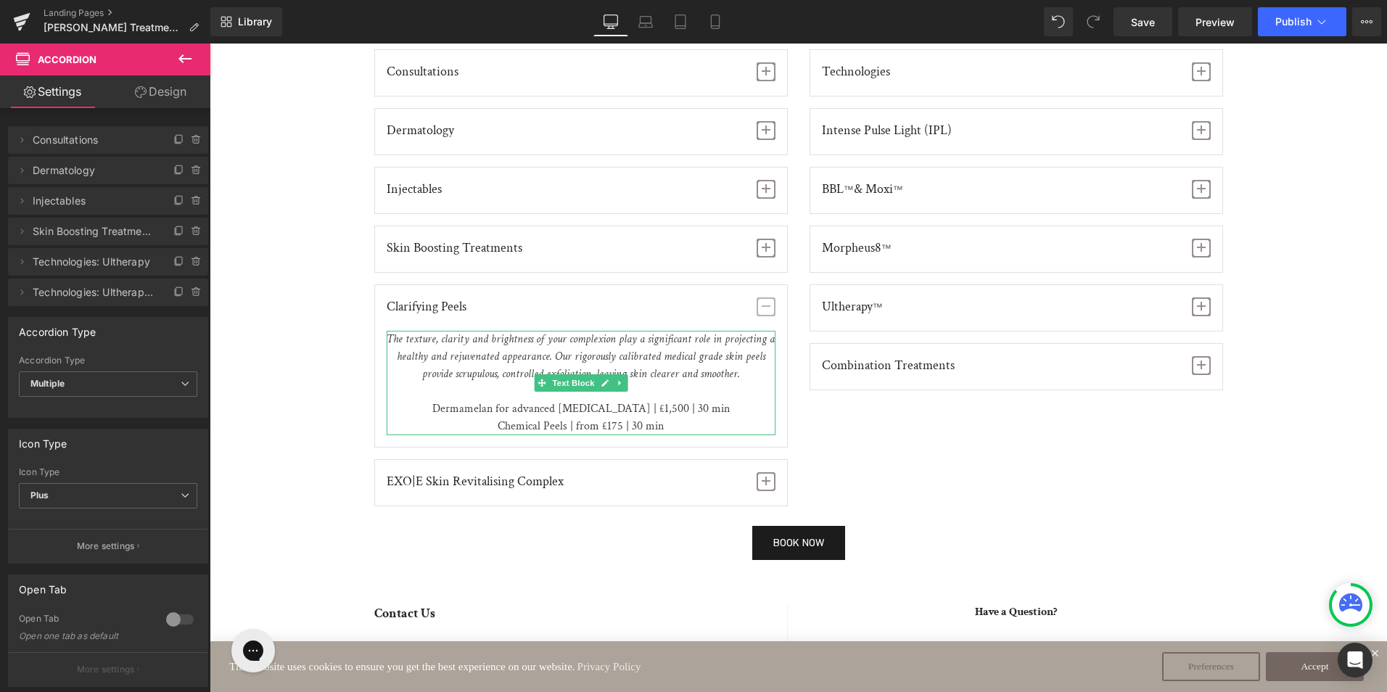
click at [658, 400] on p "Dermamelan for advanced [MEDICAL_DATA] | £1,500 | 30 min Chemical Peels | from …" at bounding box center [581, 417] width 389 height 35
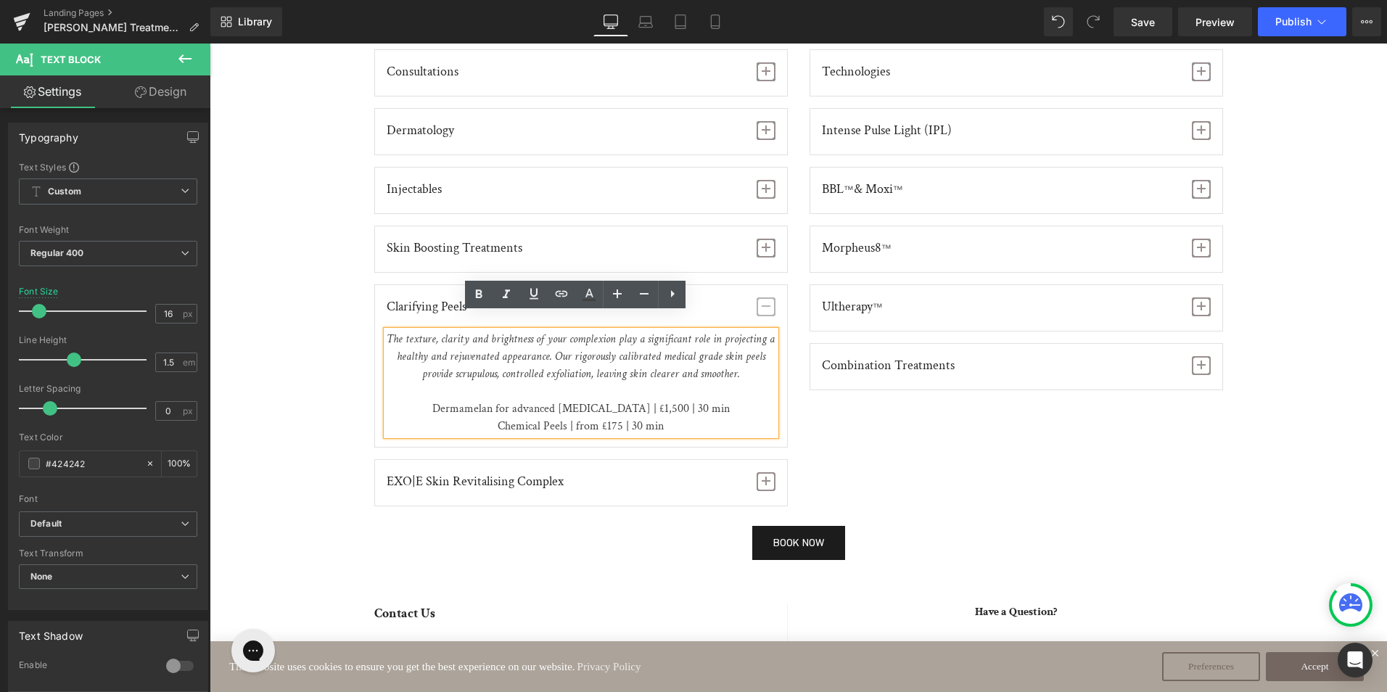
click at [658, 400] on p "Dermamelan for advanced [MEDICAL_DATA] | £1,500 | 30 min Chemical Peels | from …" at bounding box center [581, 417] width 389 height 35
click at [663, 400] on p "Dermamelan for advanced [MEDICAL_DATA] | £1,500 | 30 min Chemical Peels | from …" at bounding box center [581, 417] width 389 height 35
click at [612, 408] on p "Dermamelan for advanced [MEDICAL_DATA] | £1,750 | 30 min Chemical Peels | from …" at bounding box center [581, 417] width 389 height 35
click at [767, 297] on span "button" at bounding box center [765, 306] width 19 height 19
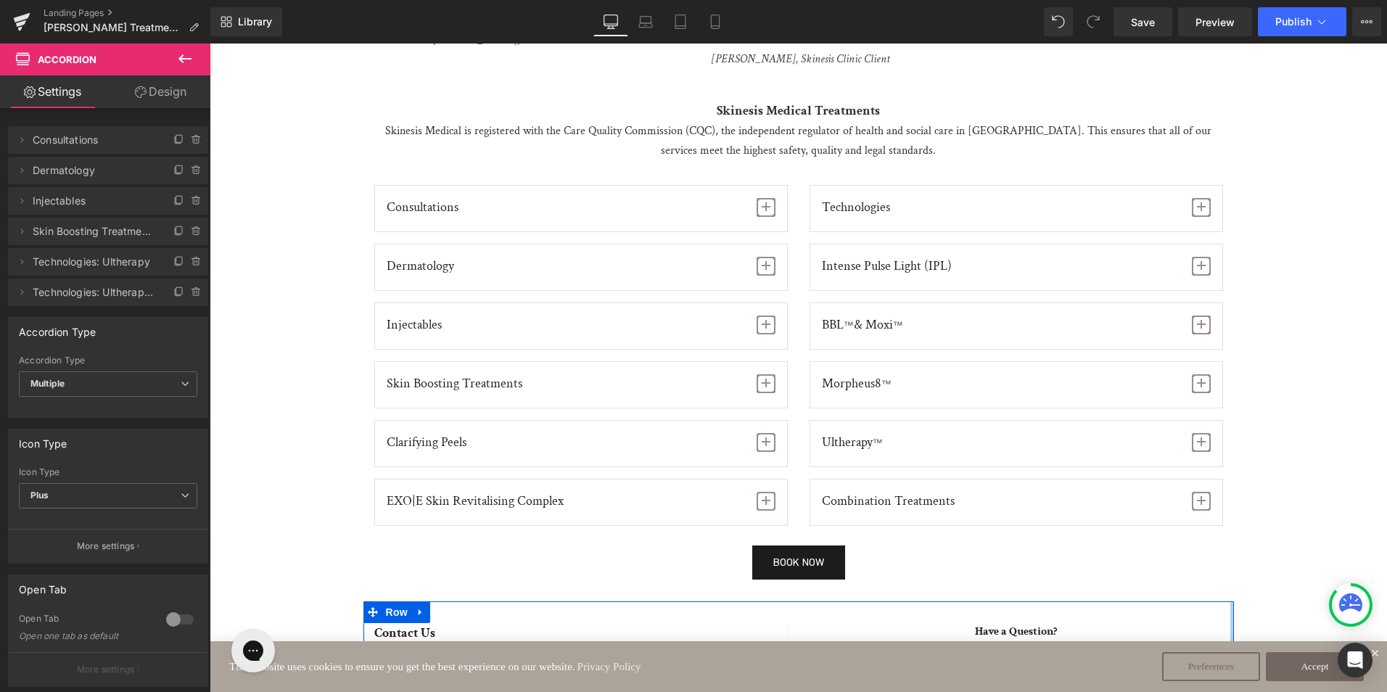
scroll to position [1595, 0]
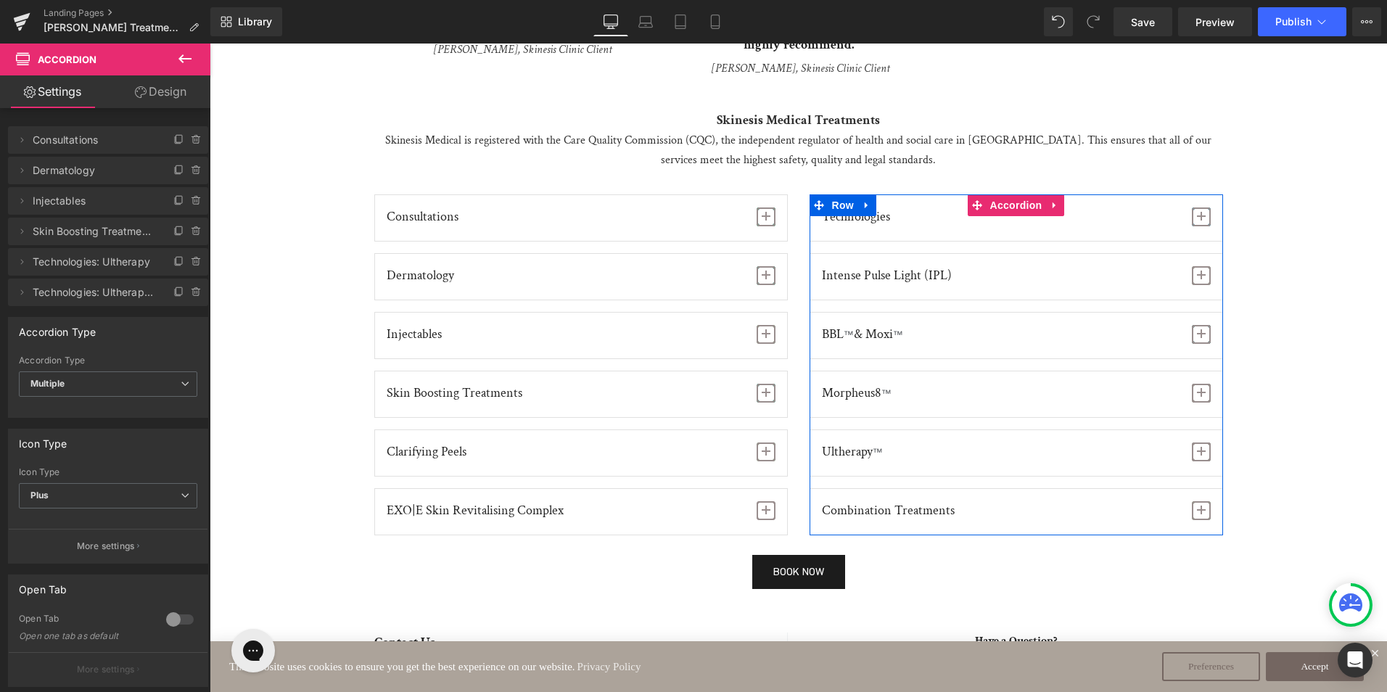
click at [1202, 207] on span "button" at bounding box center [1200, 216] width 19 height 19
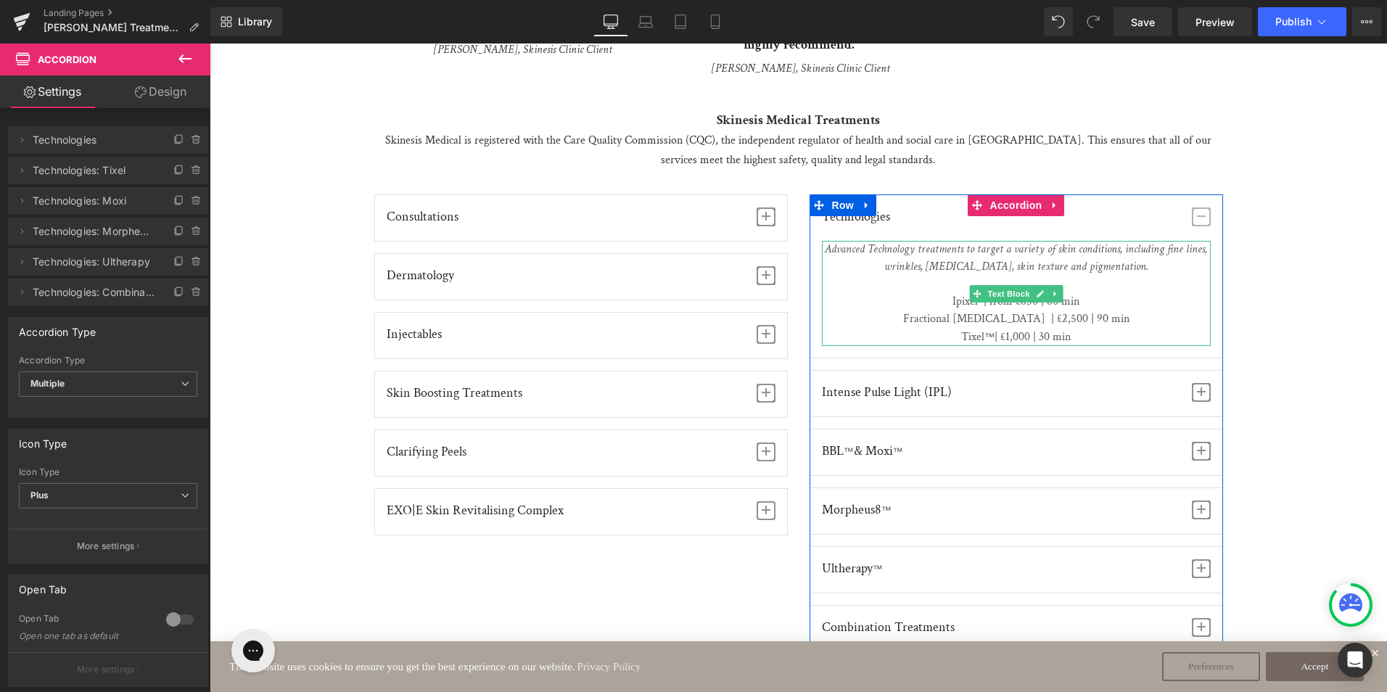
click at [1036, 311] on span "Fractional [MEDICAL_DATA] | £2,500 | 90 min" at bounding box center [1016, 318] width 226 height 15
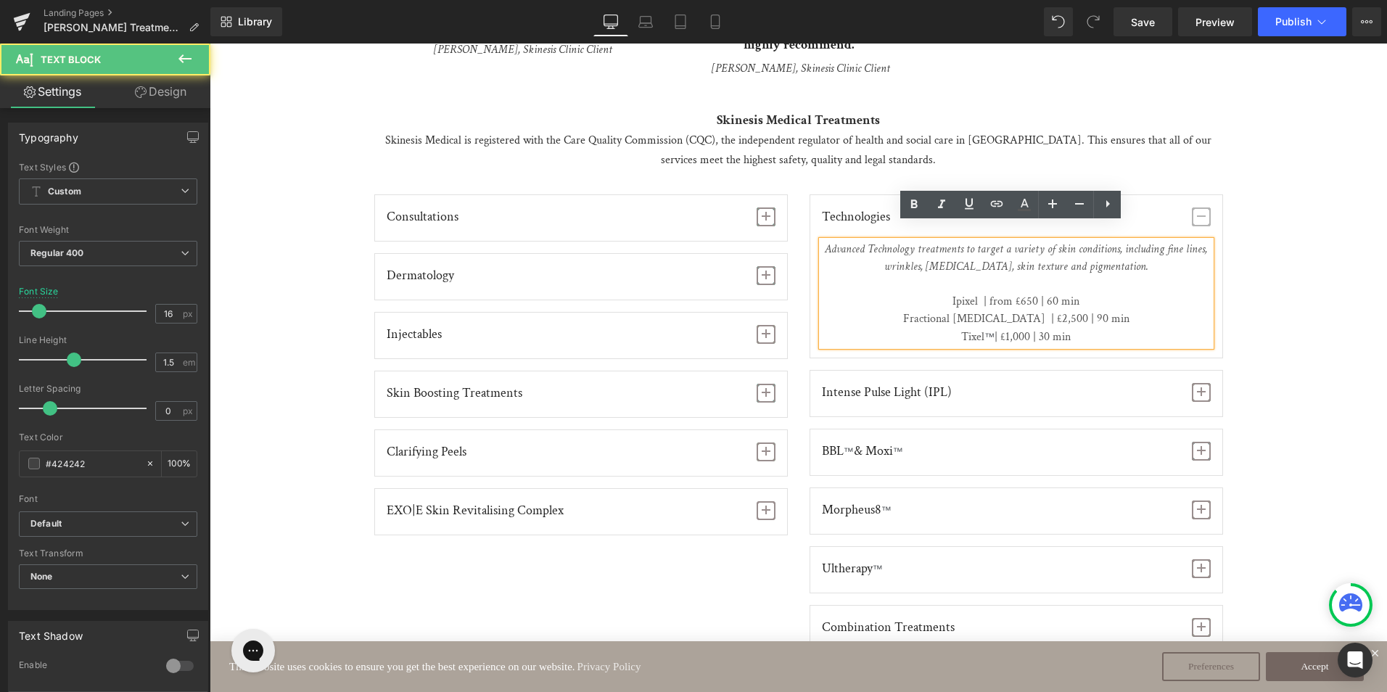
click at [1020, 294] on span "Ipixel | from £650 | 60 min" at bounding box center [1015, 301] width 127 height 15
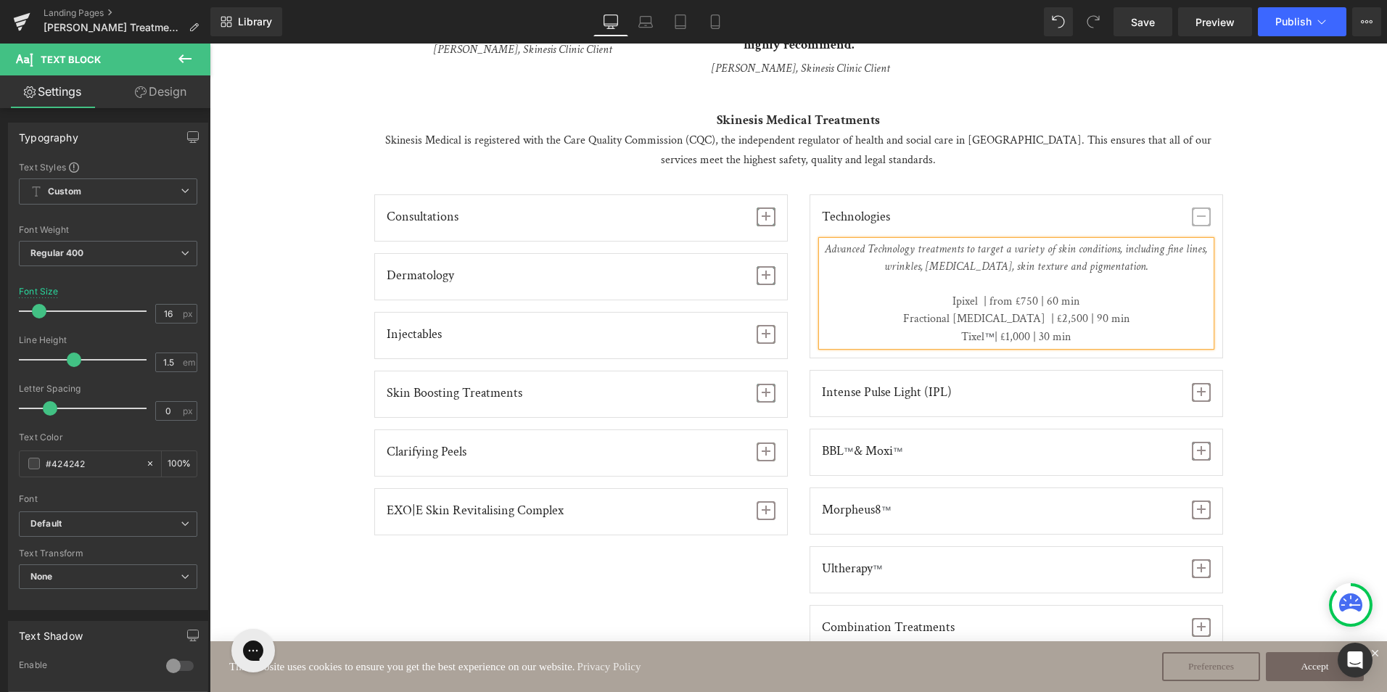
click at [1039, 311] on span "Fractional [MEDICAL_DATA] | £2,500 | 90 min" at bounding box center [1016, 318] width 226 height 15
click at [1015, 329] on span "| £1,000 | 30 min" at bounding box center [1032, 336] width 76 height 15
click at [1191, 207] on span "button" at bounding box center [1200, 216] width 19 height 19
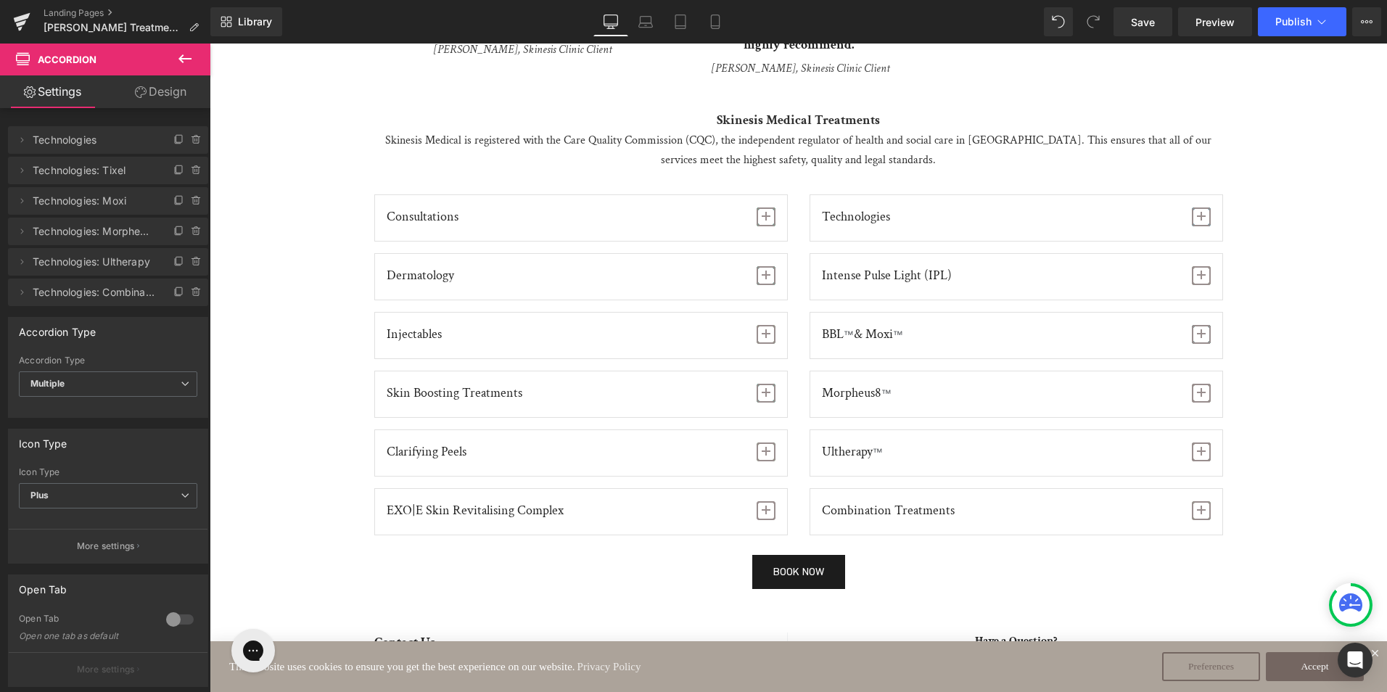
click at [1197, 266] on span "button" at bounding box center [1200, 275] width 19 height 19
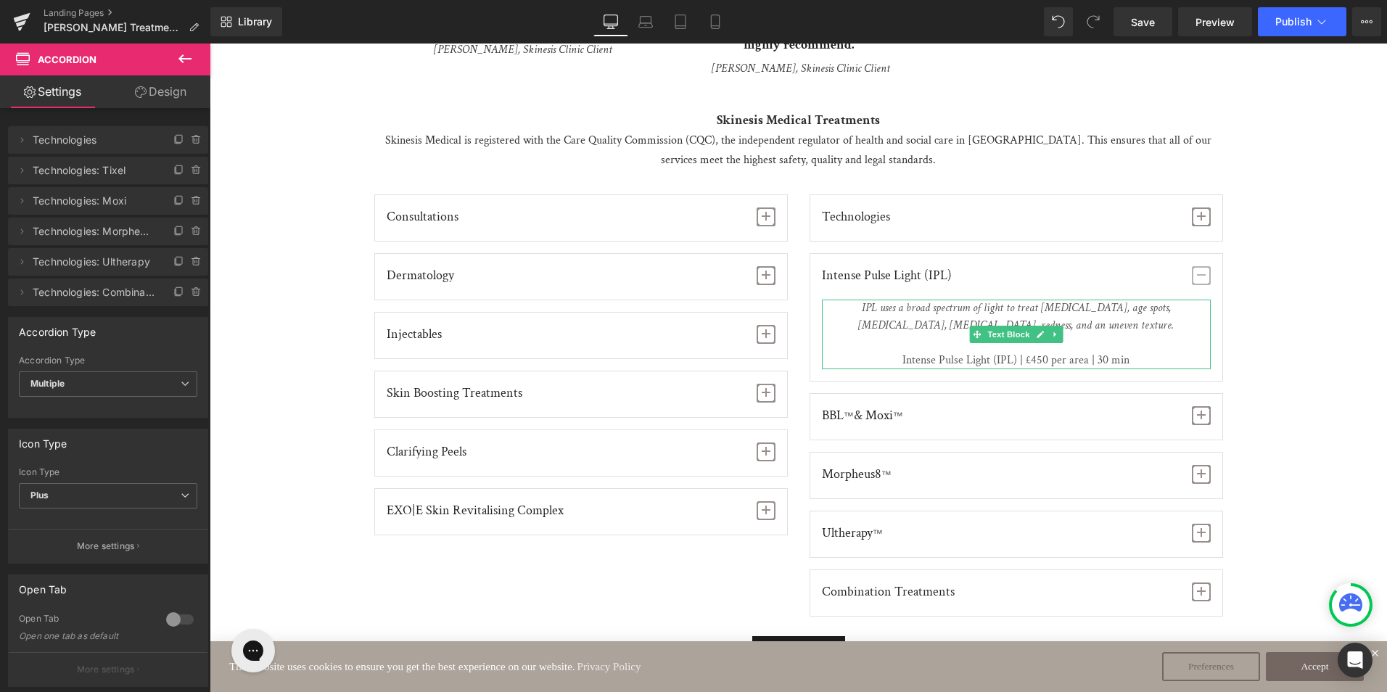
click at [1036, 344] on span "Intense Pulse Light (IPL) | £450 per area | 30 min" at bounding box center [1016, 350] width 389 height 33
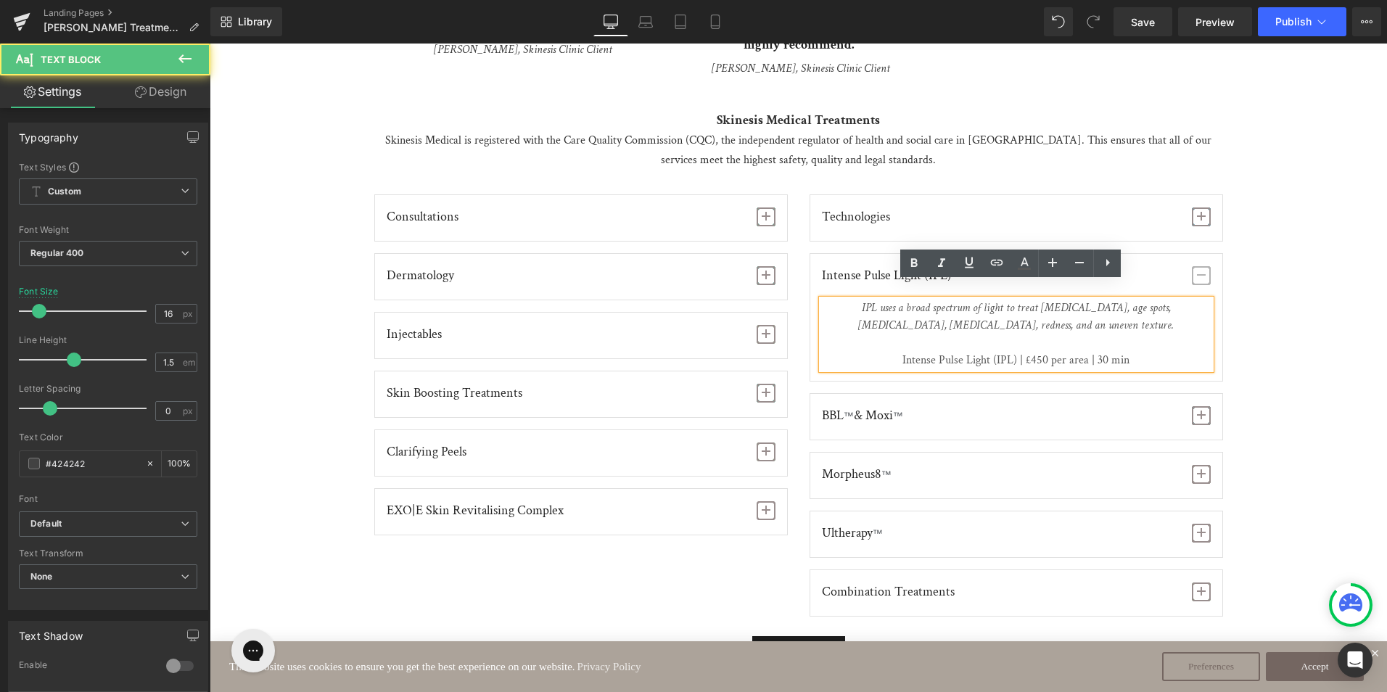
click at [1036, 341] on span "Intense Pulse Light (IPL) | £450 per area | 30 min" at bounding box center [1016, 350] width 389 height 33
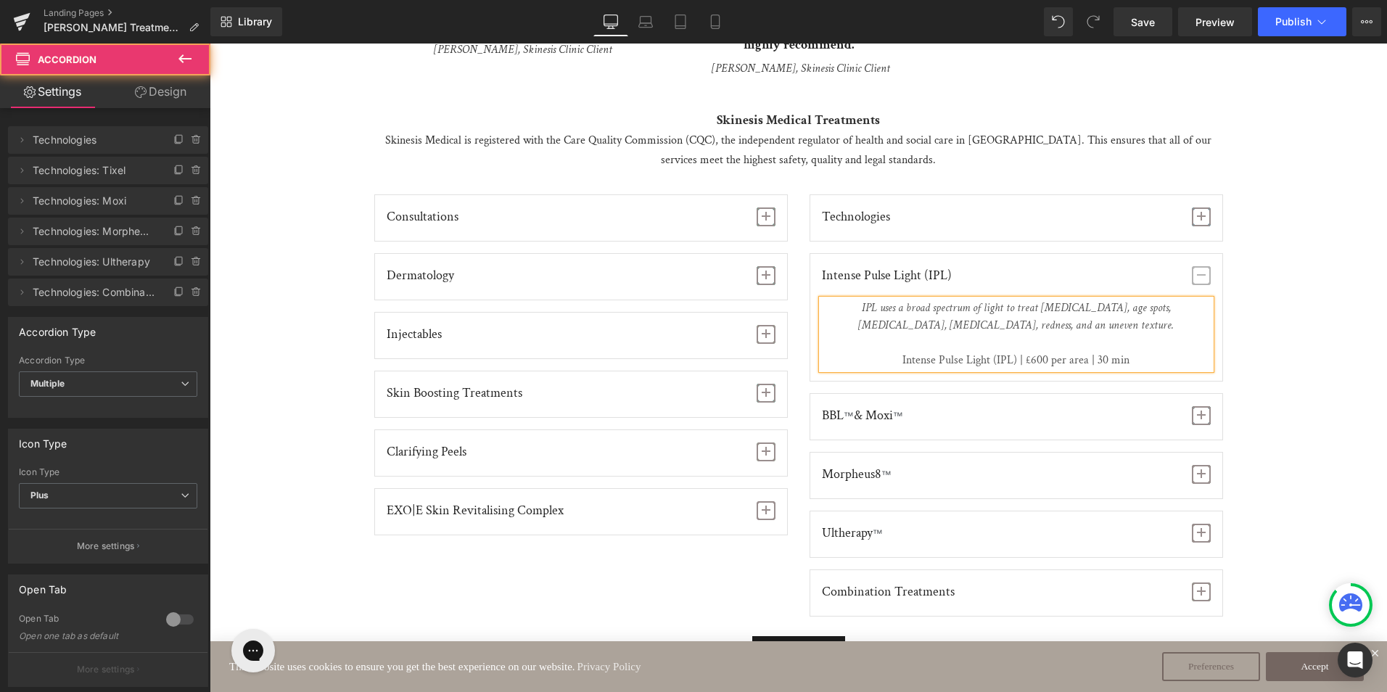
click at [1201, 280] on span "button" at bounding box center [1201, 280] width 0 height 0
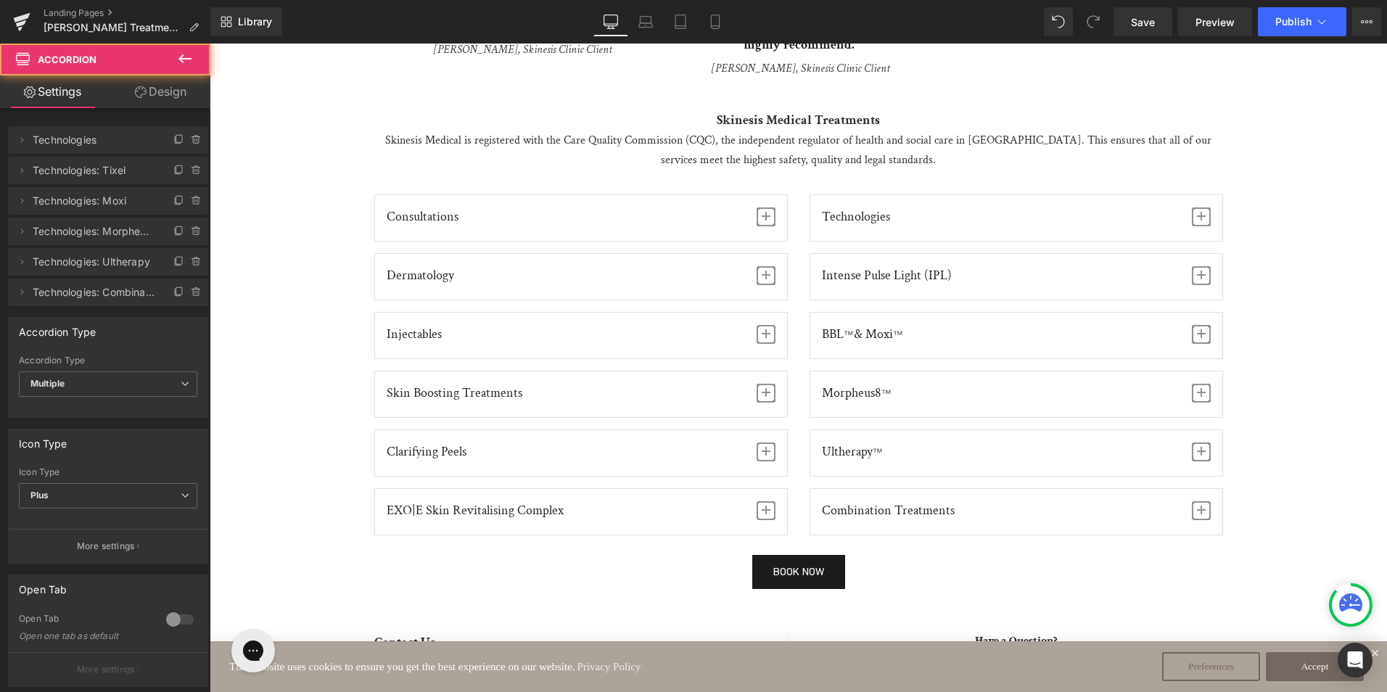
click at [1191, 325] on span "button" at bounding box center [1200, 334] width 19 height 19
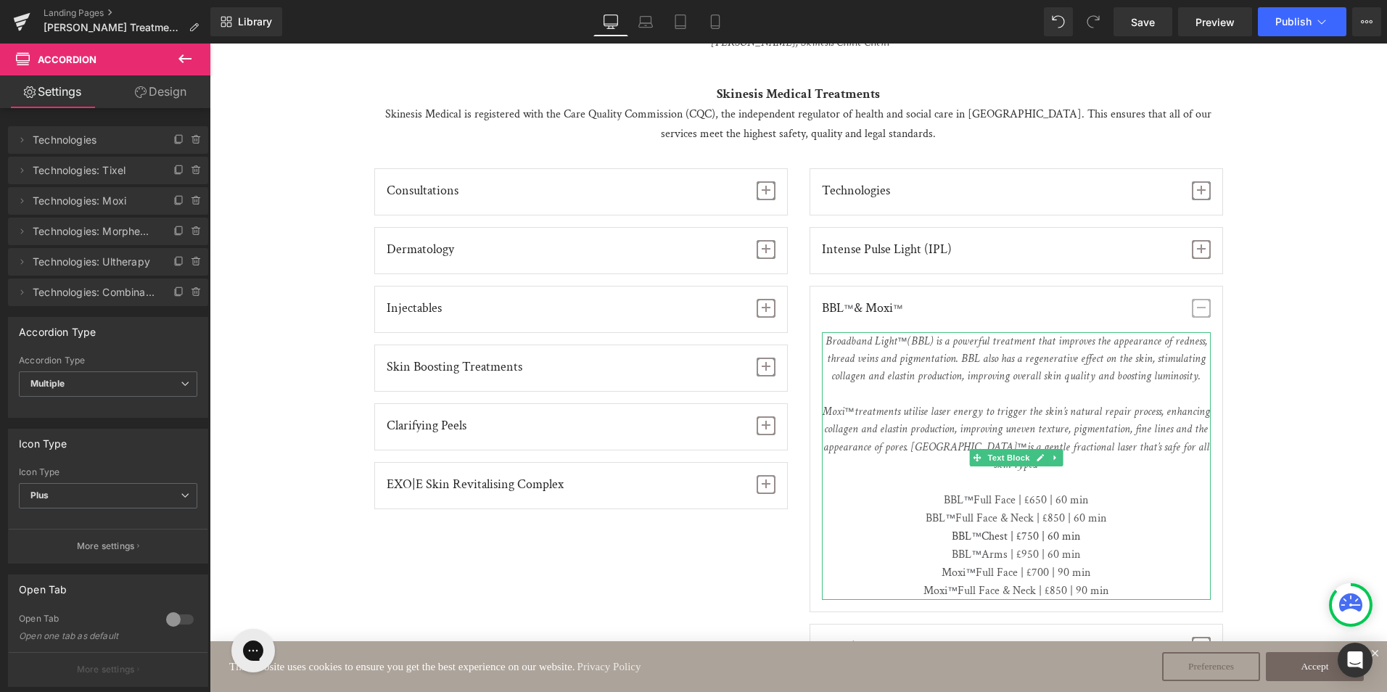
scroll to position [1668, 0]
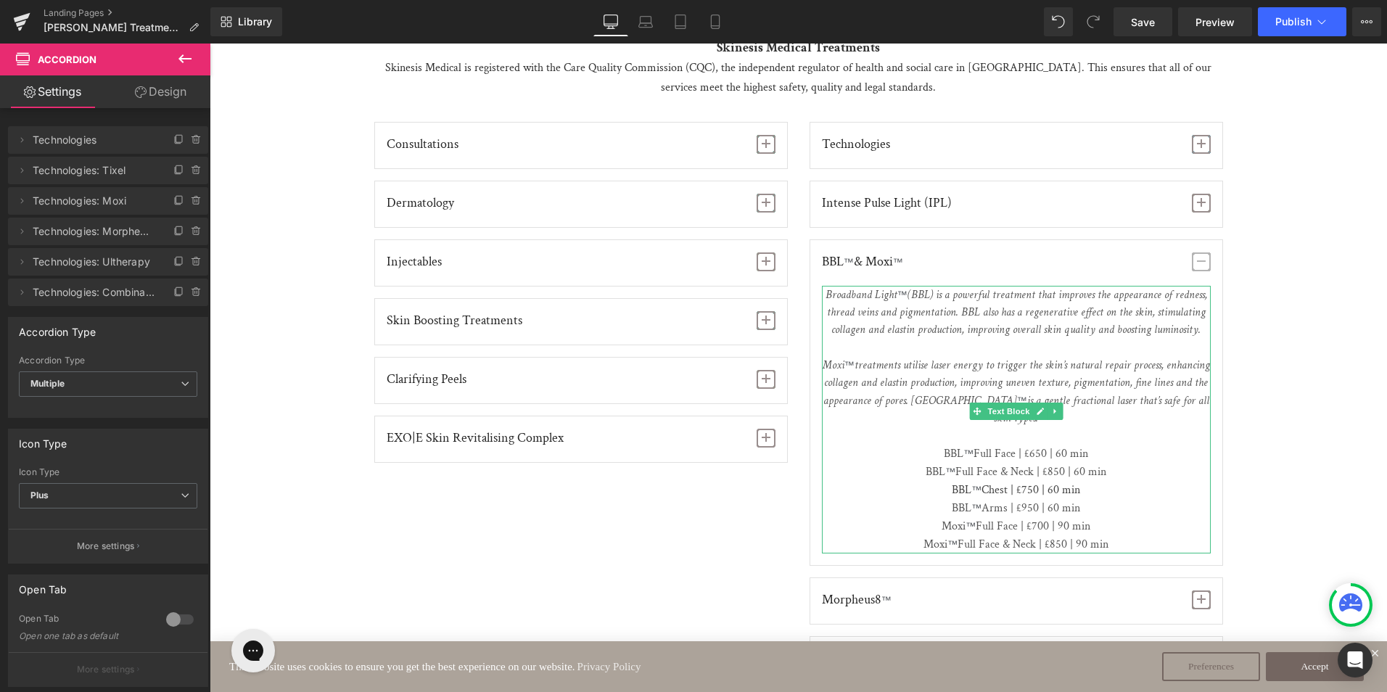
click at [1035, 446] on span "Full Face | £650 | 60 min" at bounding box center [1030, 453] width 115 height 15
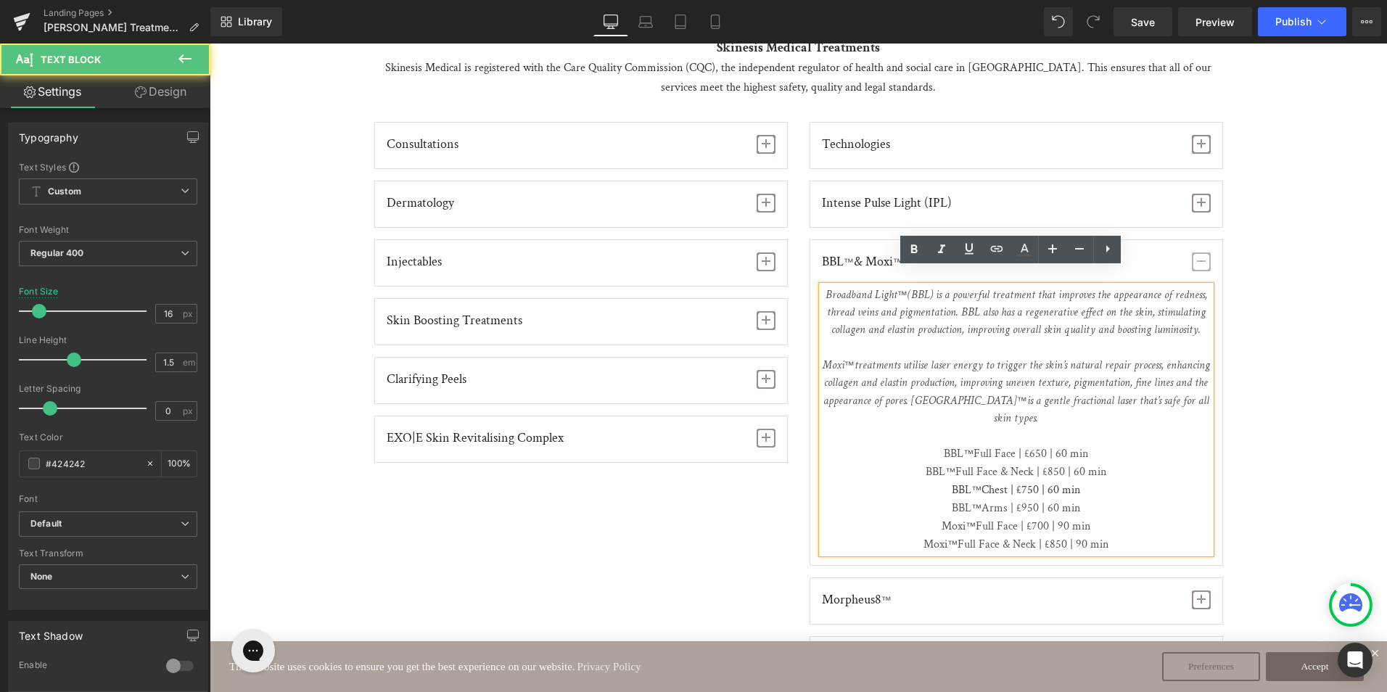
click at [1035, 446] on span "Full Face | £650 | 60 min" at bounding box center [1030, 453] width 115 height 15
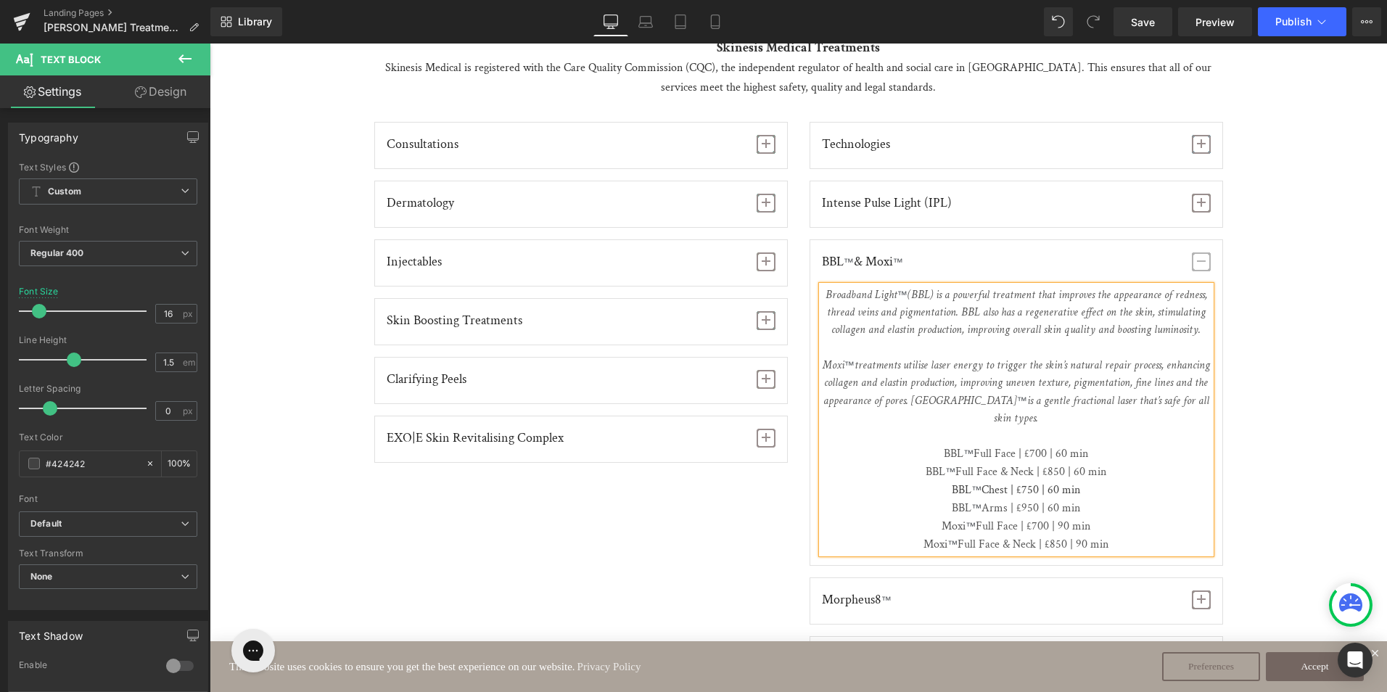
click at [1050, 464] on span "Full Face & Neck | £850 | 60 min" at bounding box center [1030, 471] width 151 height 15
click at [1024, 482] on span "Chest | £750 | 60 min" at bounding box center [1030, 489] width 99 height 15
click at [1031, 500] on span "Arms | £950 | 60 min" at bounding box center [1030, 507] width 99 height 15
click at [1032, 519] on span "Full Face | £700 | 90 min" at bounding box center [1032, 526] width 115 height 15
click at [1052, 537] on span "Full Face & Neck | £850 | 90 min" at bounding box center [1032, 544] width 151 height 15
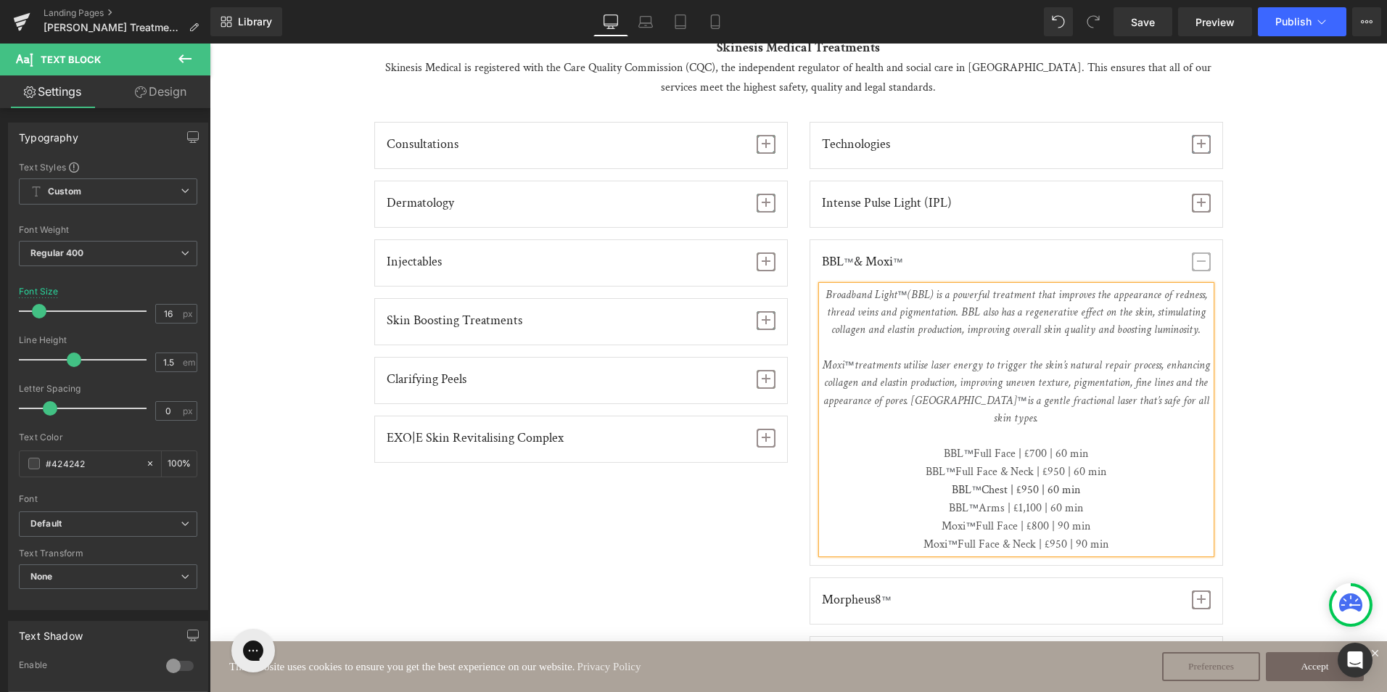
click at [1200, 252] on span "button" at bounding box center [1200, 261] width 19 height 19
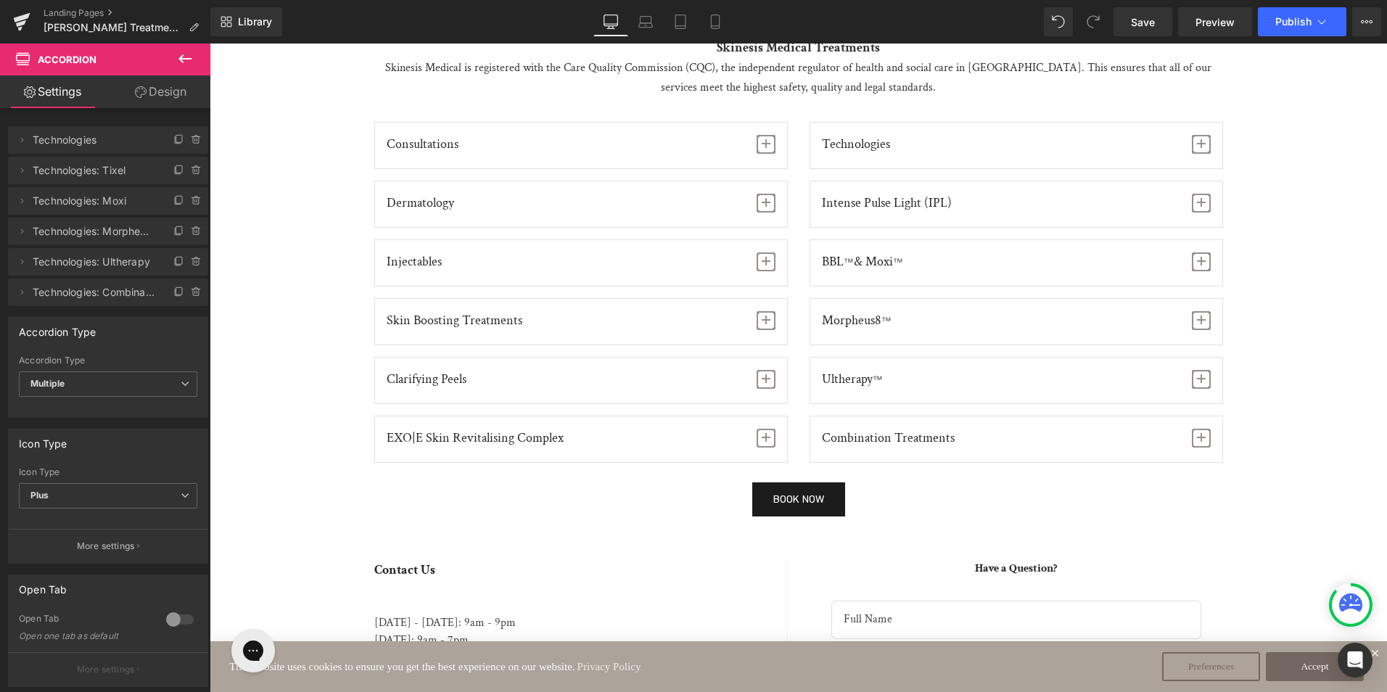
click at [1191, 311] on span "button" at bounding box center [1200, 320] width 19 height 19
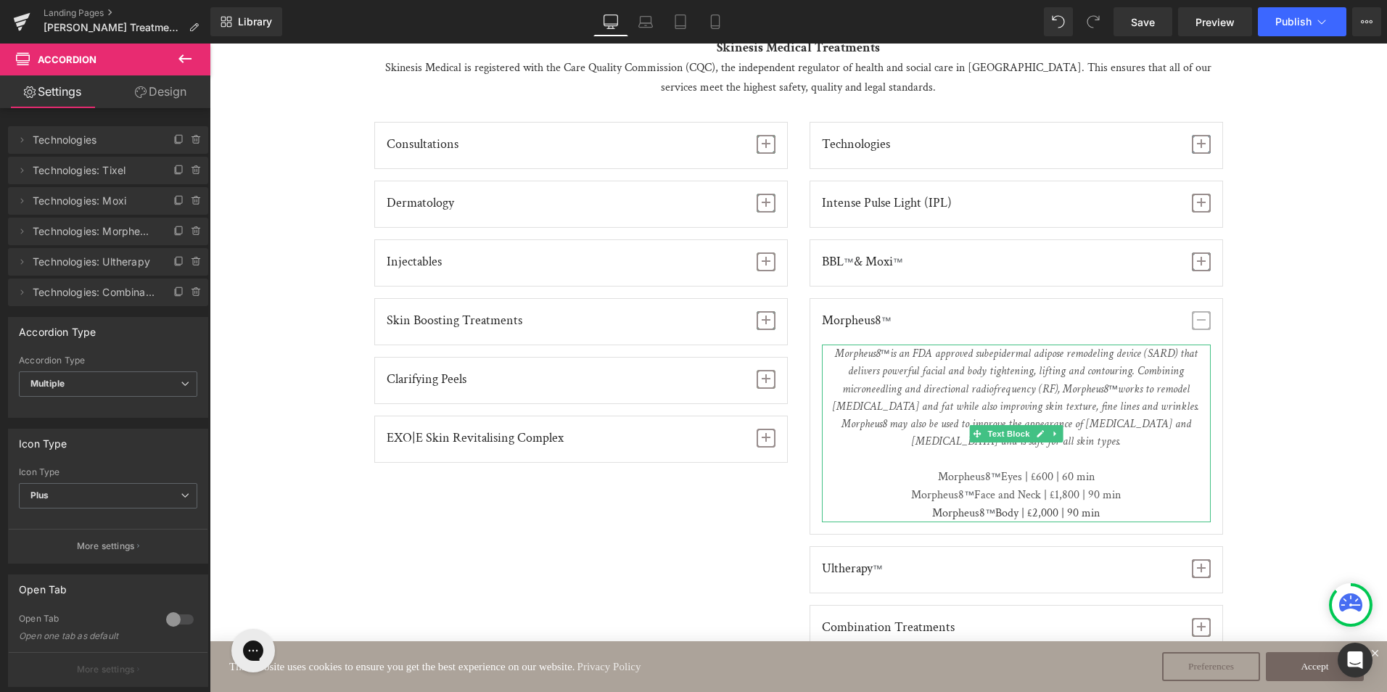
click at [1036, 469] on span "Eyes | £600 | 60 min" at bounding box center [1048, 476] width 94 height 15
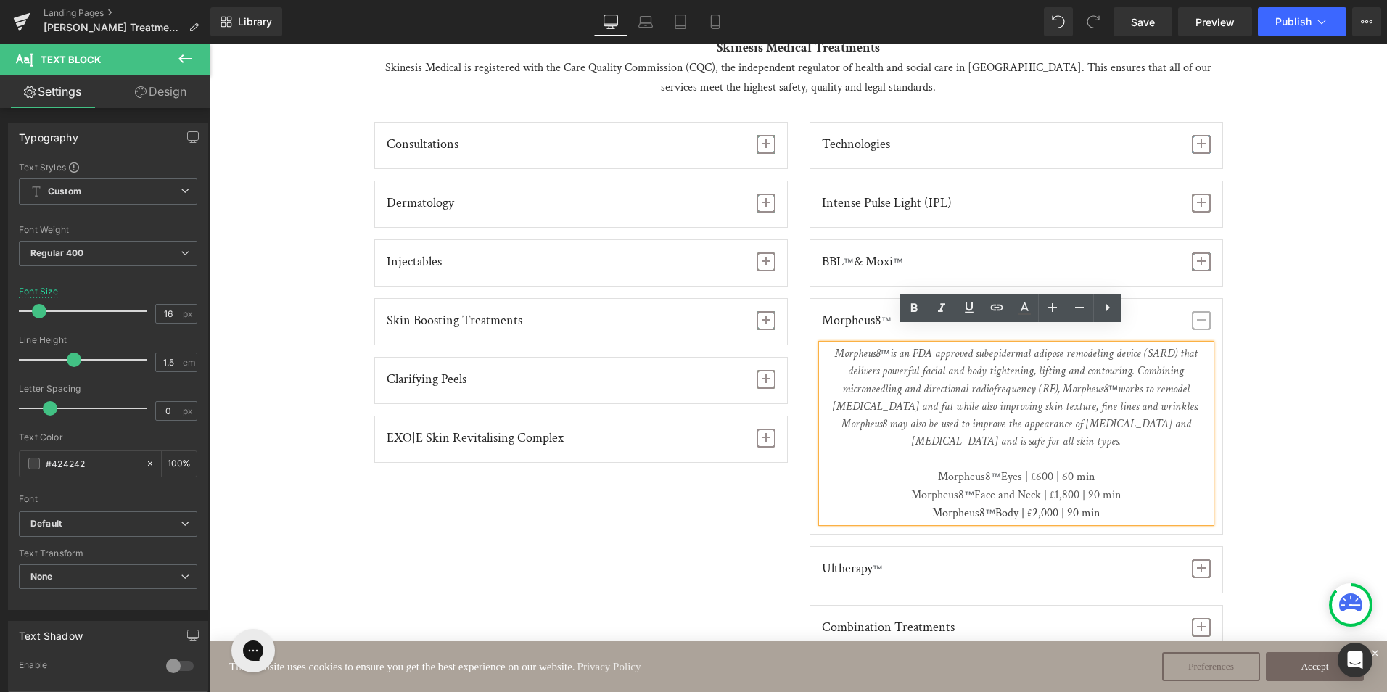
click at [1036, 469] on span "Eyes | £600 | 60 min" at bounding box center [1048, 476] width 94 height 15
click at [1056, 487] on span "Face and Neck | £1,800 | 90 min" at bounding box center [1047, 494] width 146 height 15
click at [1041, 505] on span "Body | £2,000 | 90 min" at bounding box center [1047, 512] width 104 height 15
click at [1201, 311] on span "button" at bounding box center [1200, 320] width 19 height 19
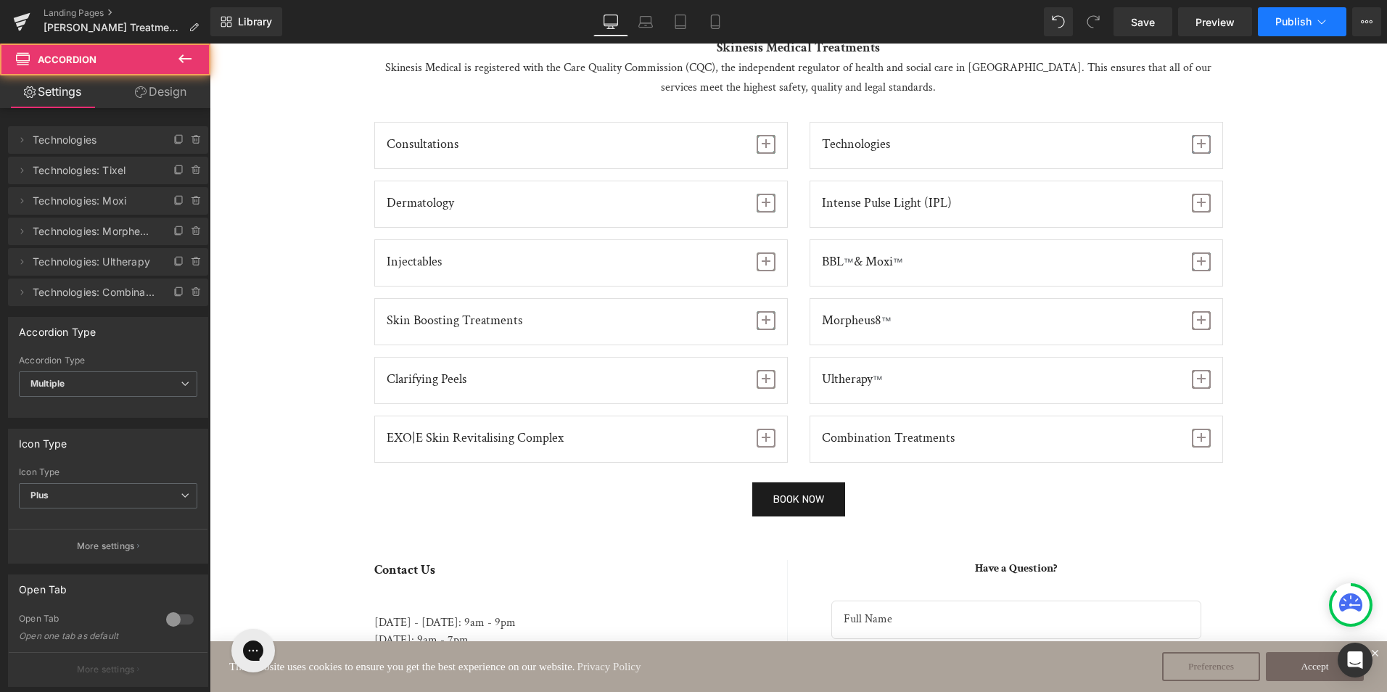
click at [1295, 23] on span "Publish" at bounding box center [1293, 22] width 36 height 12
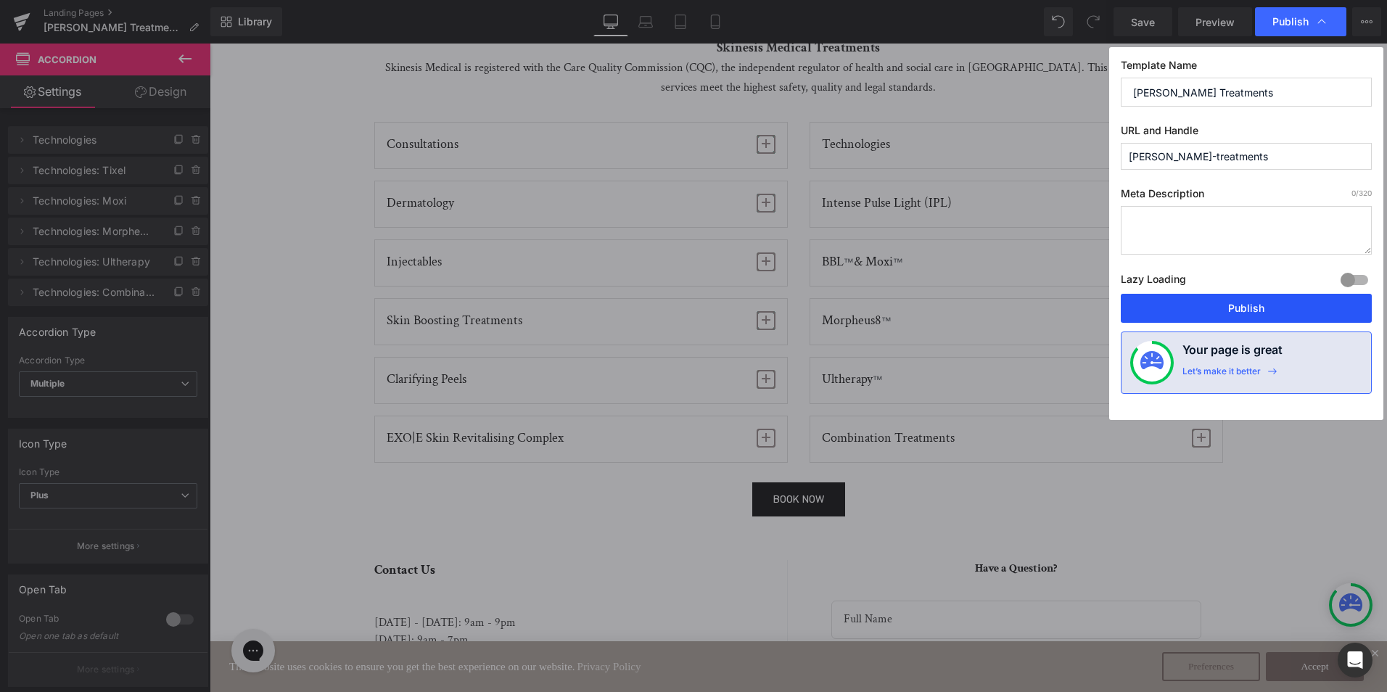
click at [1242, 296] on button "Publish" at bounding box center [1245, 308] width 251 height 29
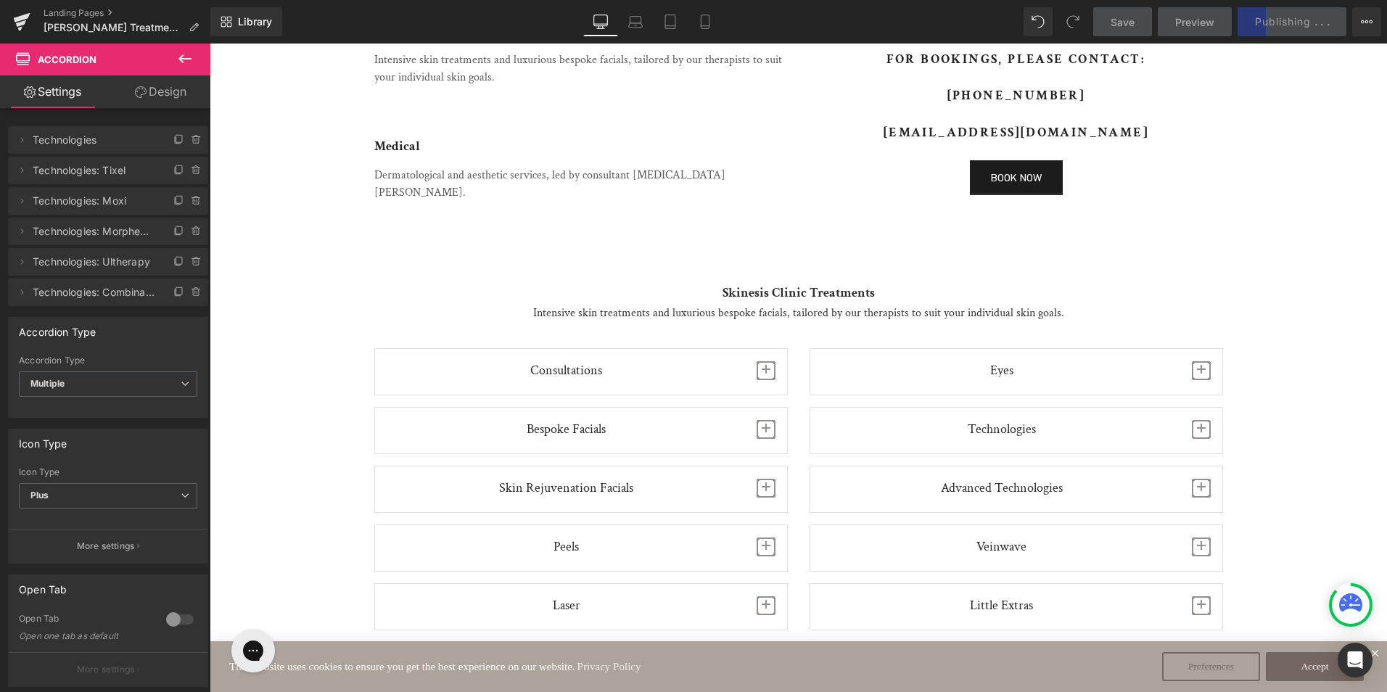
scroll to position [363, 0]
